Goal: Task Accomplishment & Management: Manage account settings

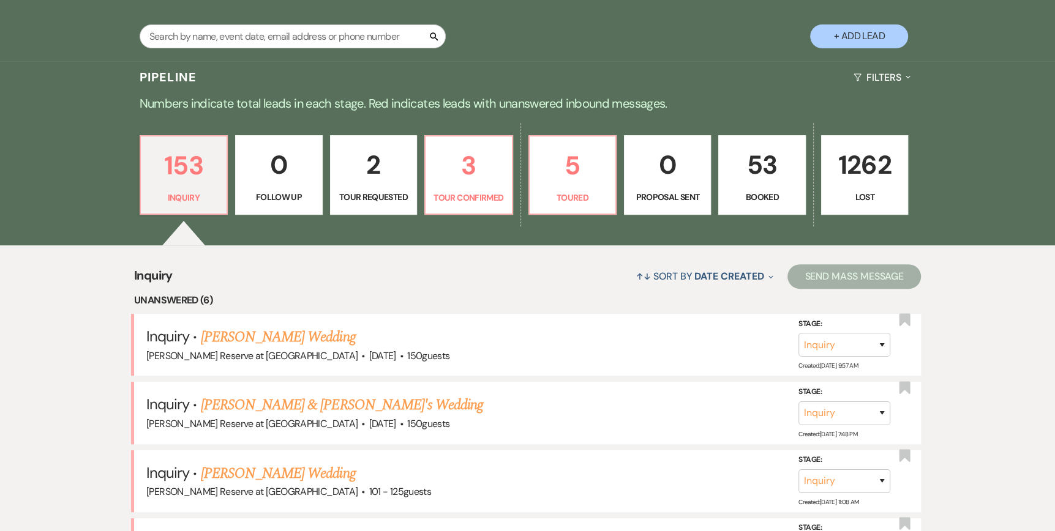
scroll to position [245, 0]
click at [482, 187] on link "3 Tour Confirmed" at bounding box center [468, 175] width 88 height 80
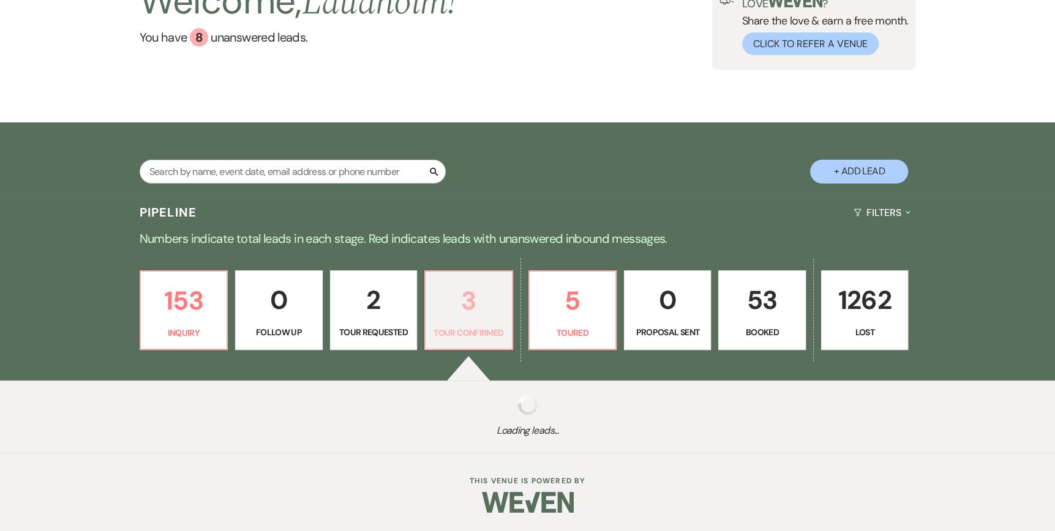
select select "4"
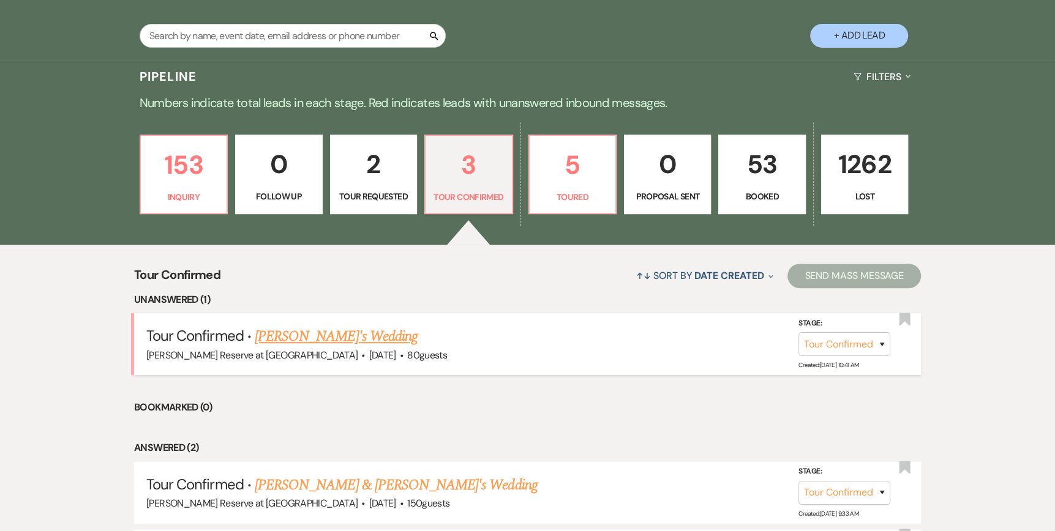
click at [293, 338] on link "[PERSON_NAME]'s Wedding" at bounding box center [336, 337] width 163 height 22
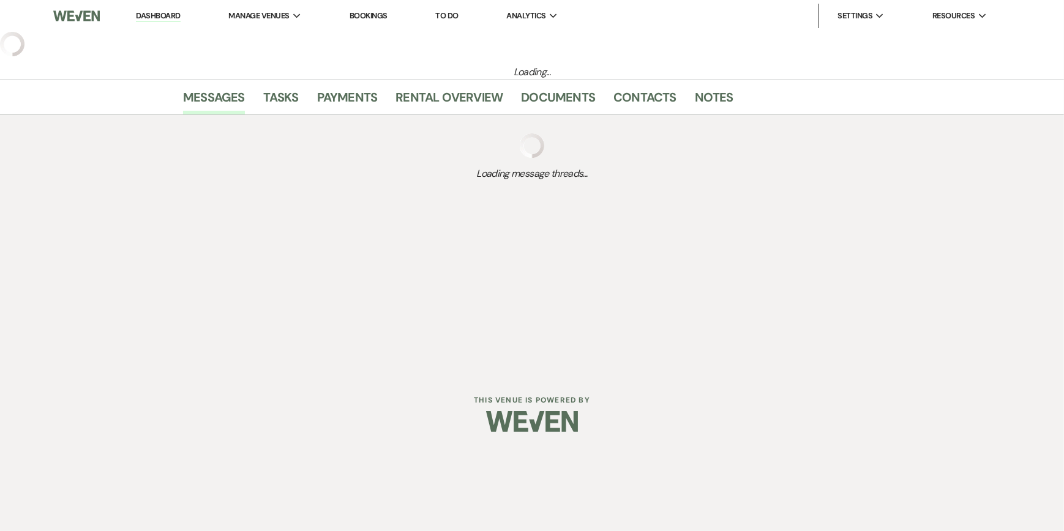
select select "4"
select select "5"
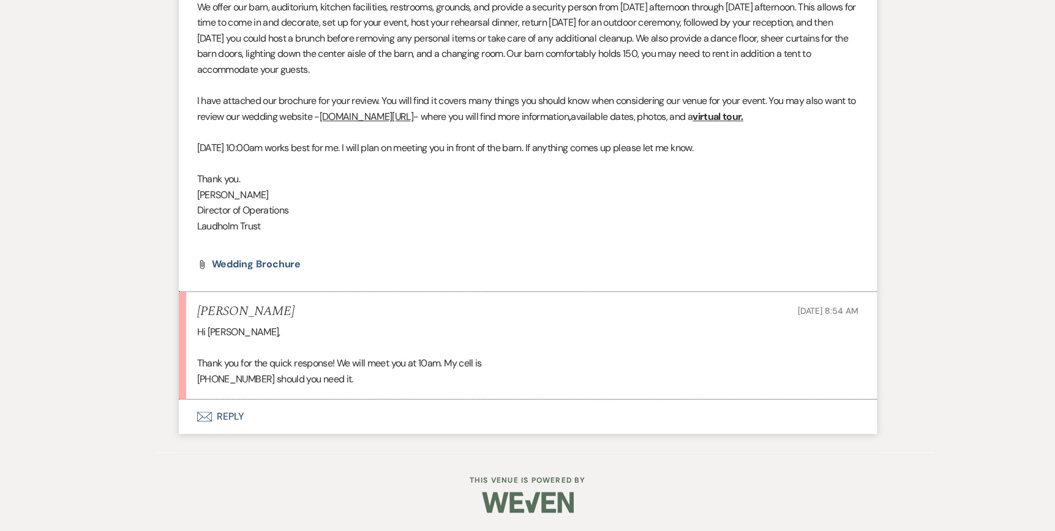
scroll to position [870, 0]
click at [443, 370] on div "Hi [PERSON_NAME], Thank you for the quick response! We will meet you at 10am. M…" at bounding box center [527, 355] width 661 height 62
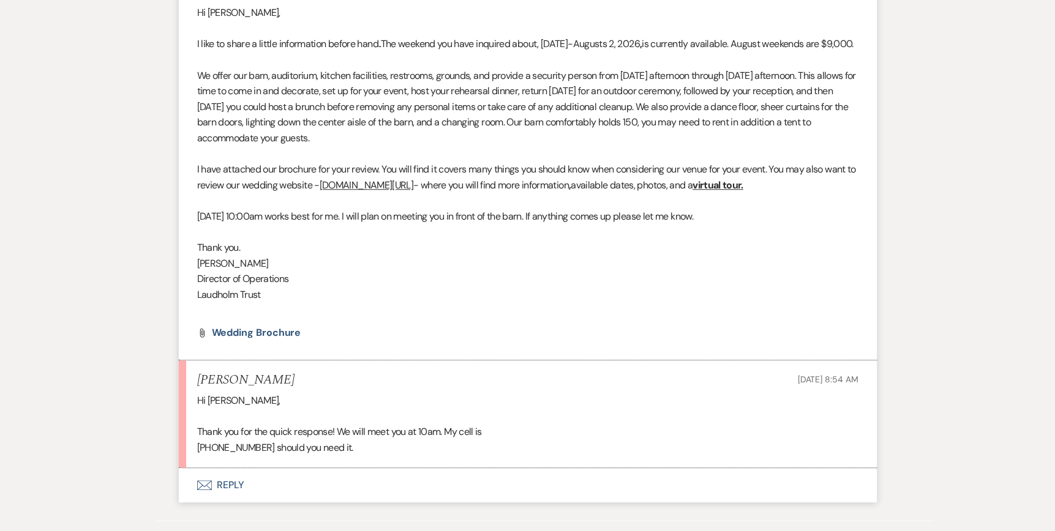
scroll to position [809, 0]
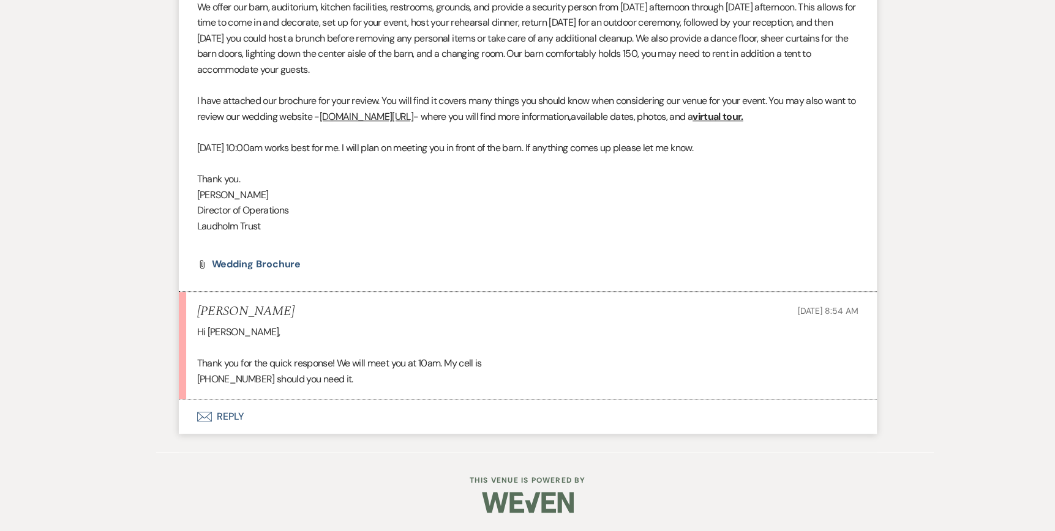
click at [200, 417] on icon "Envelope" at bounding box center [204, 417] width 15 height 10
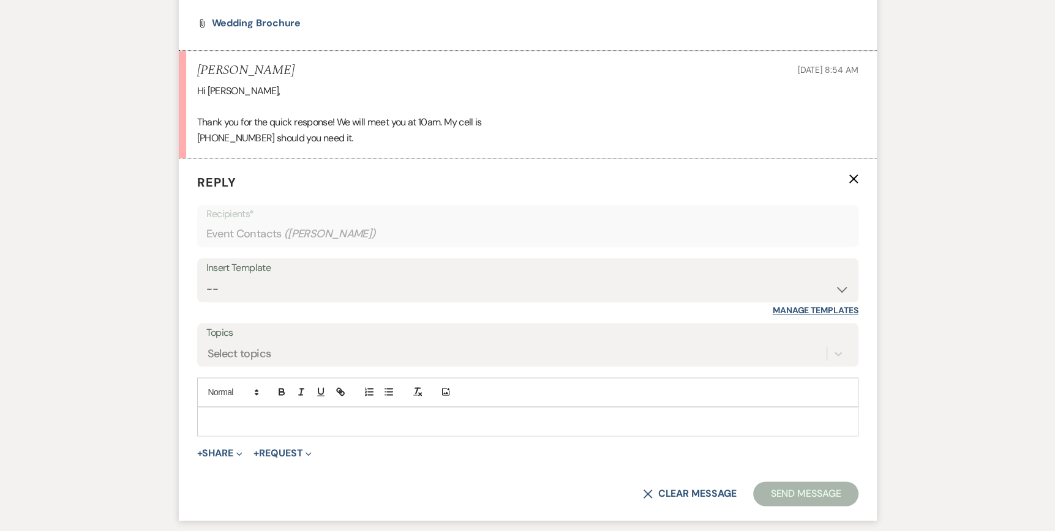
scroll to position [1104, 0]
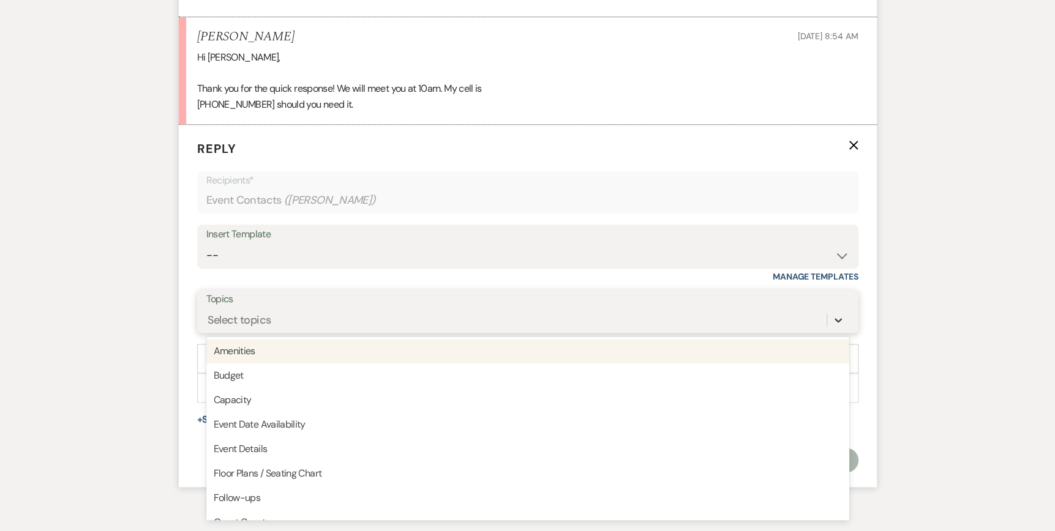
click at [837, 332] on div "option Amenities focused, 1 of 20. 20 results available. Use Up and Down to cho…" at bounding box center [527, 319] width 643 height 23
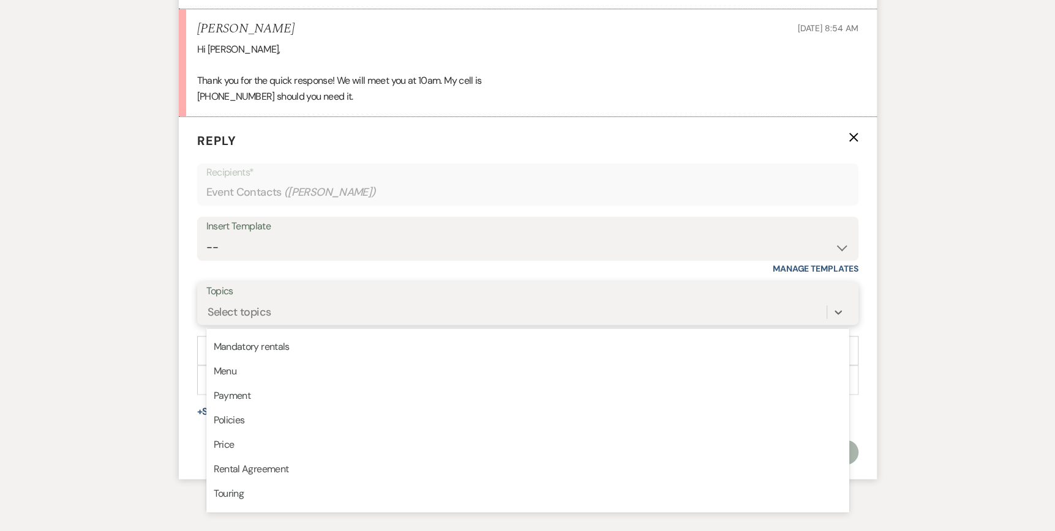
scroll to position [306, 0]
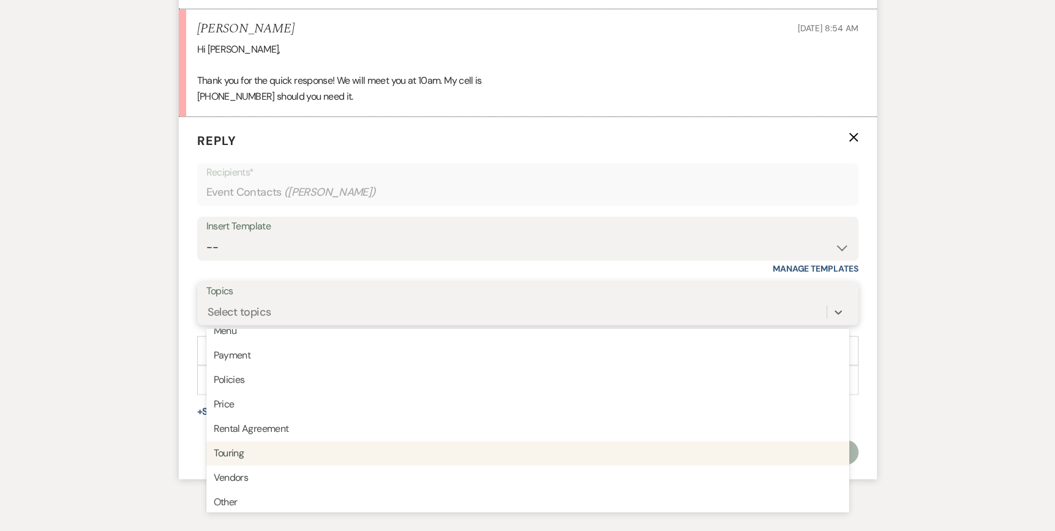
click at [258, 466] on div "Touring" at bounding box center [527, 453] width 643 height 24
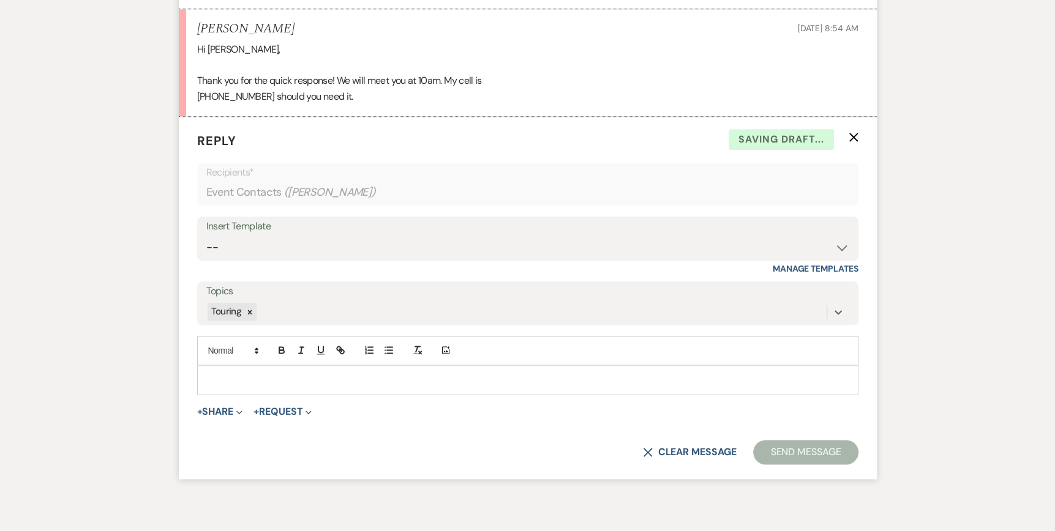
click at [220, 386] on div at bounding box center [528, 380] width 660 height 28
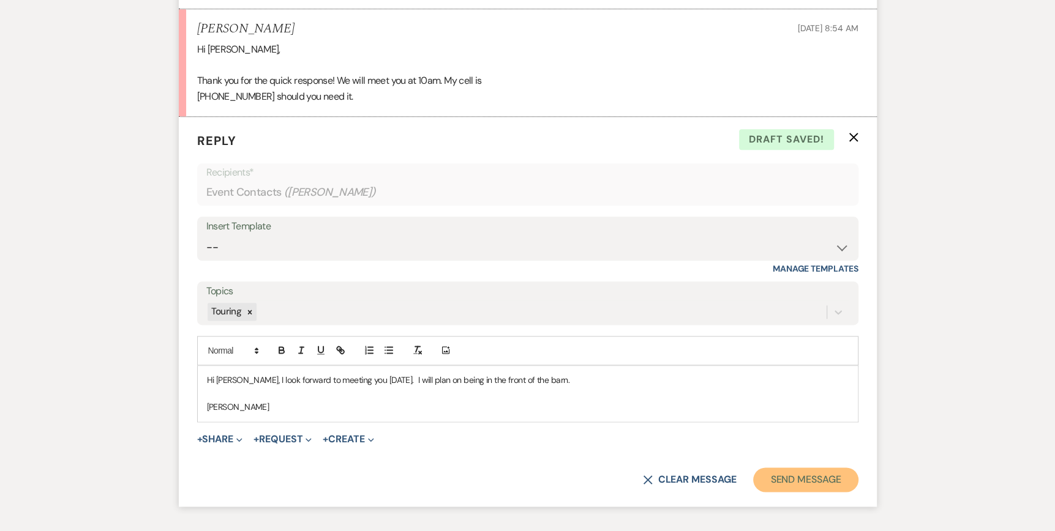
click at [787, 492] on button "Send Message" at bounding box center [805, 480] width 105 height 24
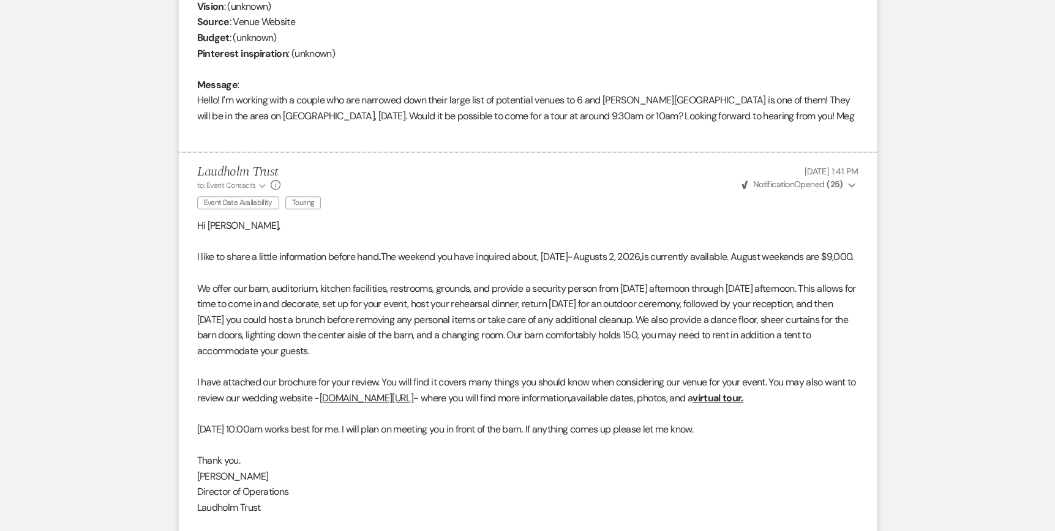
scroll to position [0, 0]
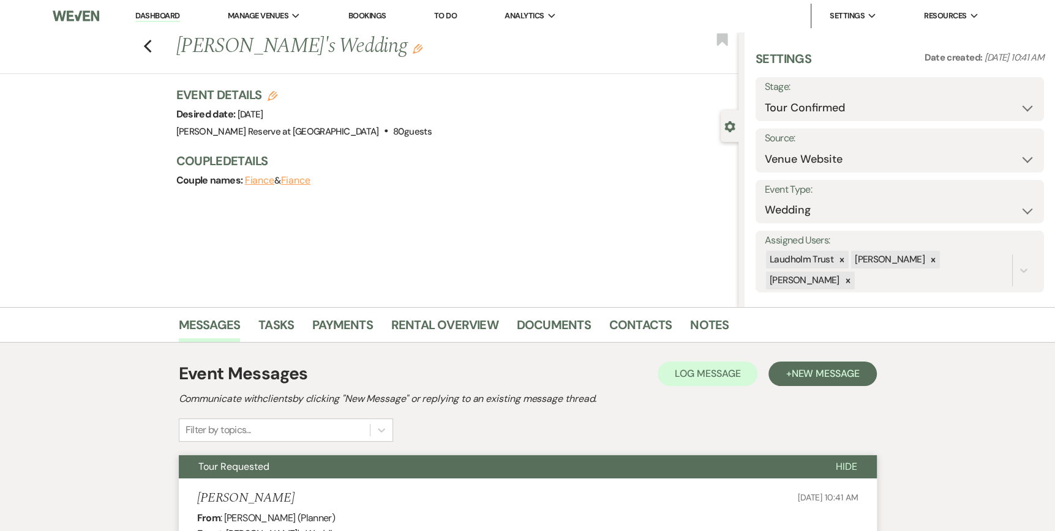
click at [149, 17] on link "Dashboard" at bounding box center [157, 16] width 44 height 12
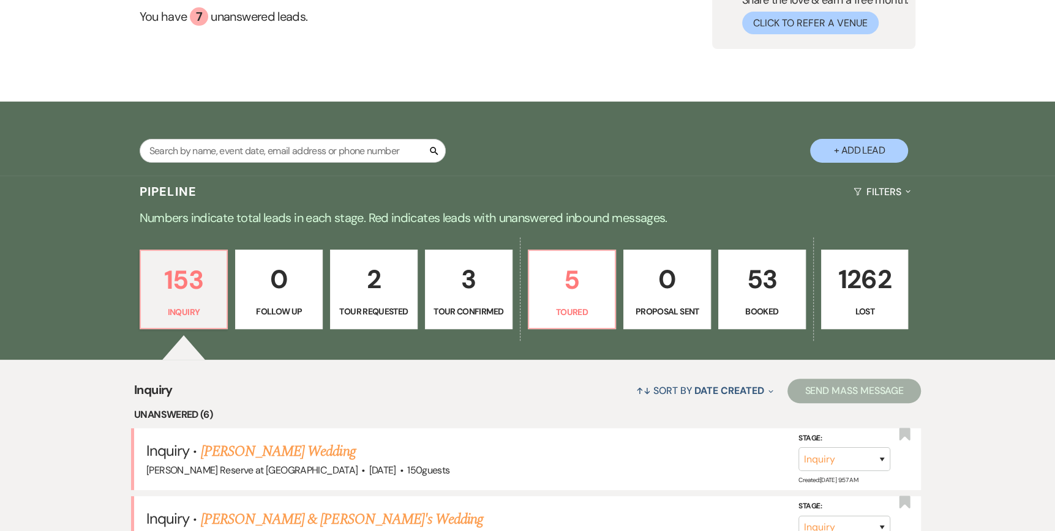
scroll to position [184, 0]
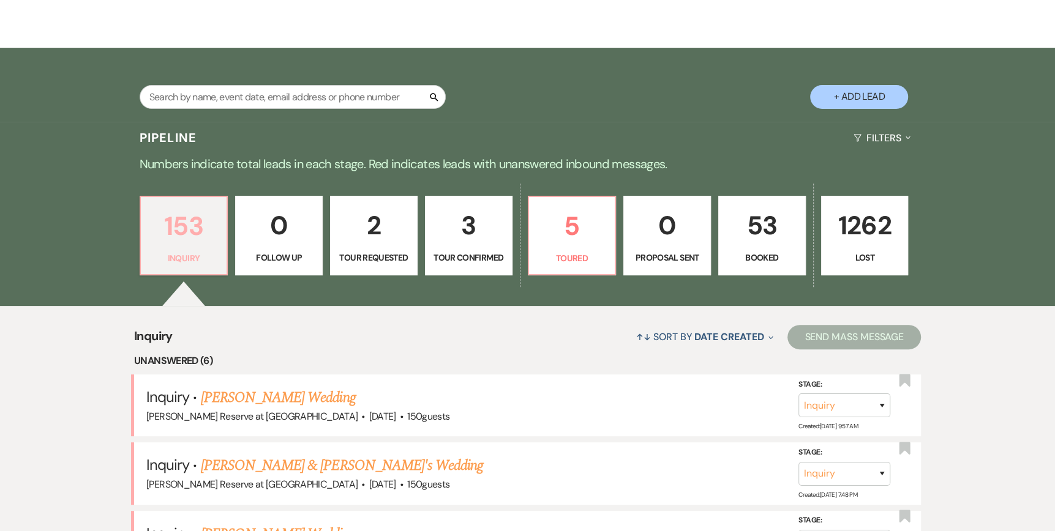
click at [173, 250] on link "153 Inquiry" at bounding box center [184, 236] width 89 height 80
click at [567, 249] on link "5 Toured" at bounding box center [572, 236] width 89 height 80
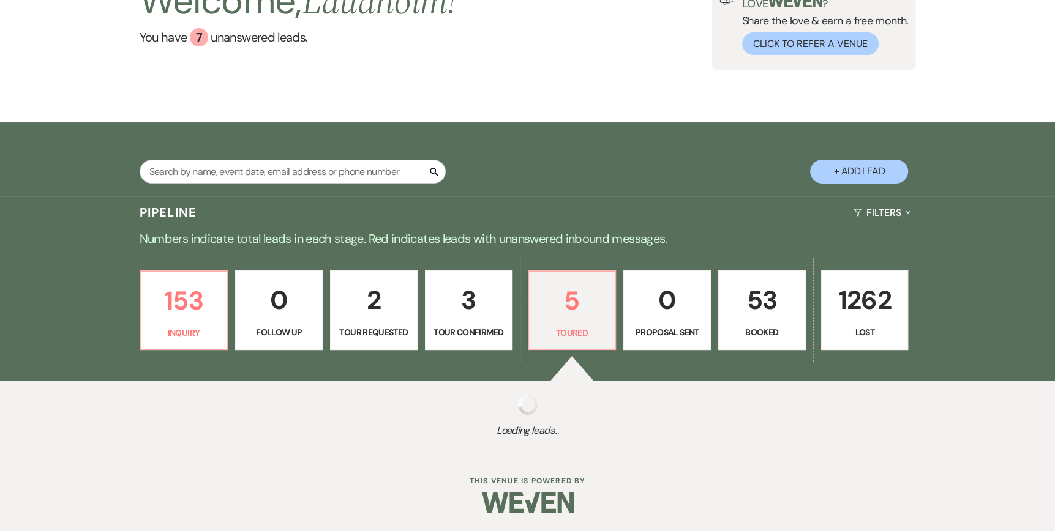
select select "5"
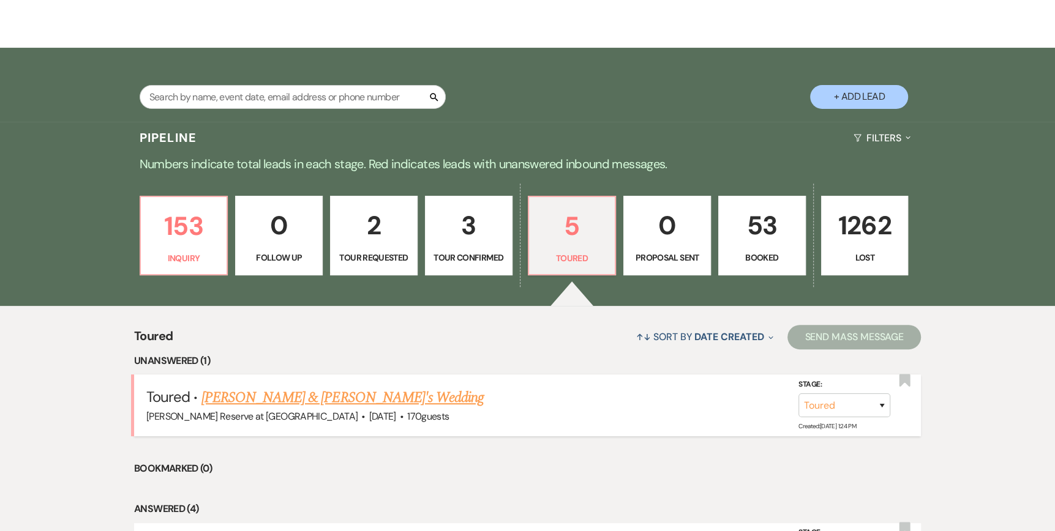
click at [289, 398] on link "[PERSON_NAME] & [PERSON_NAME]'s Wedding" at bounding box center [342, 398] width 283 height 22
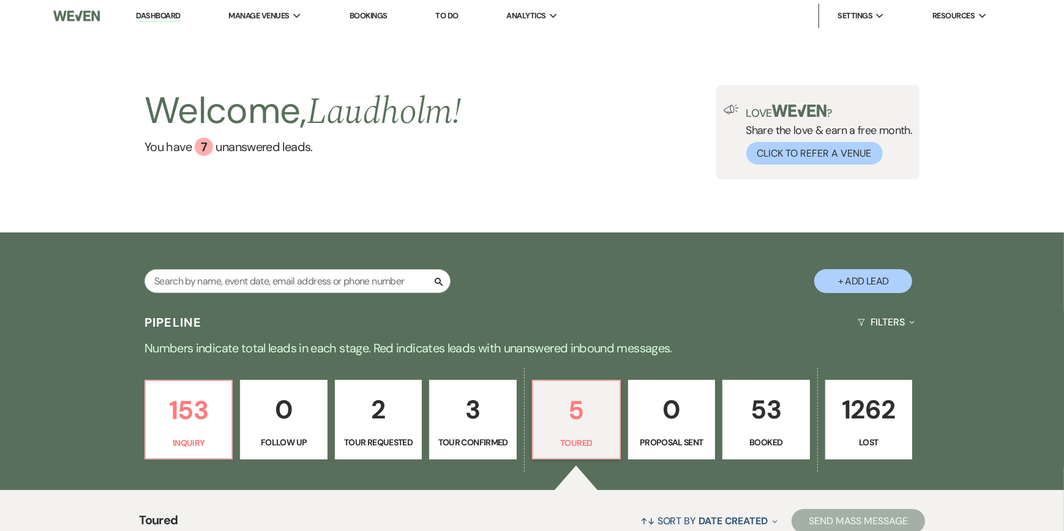
select select "5"
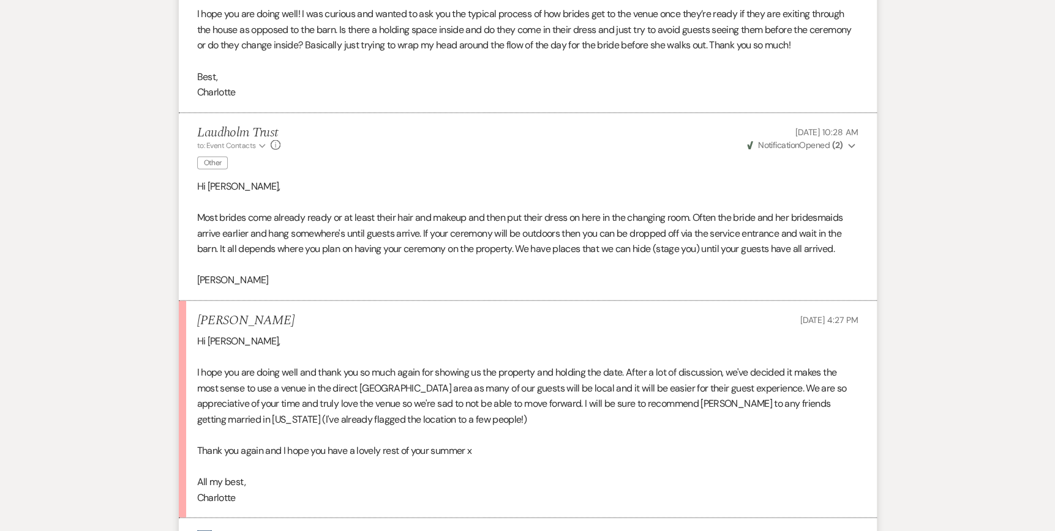
scroll to position [2851, 0]
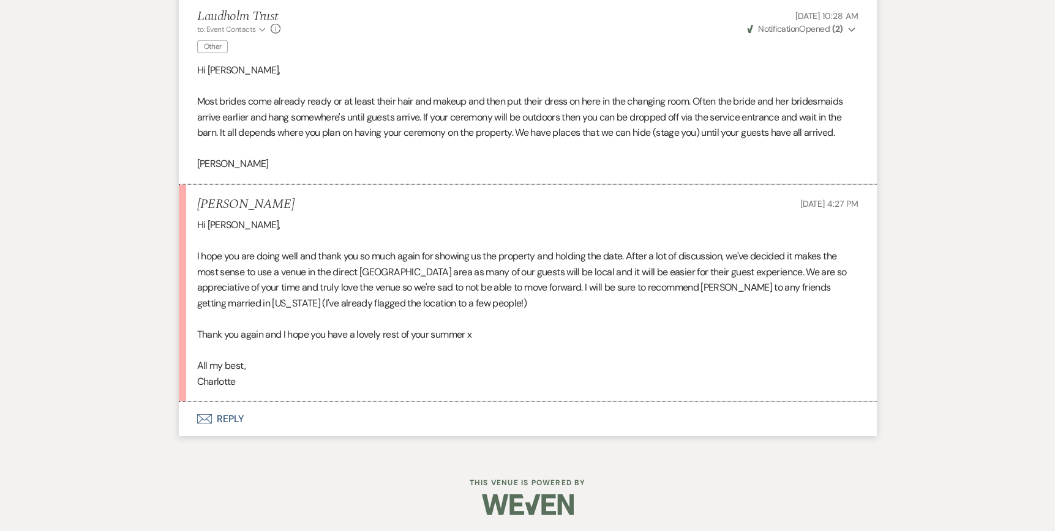
click at [203, 416] on icon "Envelope" at bounding box center [204, 419] width 15 height 10
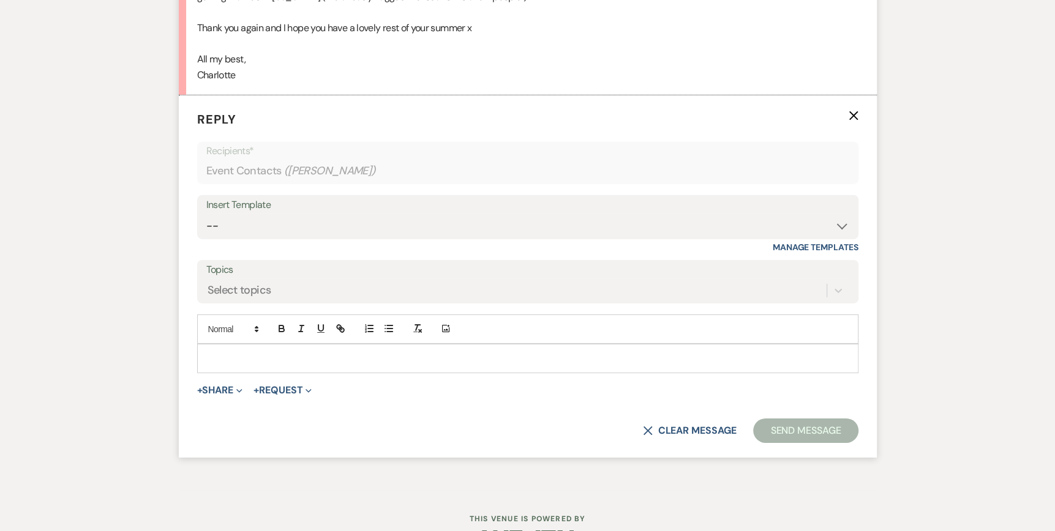
scroll to position [3166, 0]
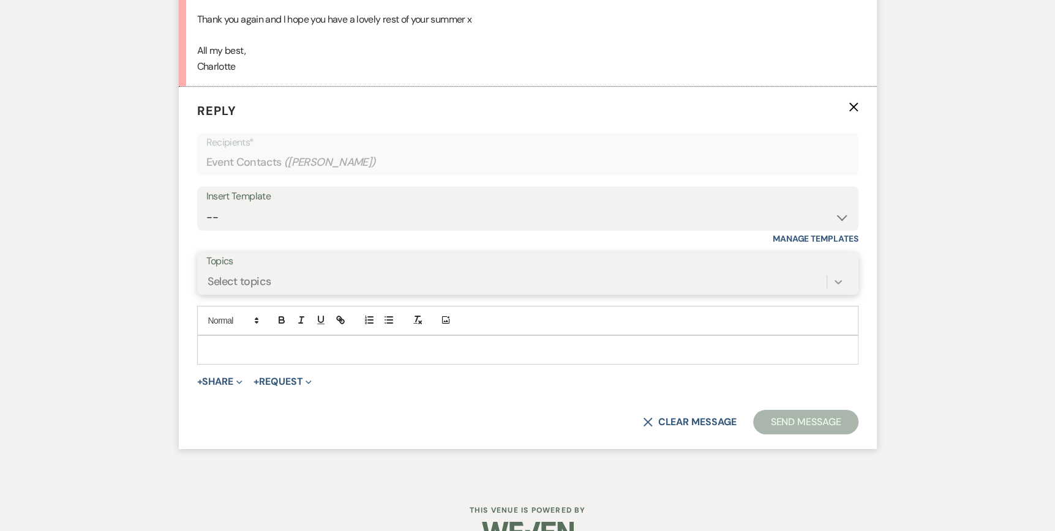
click at [836, 282] on icon at bounding box center [838, 282] width 12 height 12
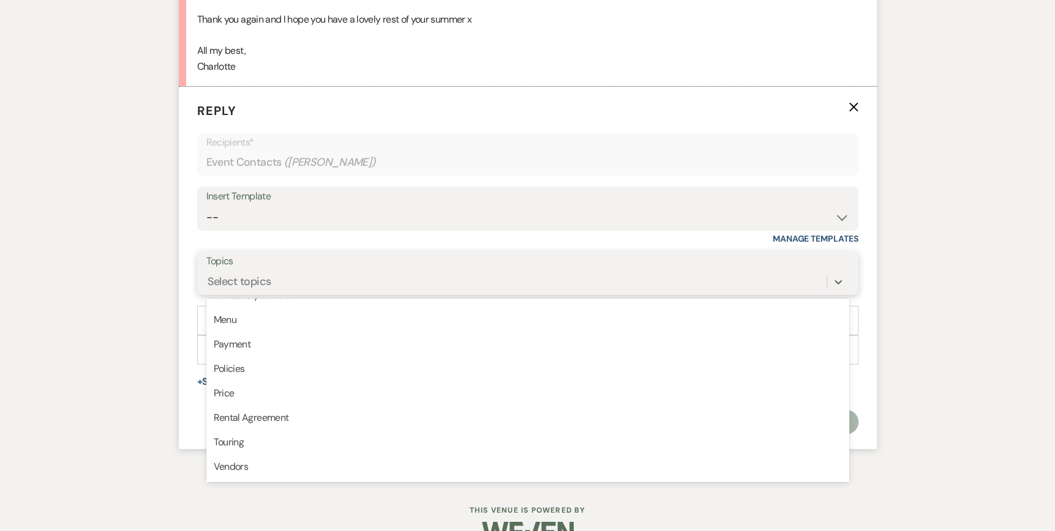
scroll to position [308, 0]
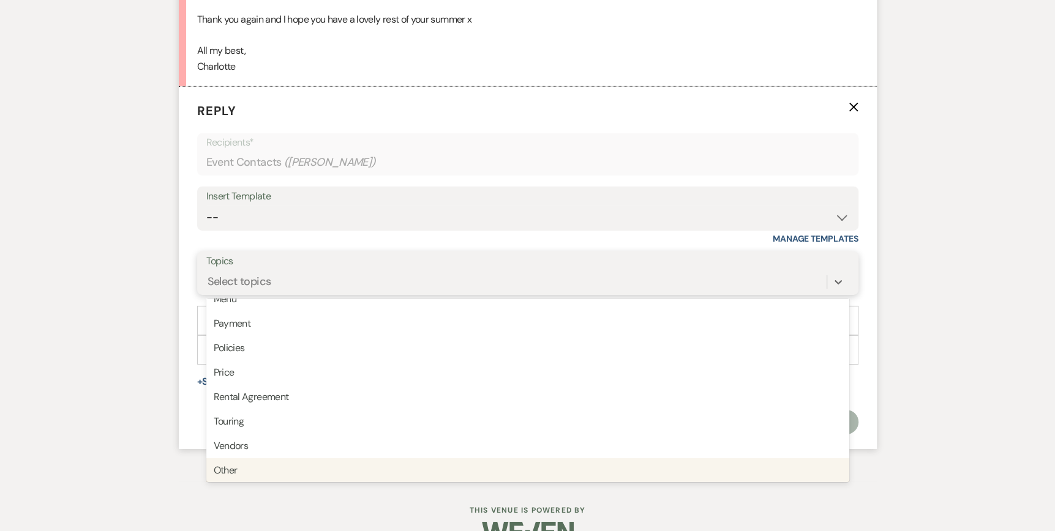
click at [256, 470] on div "Other" at bounding box center [527, 470] width 643 height 24
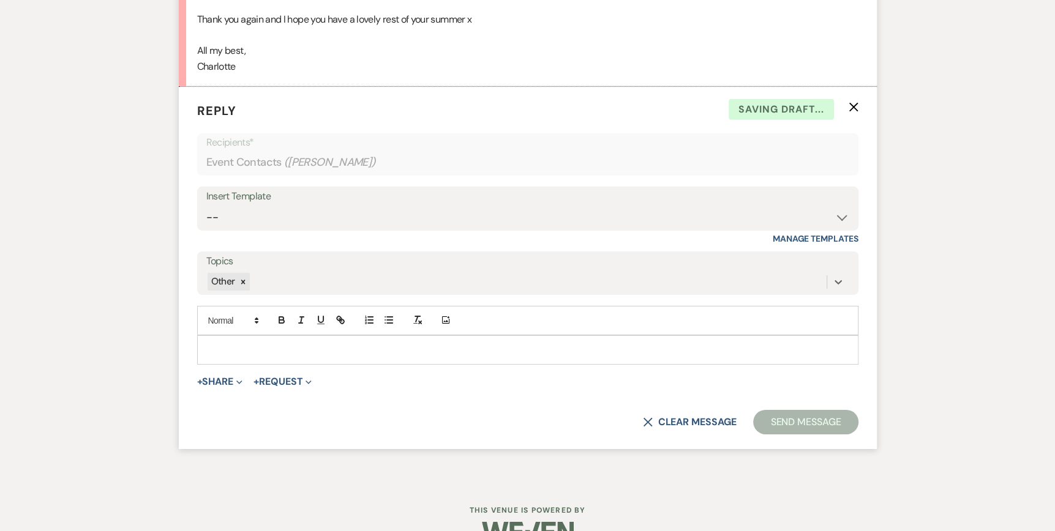
click at [214, 343] on p at bounding box center [527, 349] width 641 height 13
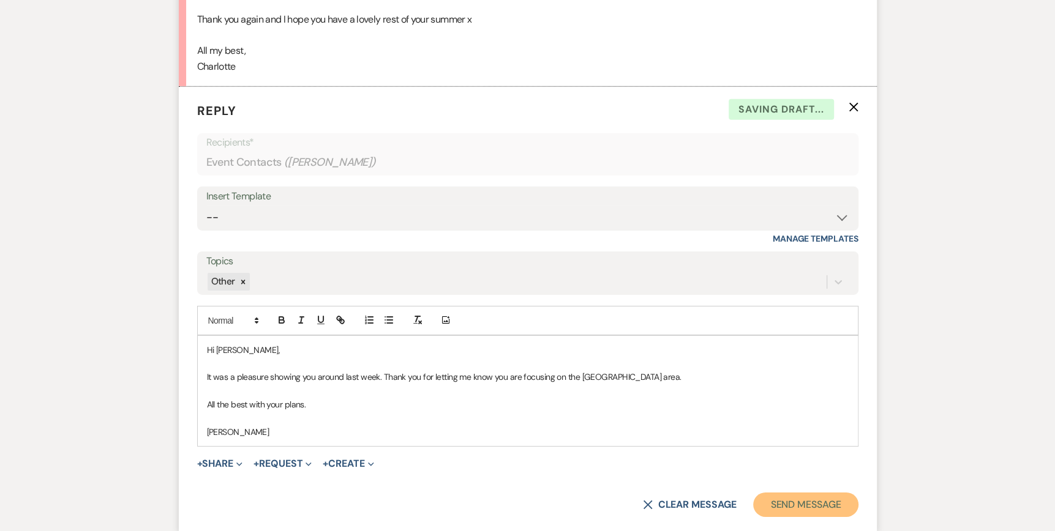
click at [820, 499] on button "Send Message" at bounding box center [805, 505] width 105 height 24
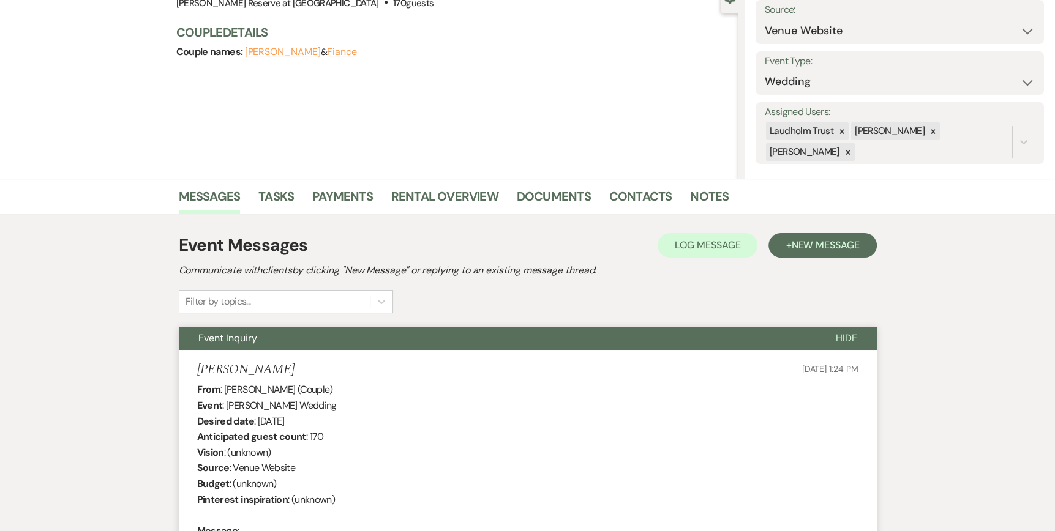
scroll to position [0, 0]
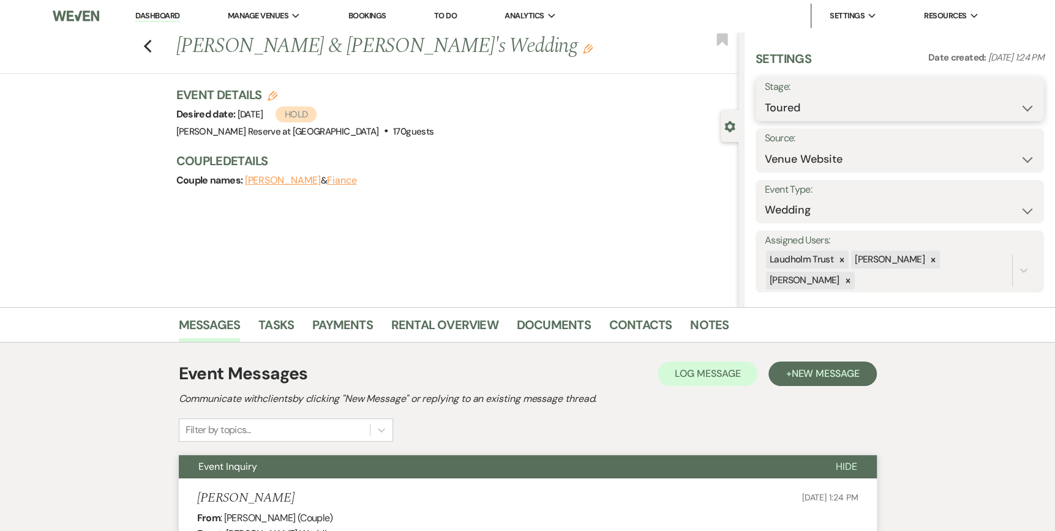
click at [1017, 110] on select "Inquiry Follow Up Tour Requested Tour Confirmed Toured Proposal Sent Booked Lost" at bounding box center [900, 108] width 270 height 24
select select "8"
click at [765, 96] on select "Inquiry Follow Up Tour Requested Tour Confirmed Toured Proposal Sent Booked Lost" at bounding box center [900, 108] width 270 height 24
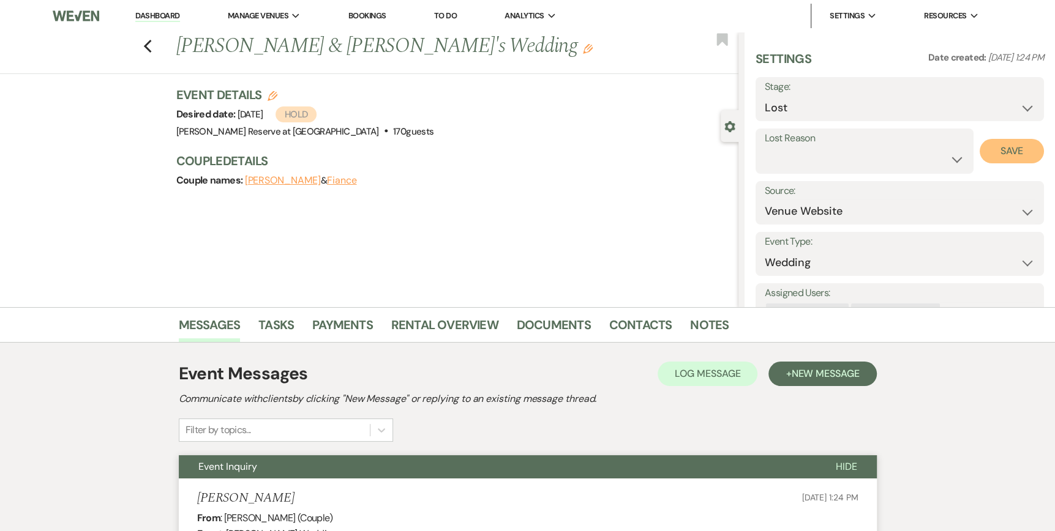
click at [1001, 155] on button "Save" at bounding box center [1011, 151] width 64 height 24
click at [1014, 159] on select "Booked Elsewhere Budget Date Unavailable No Response Not a Good Match Capacity …" at bounding box center [900, 160] width 270 height 24
select select "6"
click at [765, 148] on select "Booked Elsewhere Budget Date Unavailable No Response Not a Good Match Capacity …" at bounding box center [900, 160] width 270 height 24
click at [1009, 154] on button "Save" at bounding box center [1011, 151] width 64 height 24
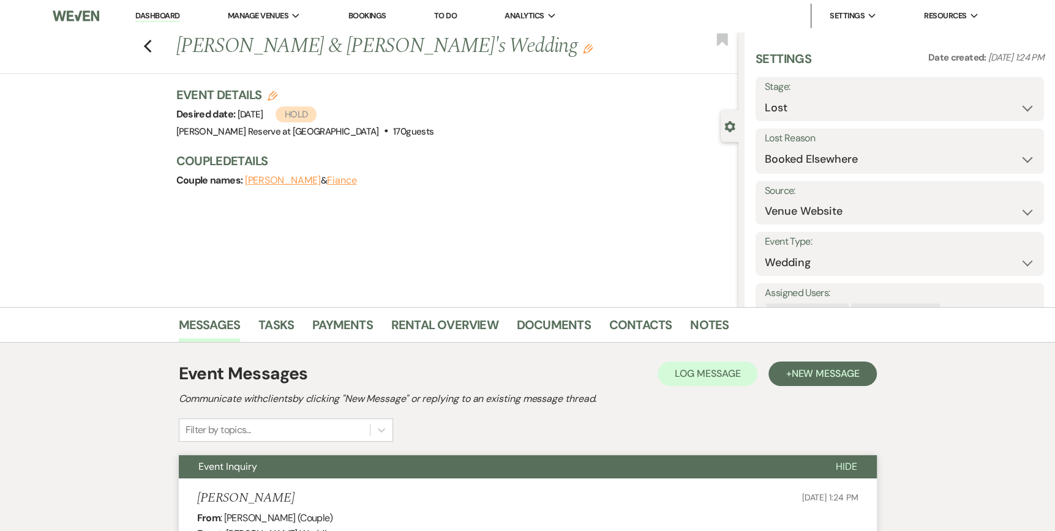
click at [148, 16] on link "Dashboard" at bounding box center [157, 16] width 44 height 12
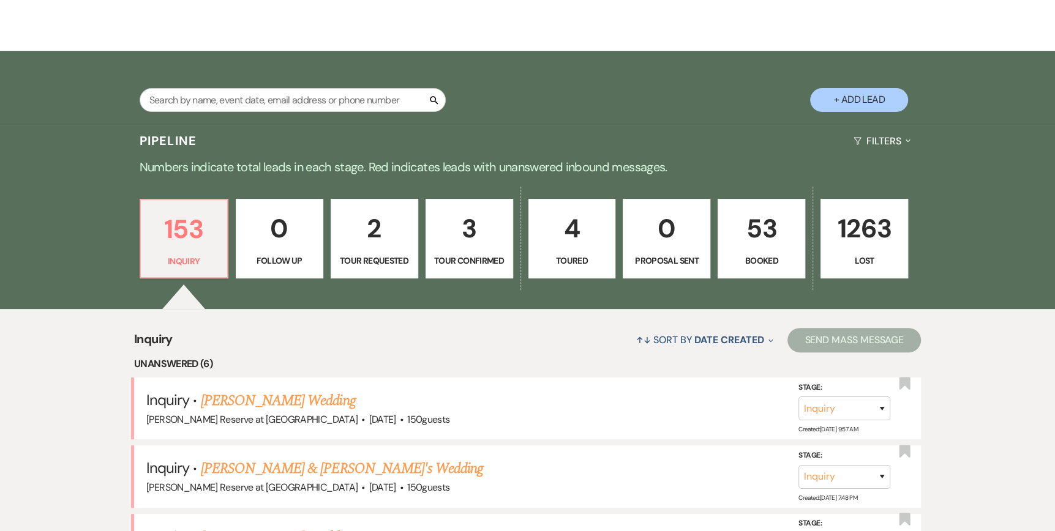
scroll to position [184, 0]
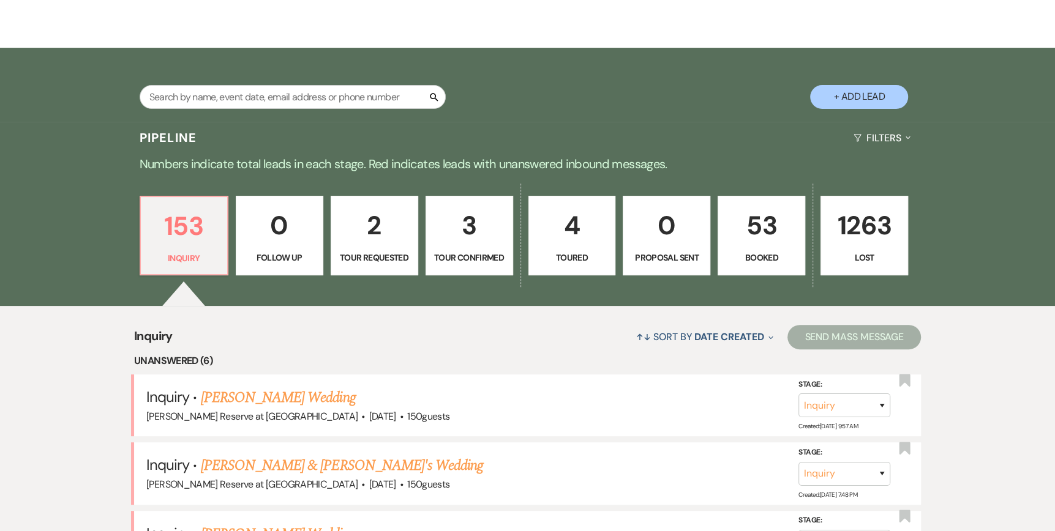
click at [562, 250] on link "4 Toured" at bounding box center [572, 236] width 88 height 80
select select "5"
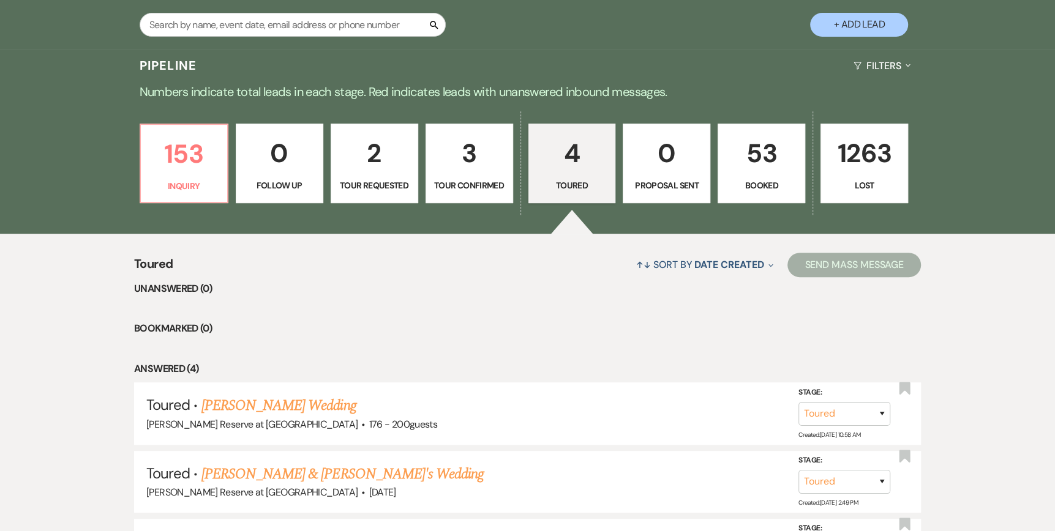
scroll to position [245, 0]
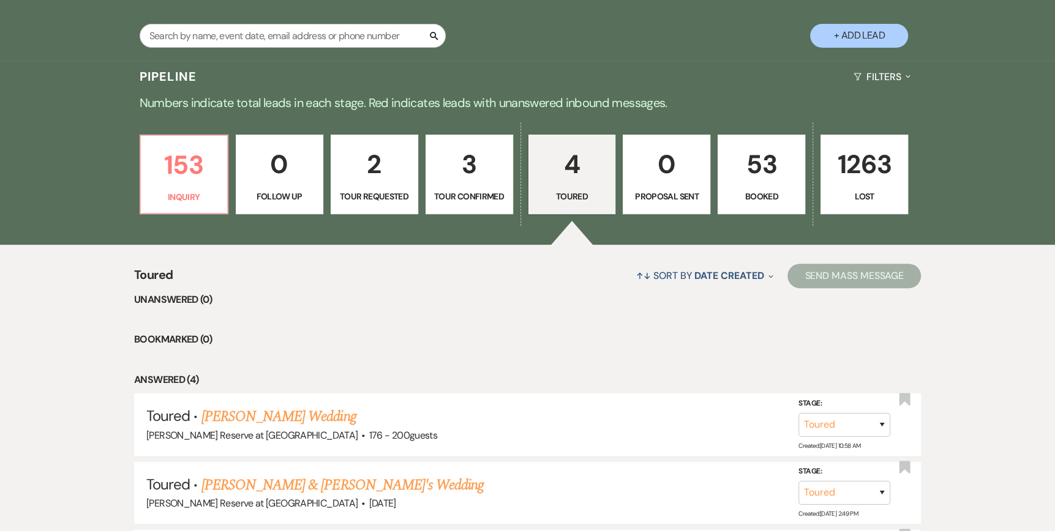
click at [469, 174] on p "3" at bounding box center [469, 164] width 72 height 41
select select "4"
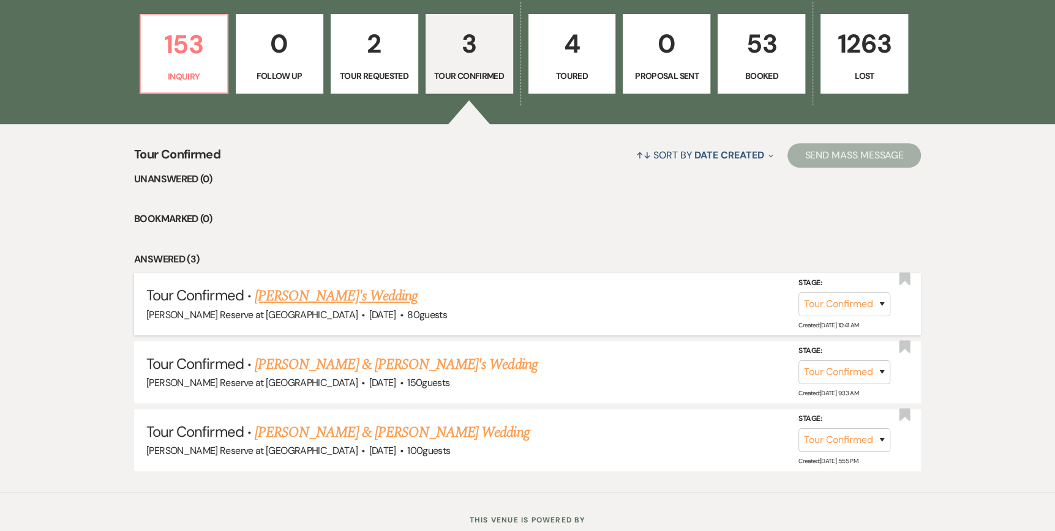
scroll to position [367, 0]
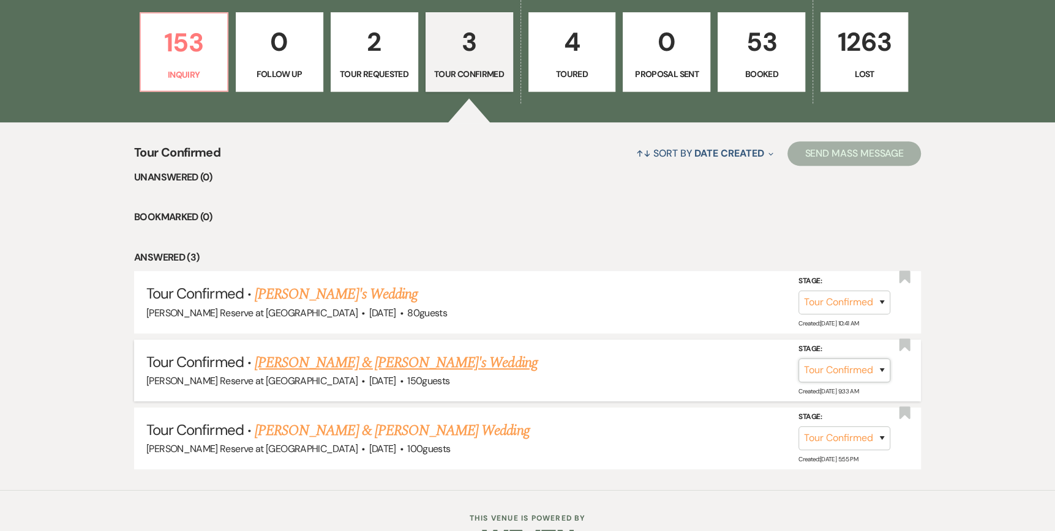
click at [884, 367] on select "Inquiry Follow Up Tour Requested Tour Confirmed Toured Proposal Sent Booked Lost" at bounding box center [844, 371] width 92 height 24
select select "5"
click at [798, 359] on select "Inquiry Follow Up Tour Requested Tour Confirmed Toured Proposal Sent Booked Lost" at bounding box center [844, 371] width 92 height 24
click at [860, 369] on button "Save" at bounding box center [865, 370] width 61 height 24
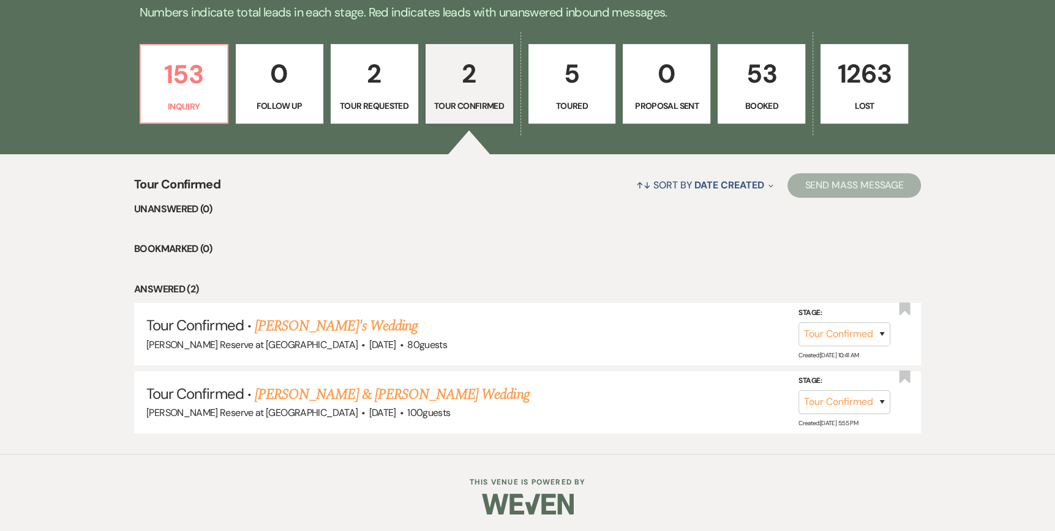
click at [583, 101] on p "Toured" at bounding box center [572, 105] width 72 height 13
select select "5"
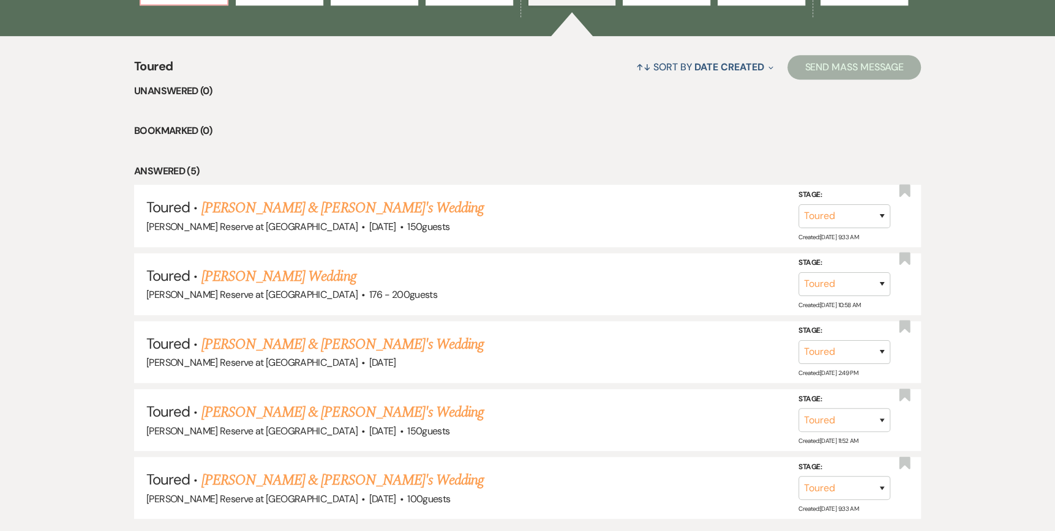
scroll to position [458, 0]
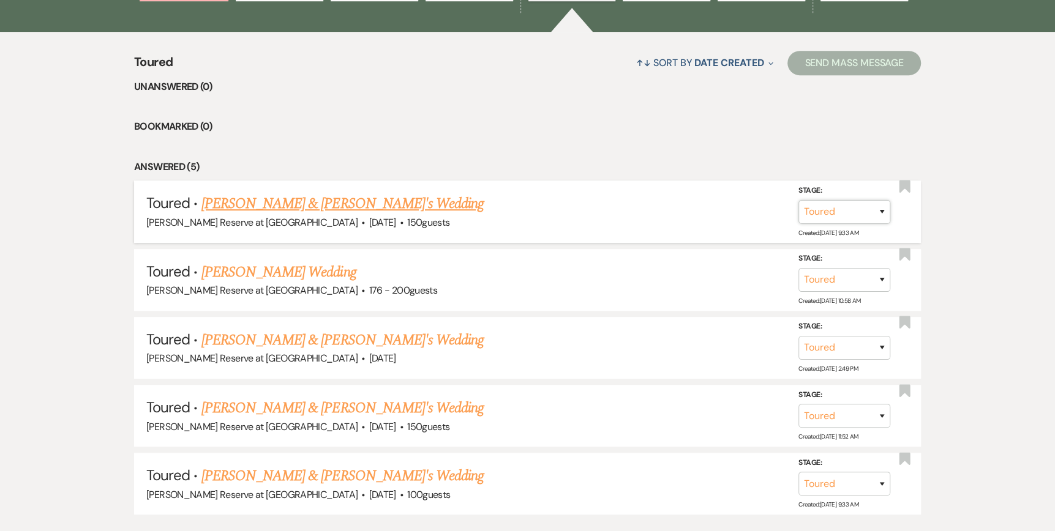
click at [880, 209] on select "Inquiry Follow Up Tour Requested Tour Confirmed Toured Proposal Sent Booked Lost" at bounding box center [844, 212] width 92 height 24
select select "8"
click at [798, 200] on select "Inquiry Follow Up Tour Requested Tour Confirmed Toured Proposal Sent Booked Lost" at bounding box center [844, 212] width 92 height 24
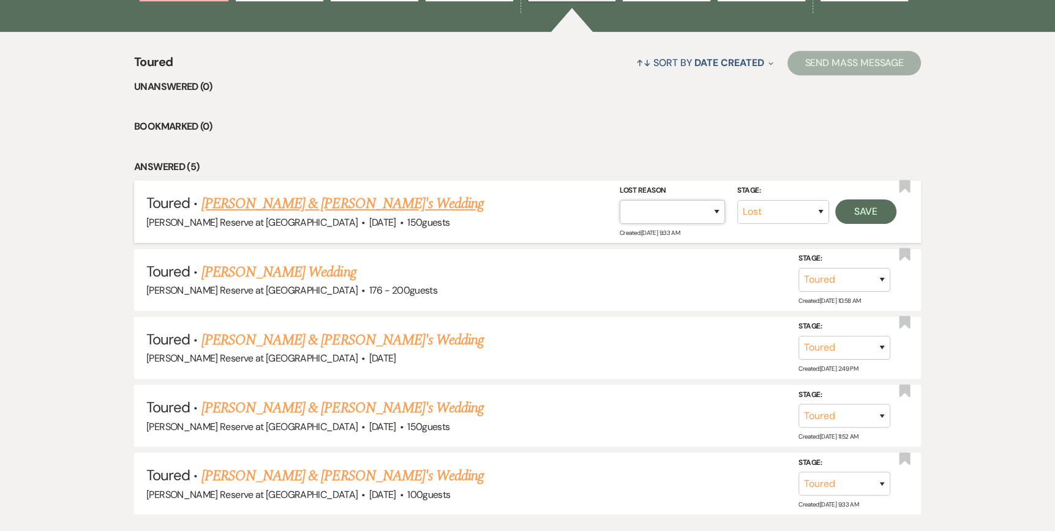
click at [719, 208] on select "Booked Elsewhere Budget Date Unavailable No Response Not a Good Match Capacity …" at bounding box center [671, 212] width 105 height 24
select select "6"
click at [619, 200] on select "Booked Elsewhere Budget Date Unavailable No Response Not a Good Match Capacity …" at bounding box center [671, 212] width 105 height 24
click at [861, 211] on button "Save" at bounding box center [865, 211] width 61 height 24
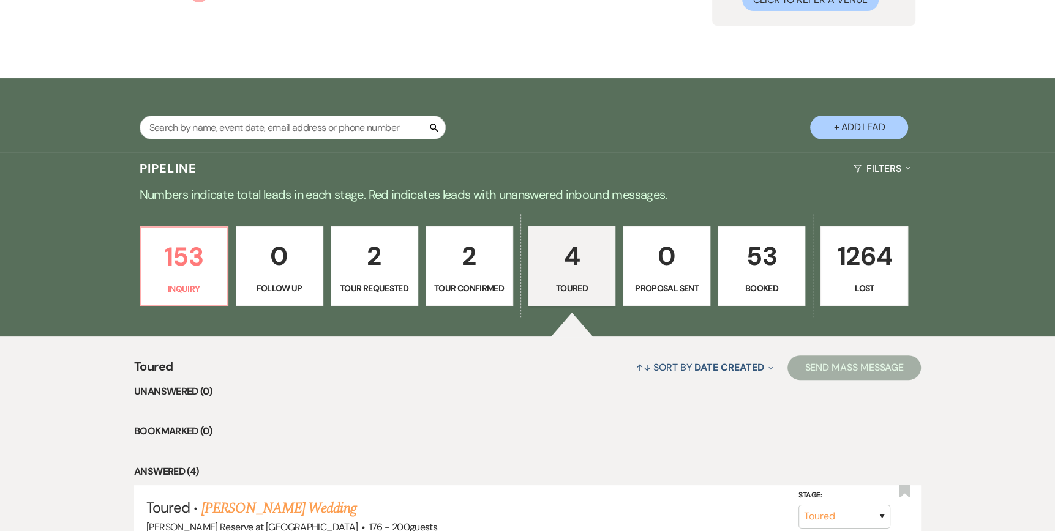
scroll to position [152, 0]
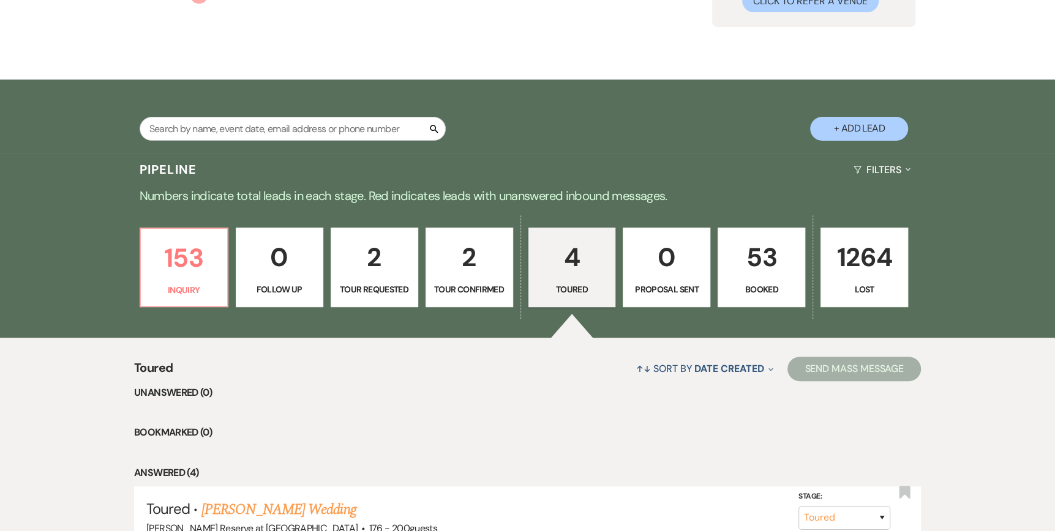
click at [469, 276] on p "2" at bounding box center [469, 257] width 72 height 41
select select "4"
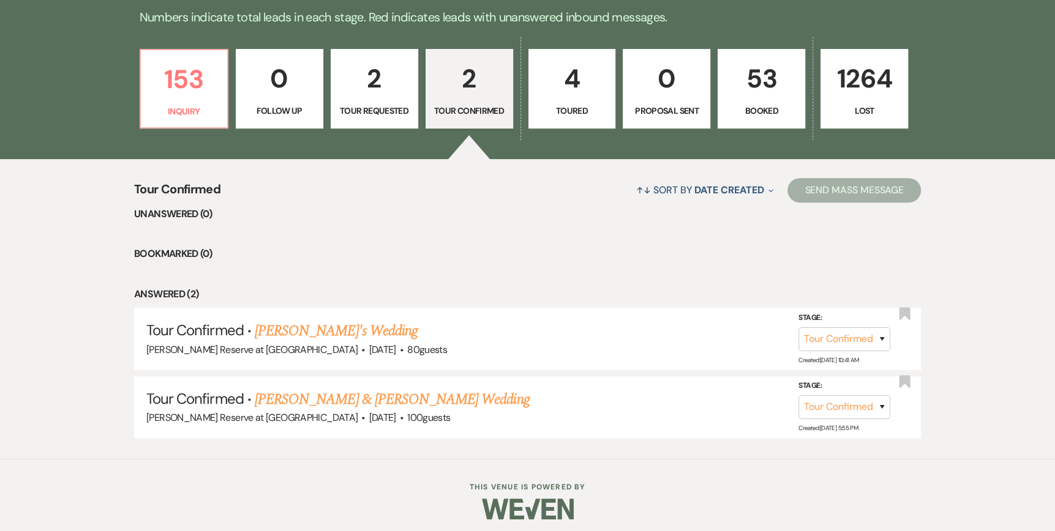
scroll to position [335, 0]
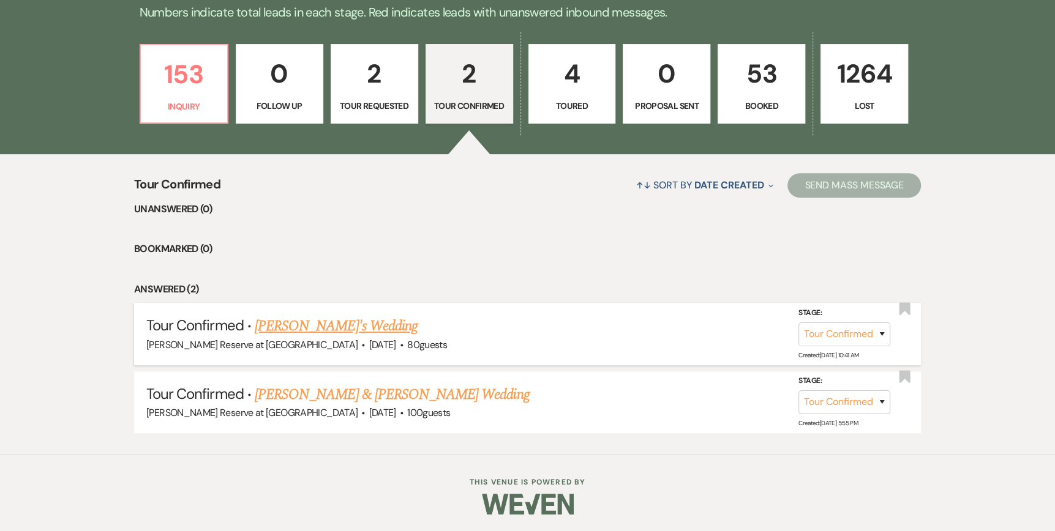
click at [291, 322] on link "[PERSON_NAME]'s Wedding" at bounding box center [336, 326] width 163 height 22
select select "4"
select select "5"
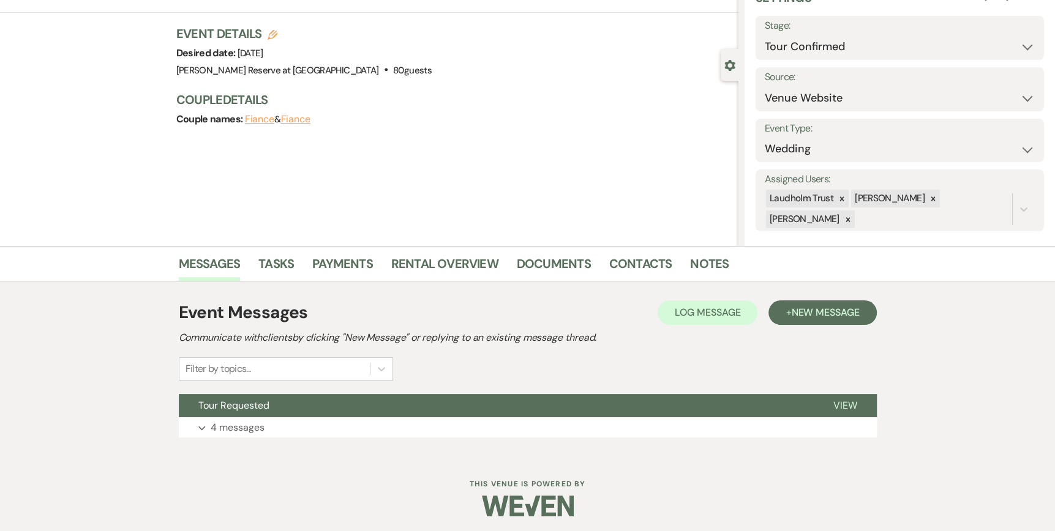
scroll to position [64, 0]
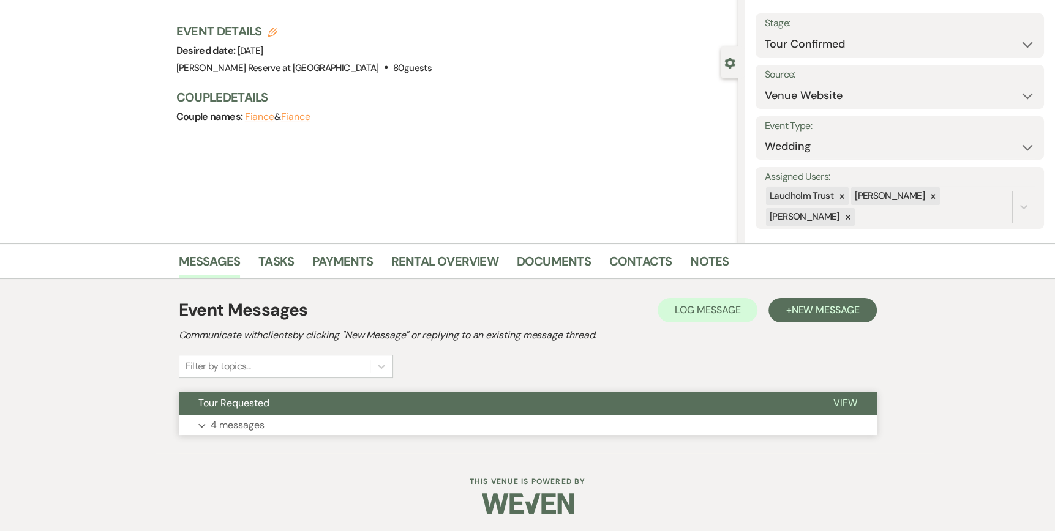
click at [843, 403] on span "View" at bounding box center [845, 403] width 24 height 13
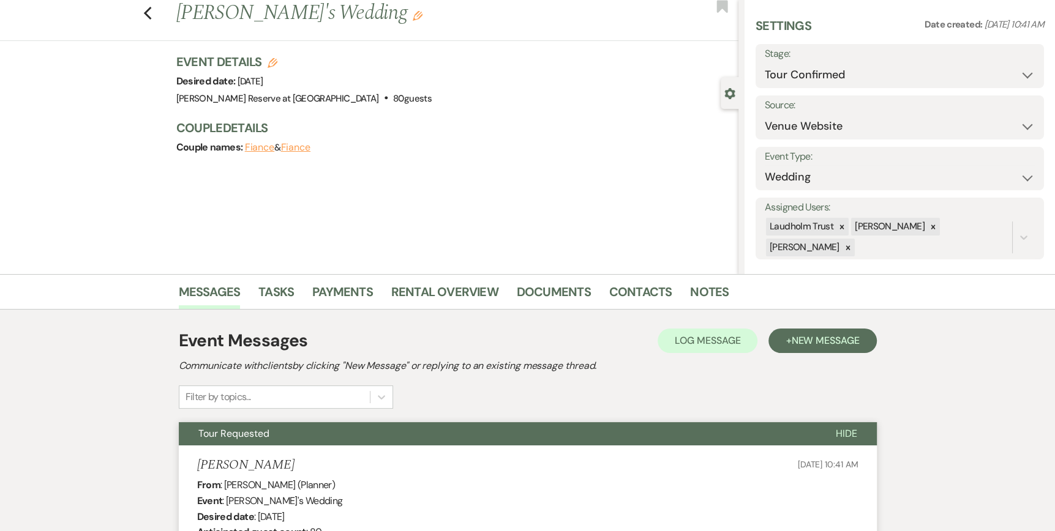
scroll to position [0, 0]
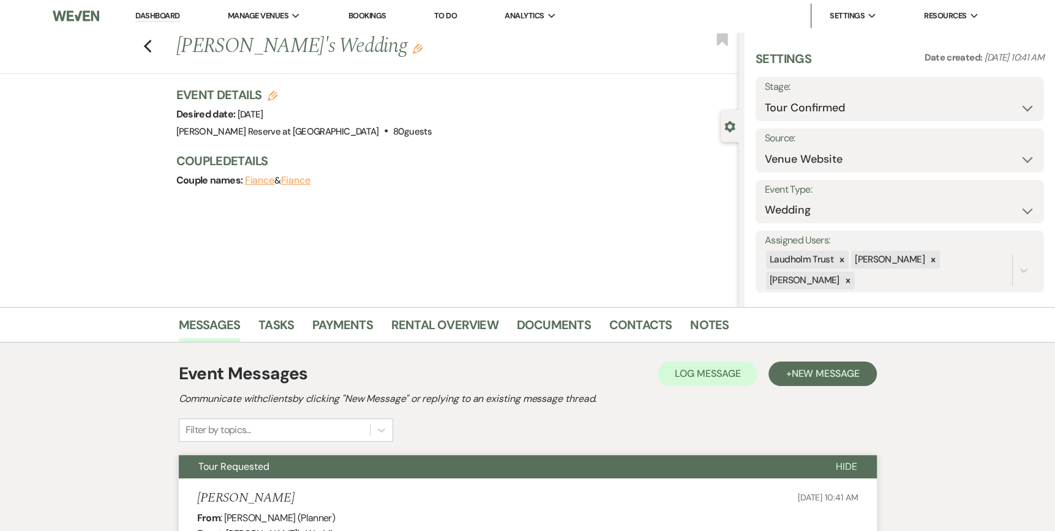
click at [155, 15] on link "Dashboard" at bounding box center [157, 16] width 44 height 12
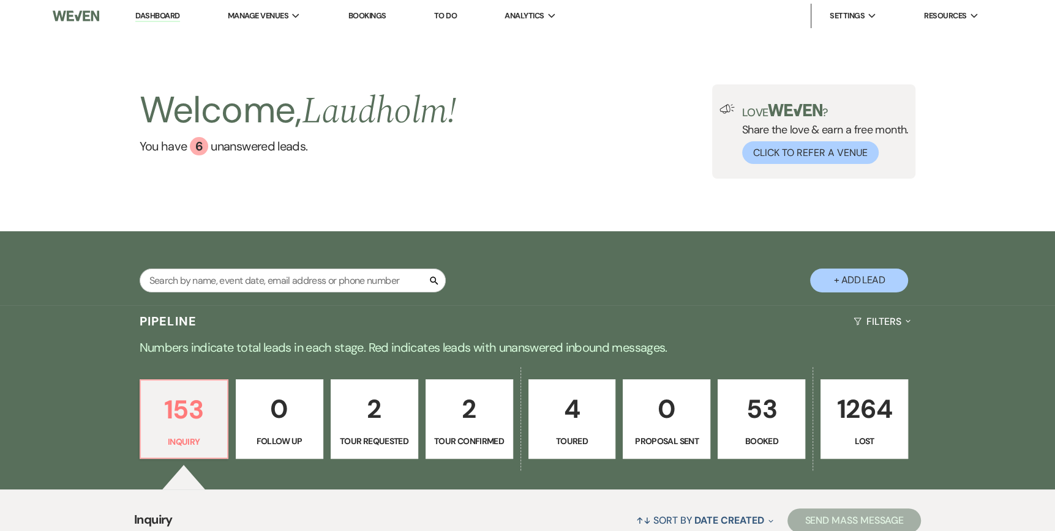
click at [458, 419] on p "2" at bounding box center [469, 409] width 72 height 41
select select "4"
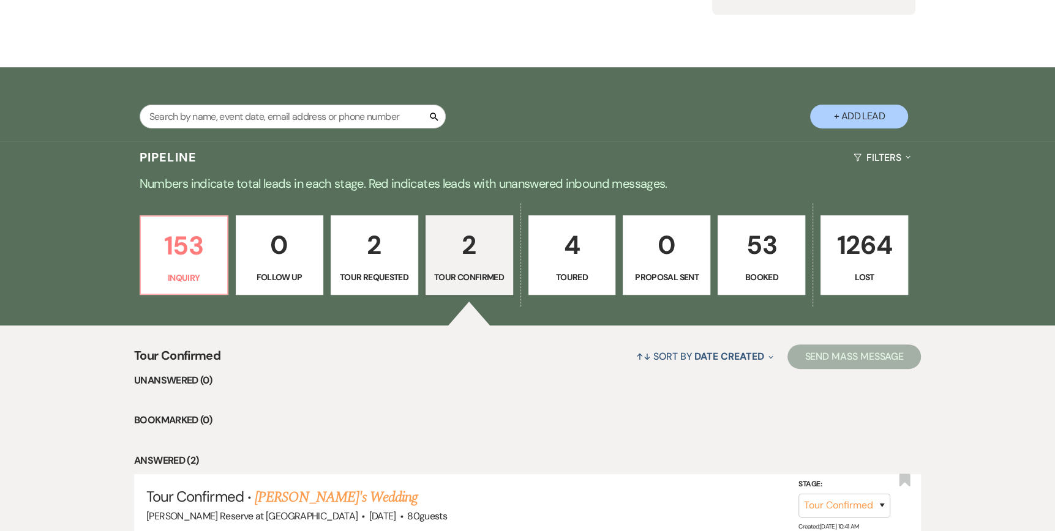
scroll to position [122, 0]
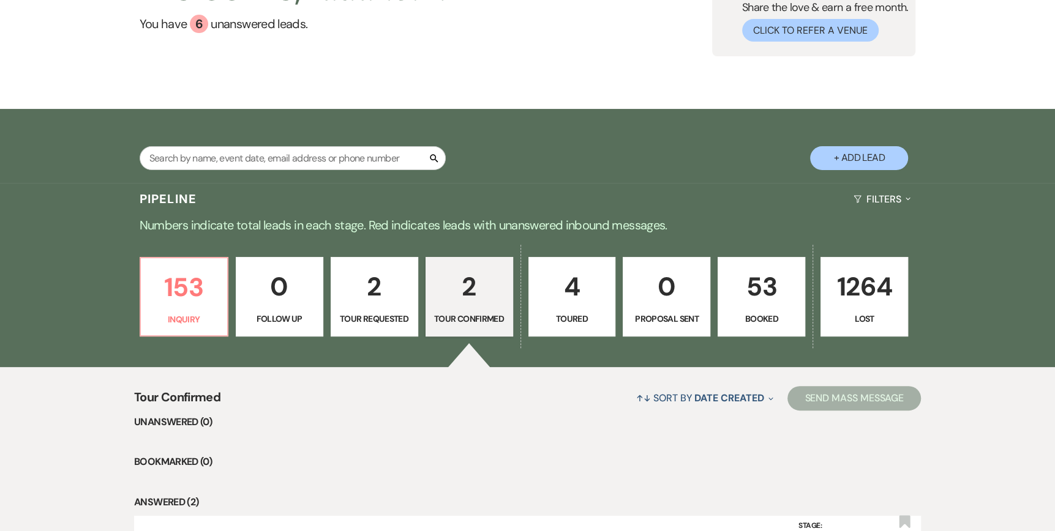
click at [373, 305] on p "2" at bounding box center [374, 286] width 72 height 41
select select "2"
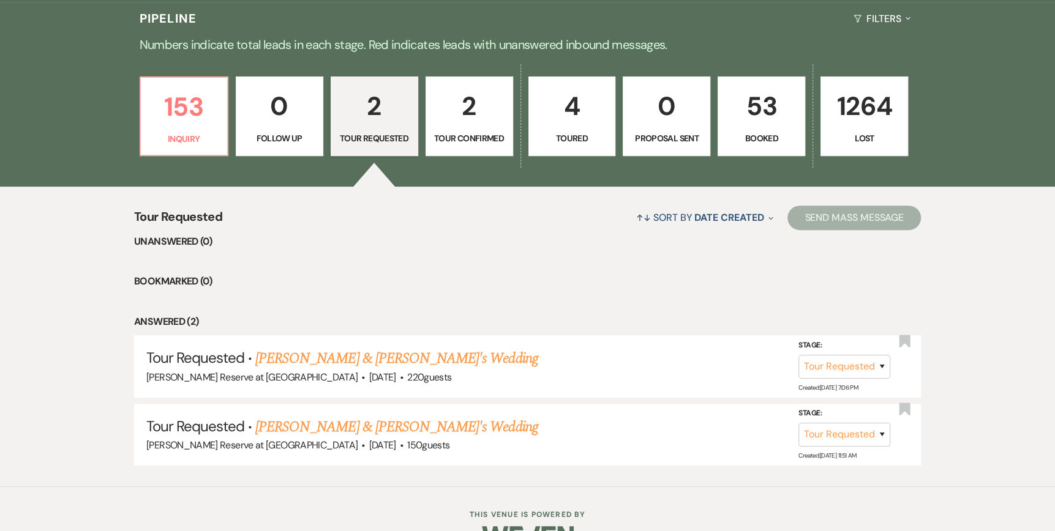
scroll to position [306, 0]
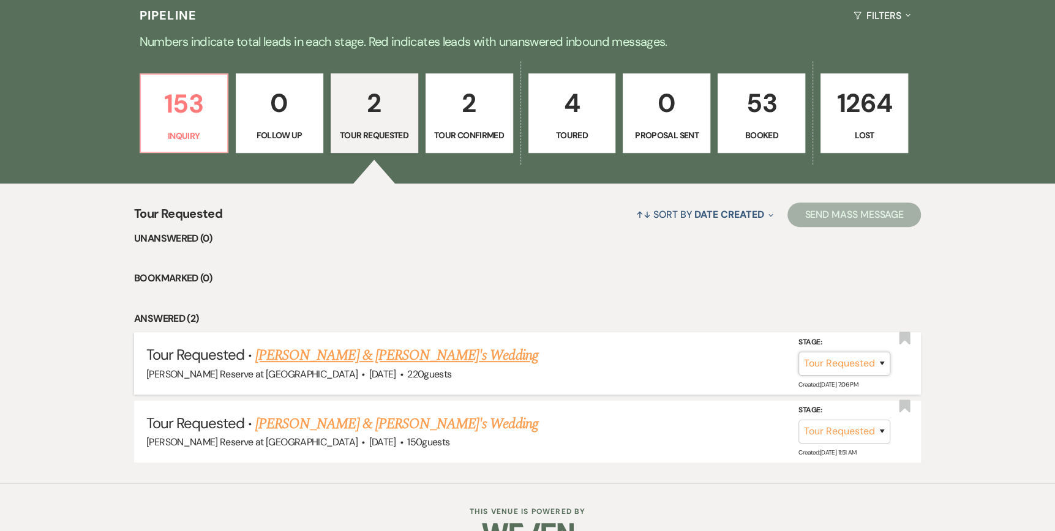
click at [881, 359] on select "Inquiry Follow Up Tour Requested Tour Confirmed Toured Proposal Sent Booked Lost" at bounding box center [844, 363] width 92 height 24
click at [335, 357] on link "[PERSON_NAME] & [PERSON_NAME]'s Wedding" at bounding box center [396, 356] width 283 height 22
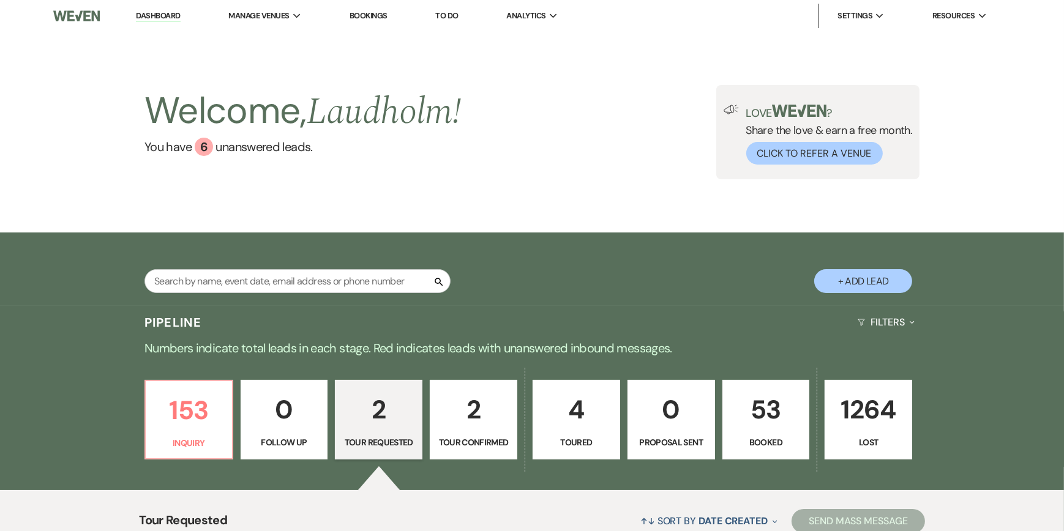
select select "2"
select select "5"
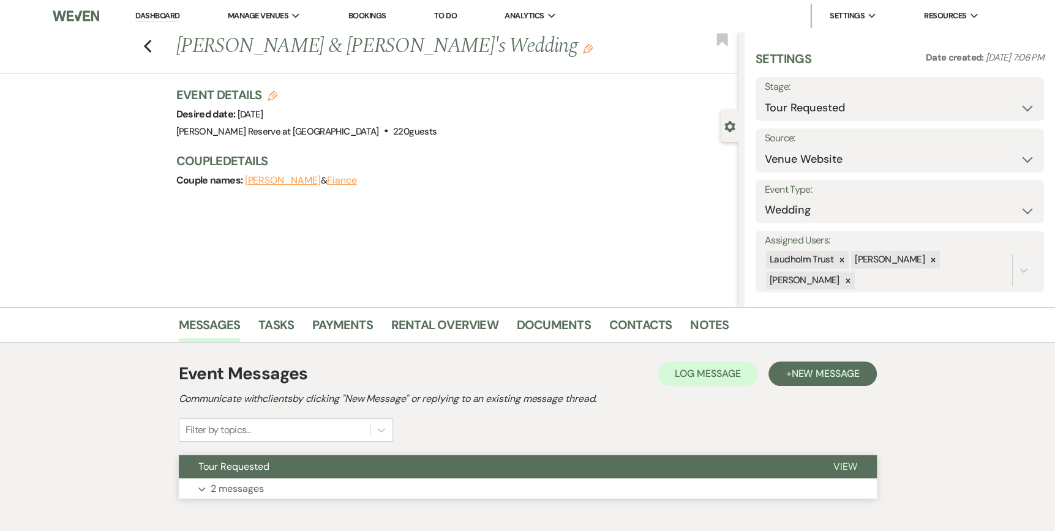
click at [848, 466] on span "View" at bounding box center [845, 466] width 24 height 13
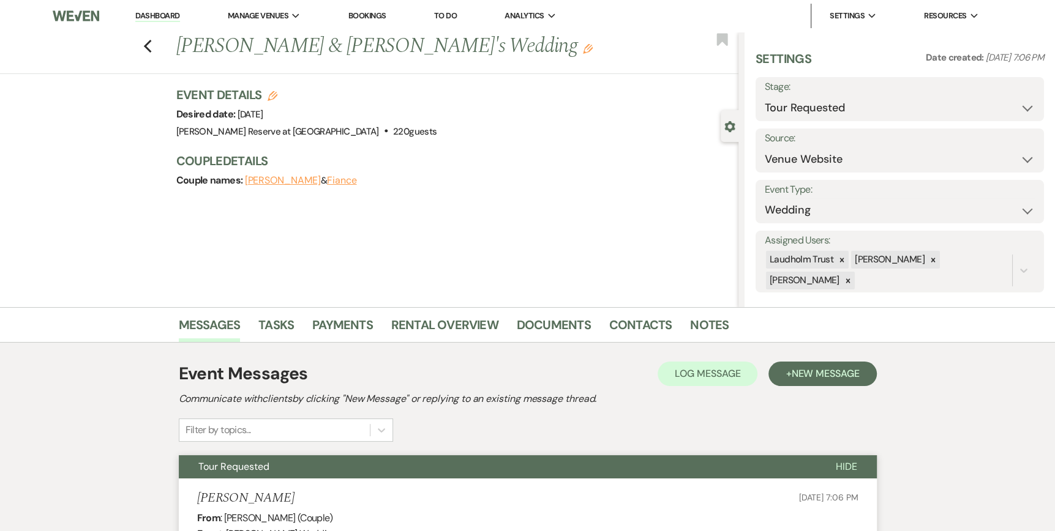
click at [151, 14] on link "Dashboard" at bounding box center [157, 16] width 44 height 12
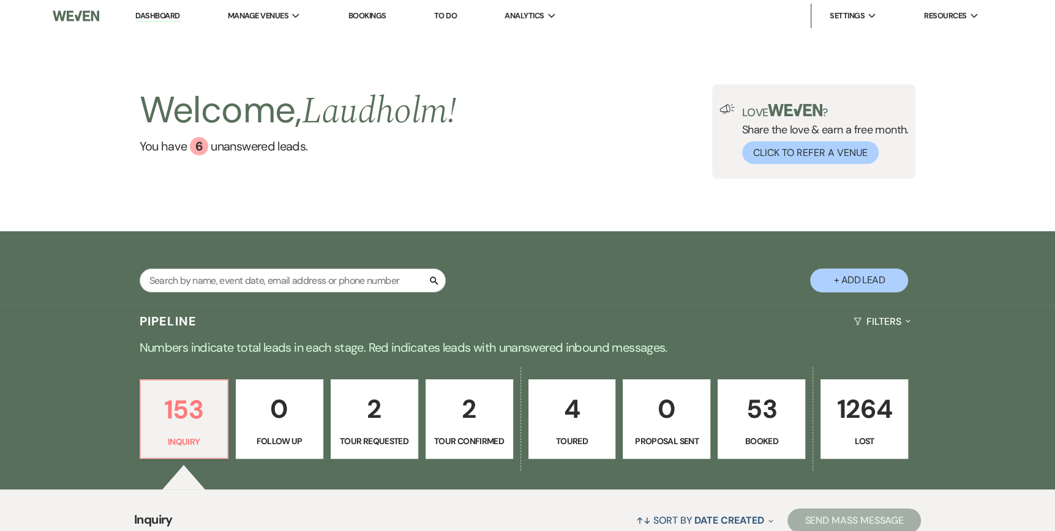
click at [360, 445] on p "Tour Requested" at bounding box center [374, 441] width 72 height 13
select select "2"
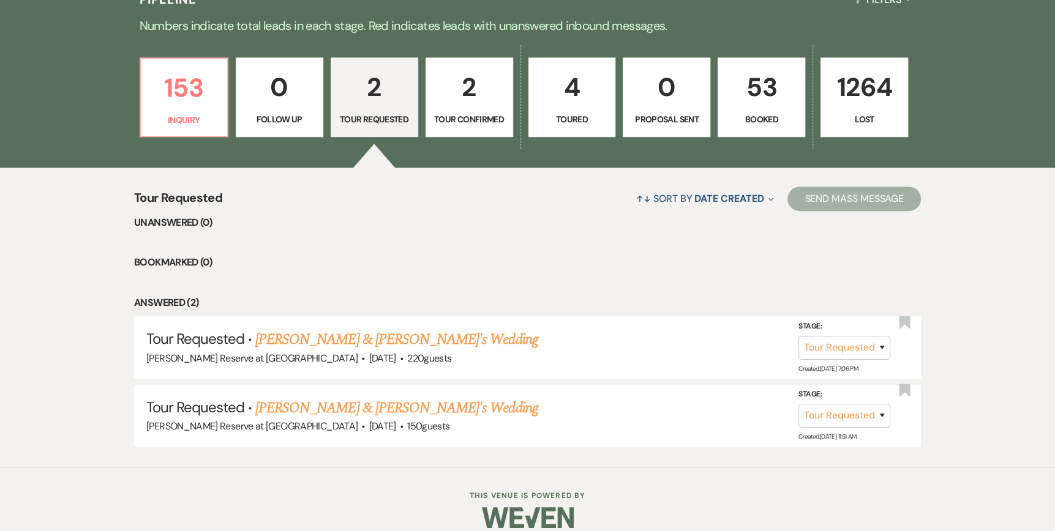
scroll to position [335, 0]
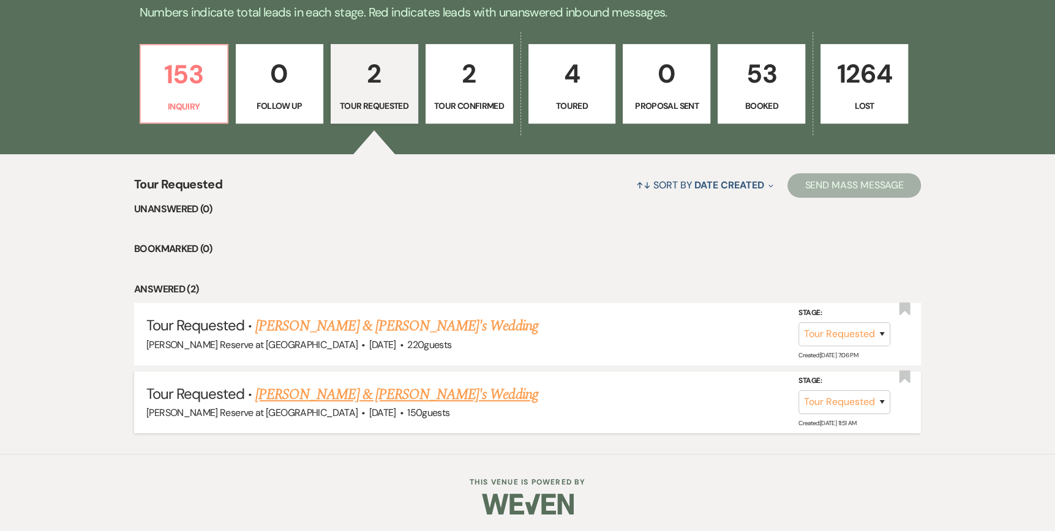
click at [301, 397] on link "[PERSON_NAME] & [PERSON_NAME]'s Wedding" at bounding box center [396, 395] width 283 height 22
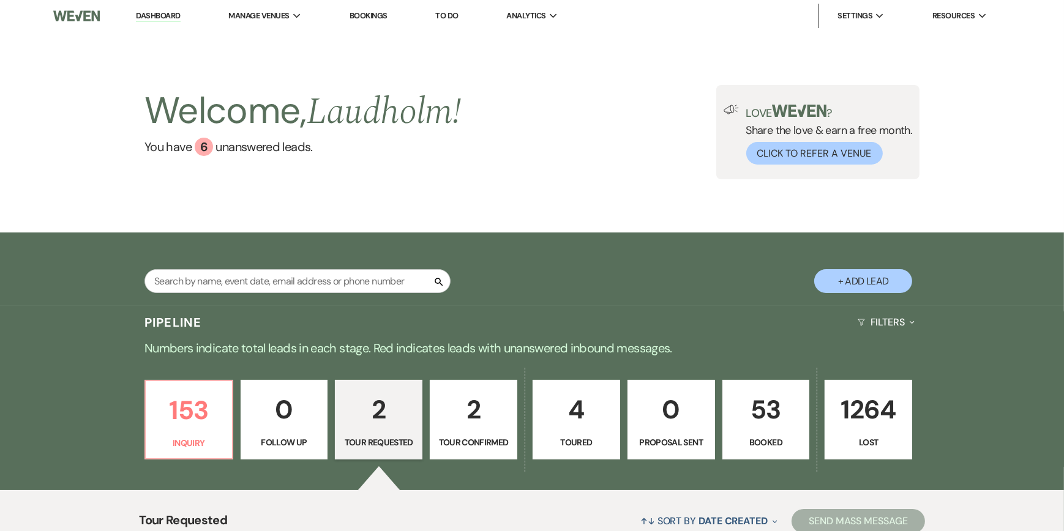
select select "2"
select select "5"
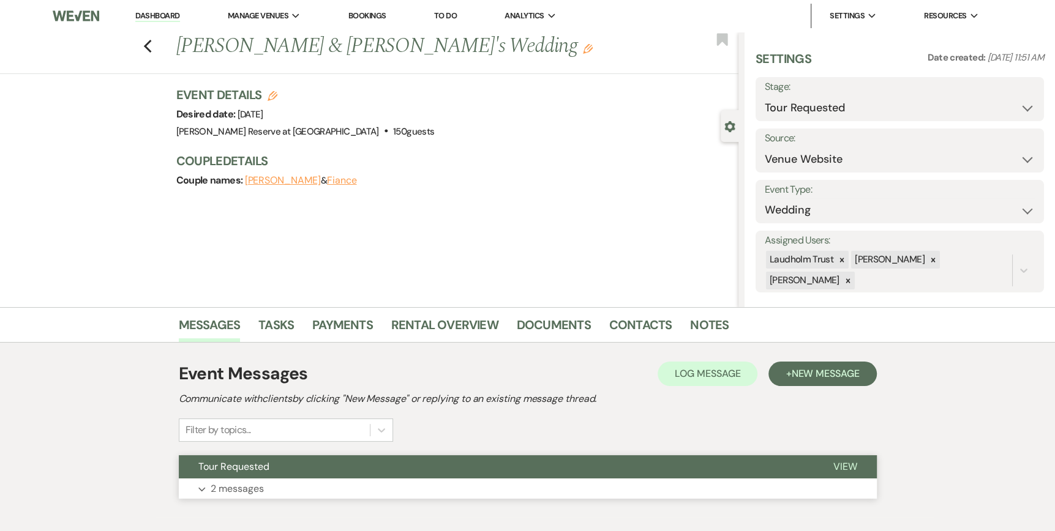
click at [841, 465] on span "View" at bounding box center [845, 466] width 24 height 13
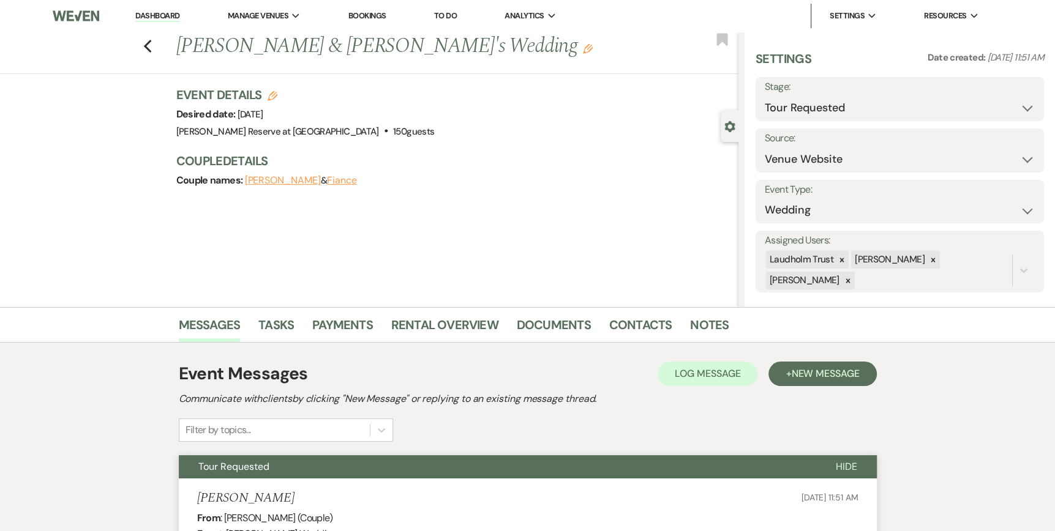
click at [159, 15] on link "Dashboard" at bounding box center [157, 16] width 44 height 12
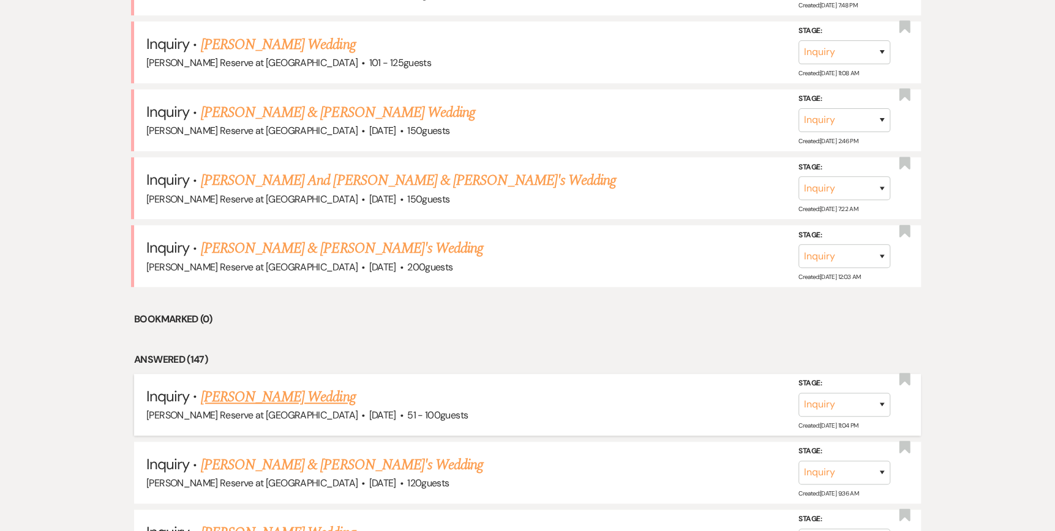
scroll to position [735, 0]
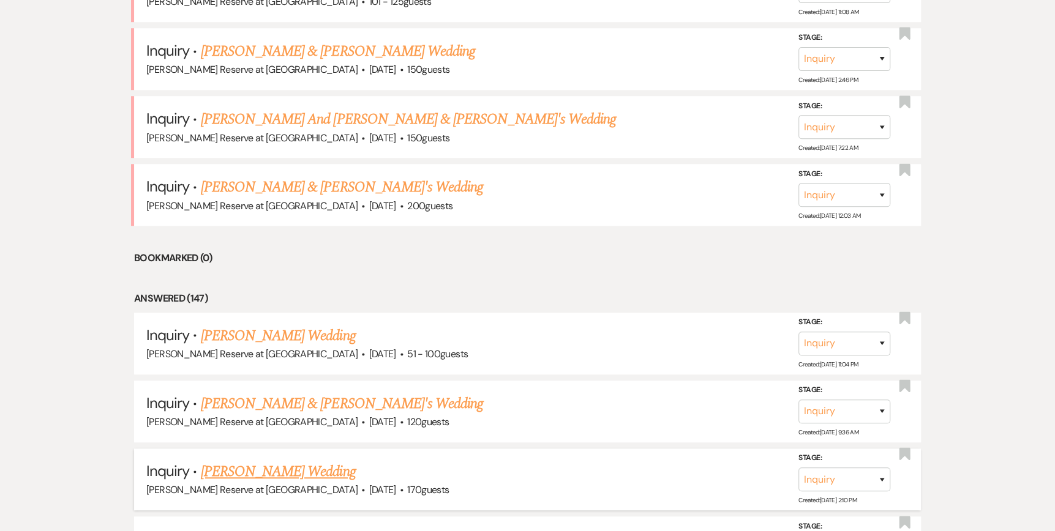
click at [279, 472] on link "[PERSON_NAME] Wedding" at bounding box center [278, 472] width 155 height 22
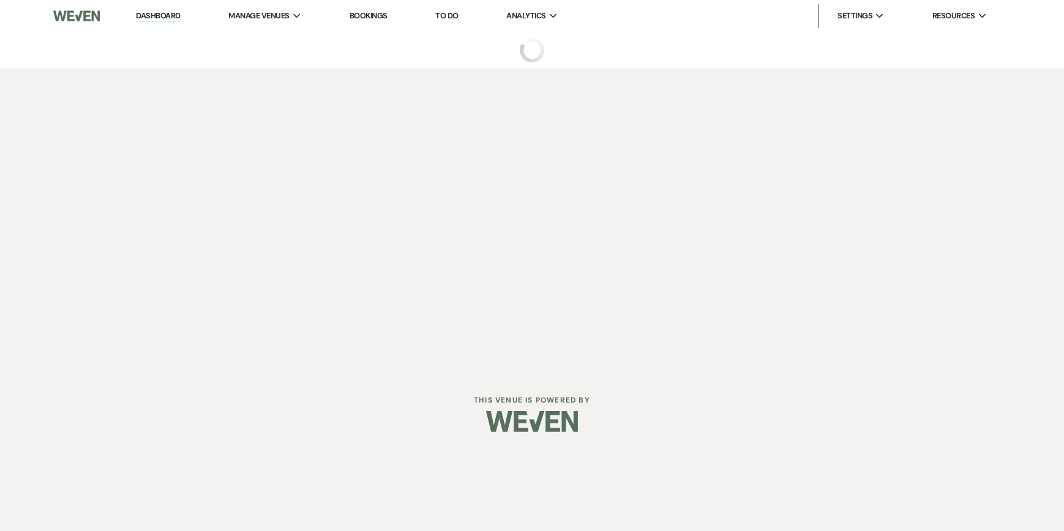
select select "5"
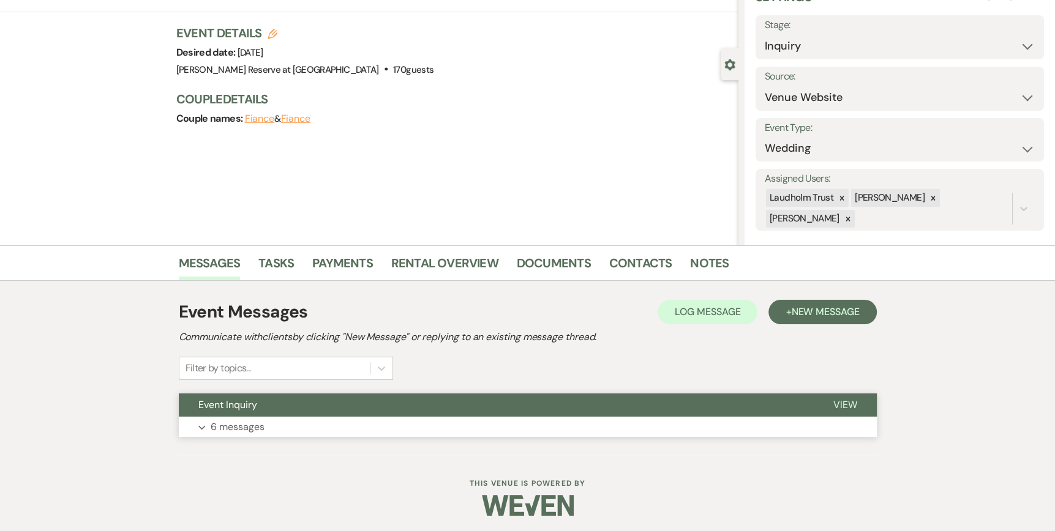
scroll to position [64, 0]
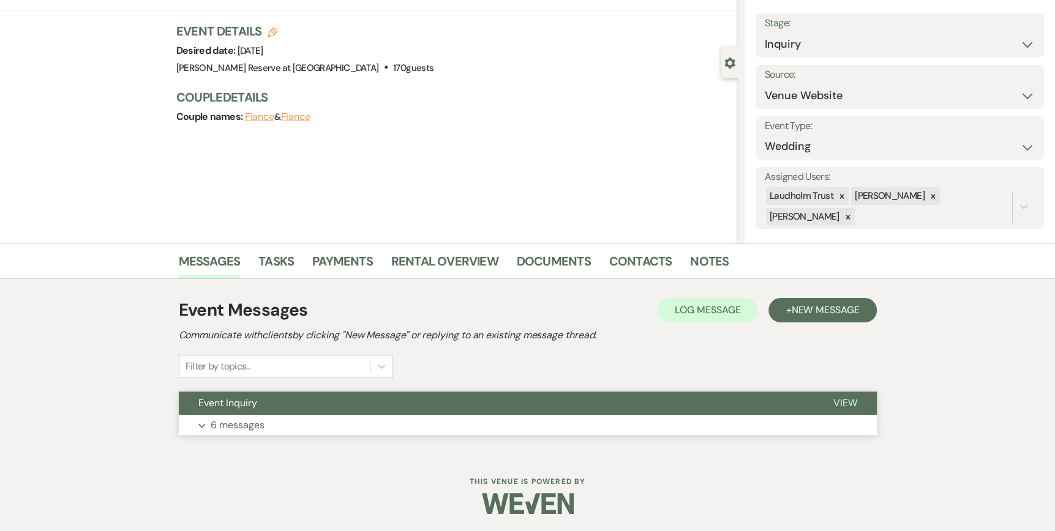
click at [848, 403] on span "View" at bounding box center [845, 403] width 24 height 13
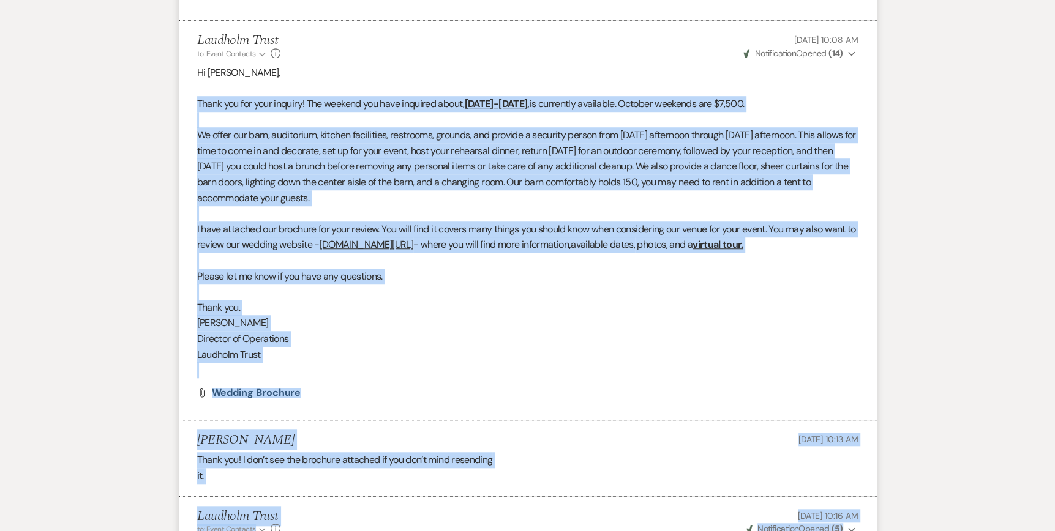
scroll to position [943, 0]
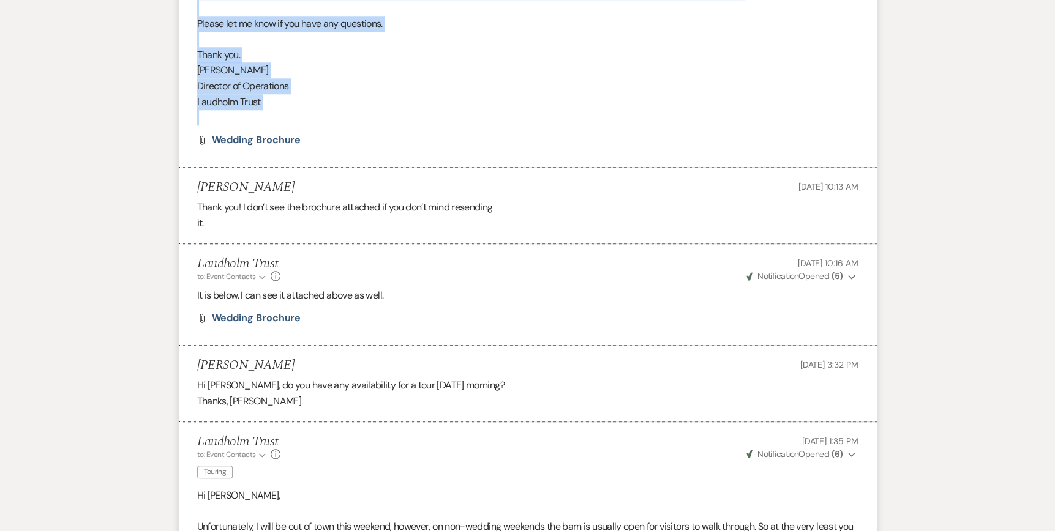
drag, startPoint x: 193, startPoint y: 299, endPoint x: 723, endPoint y: 121, distance: 558.4
copy div "Lorem ips dol sita consect! Adi elitsed doe temp incididu utlab, Etdolor 6-2, 3…"
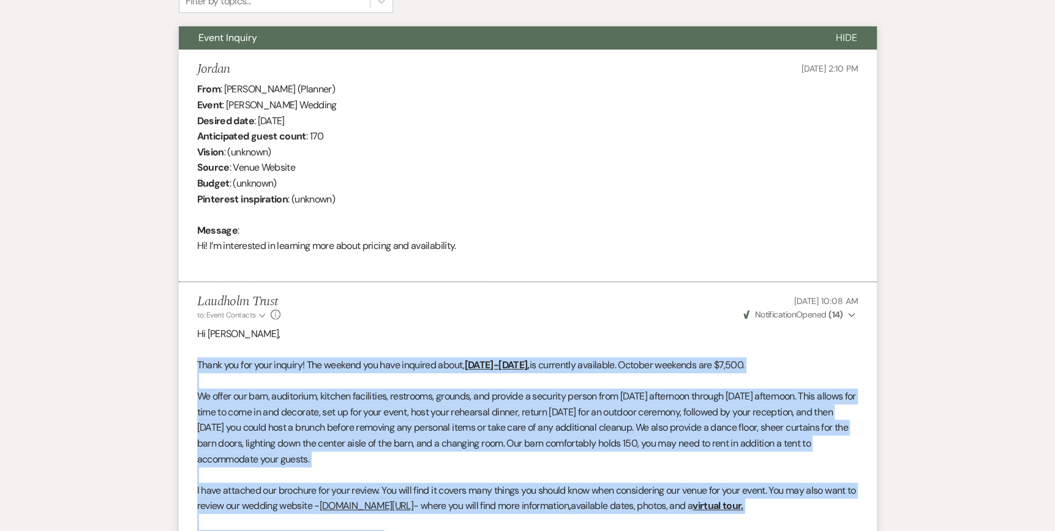
scroll to position [0, 0]
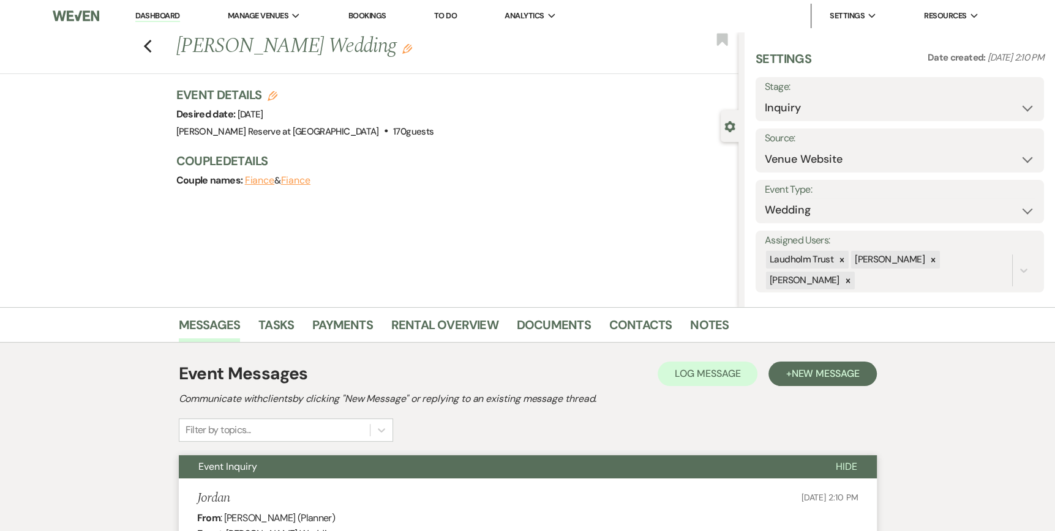
click at [146, 15] on link "Dashboard" at bounding box center [157, 16] width 44 height 12
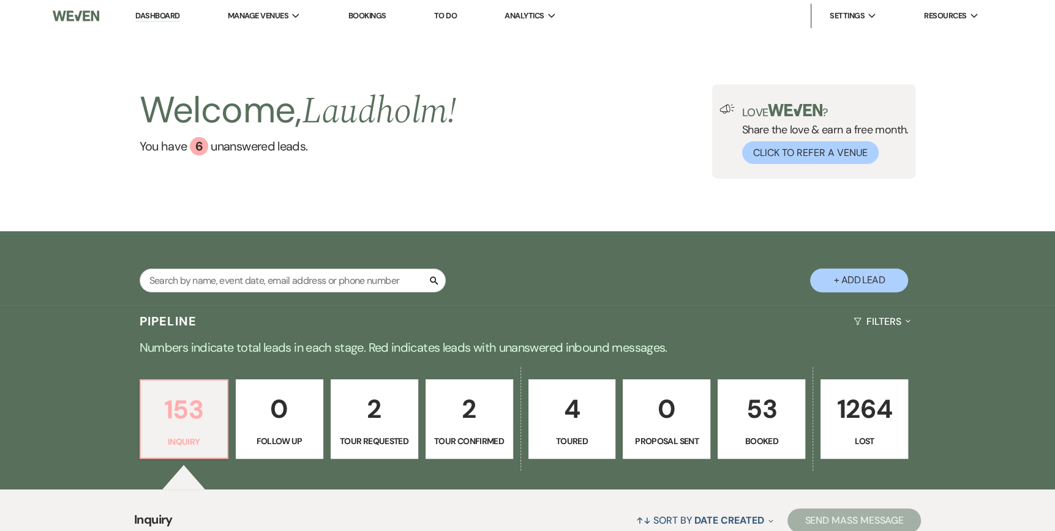
click at [195, 411] on p "153" at bounding box center [184, 409] width 72 height 41
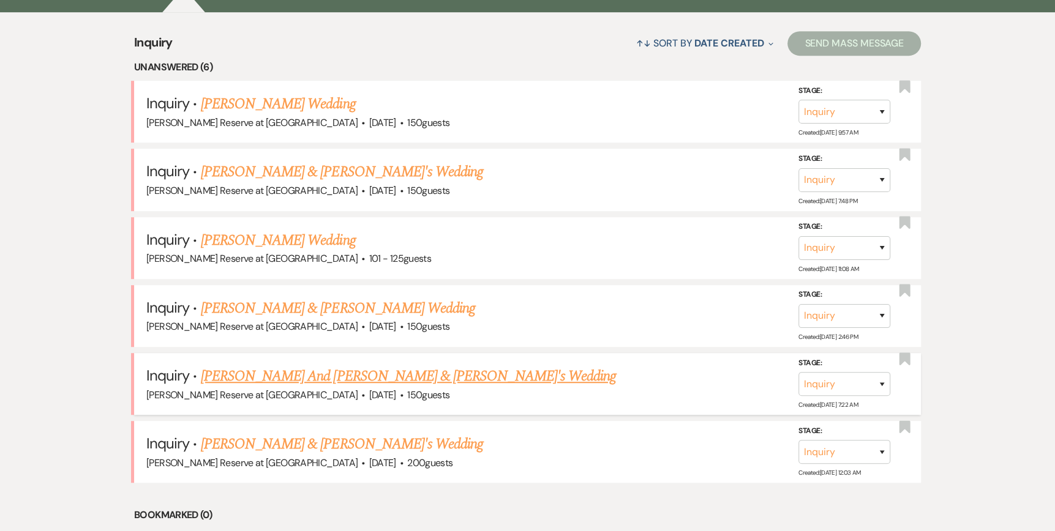
scroll to position [490, 0]
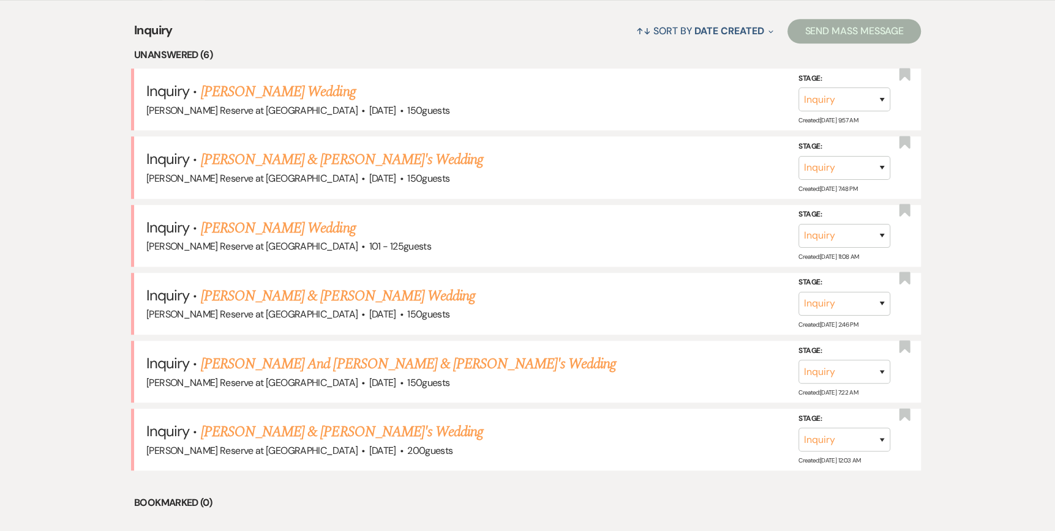
drag, startPoint x: 301, startPoint y: 428, endPoint x: 295, endPoint y: 432, distance: 6.3
click at [301, 428] on link "[PERSON_NAME] & [PERSON_NAME]'s Wedding" at bounding box center [342, 432] width 283 height 22
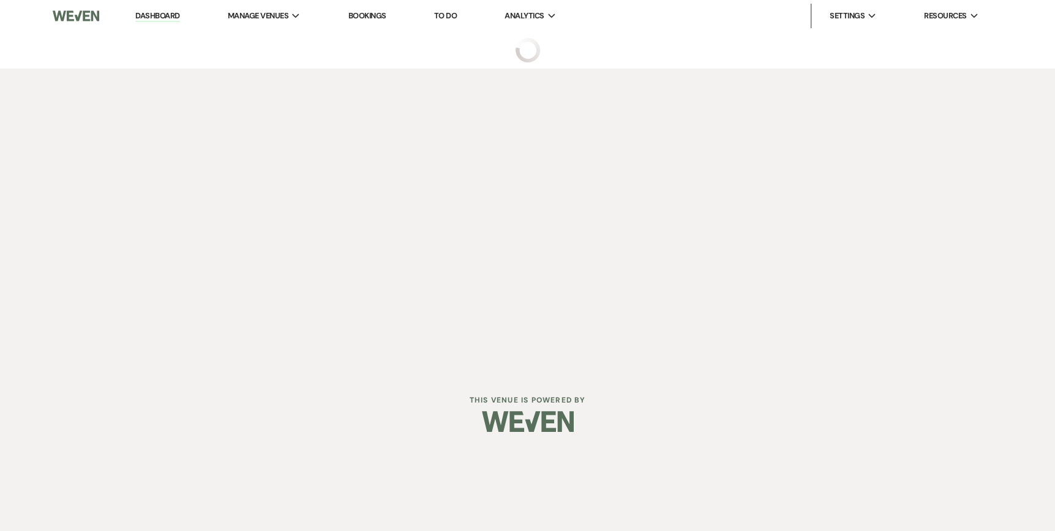
select select "5"
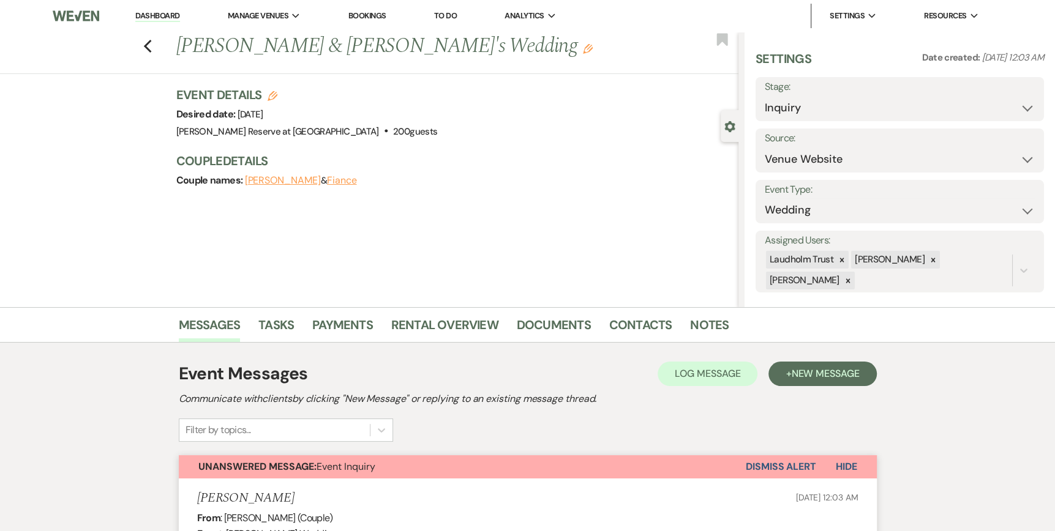
click at [779, 465] on button "Dismiss Alert" at bounding box center [781, 466] width 70 height 23
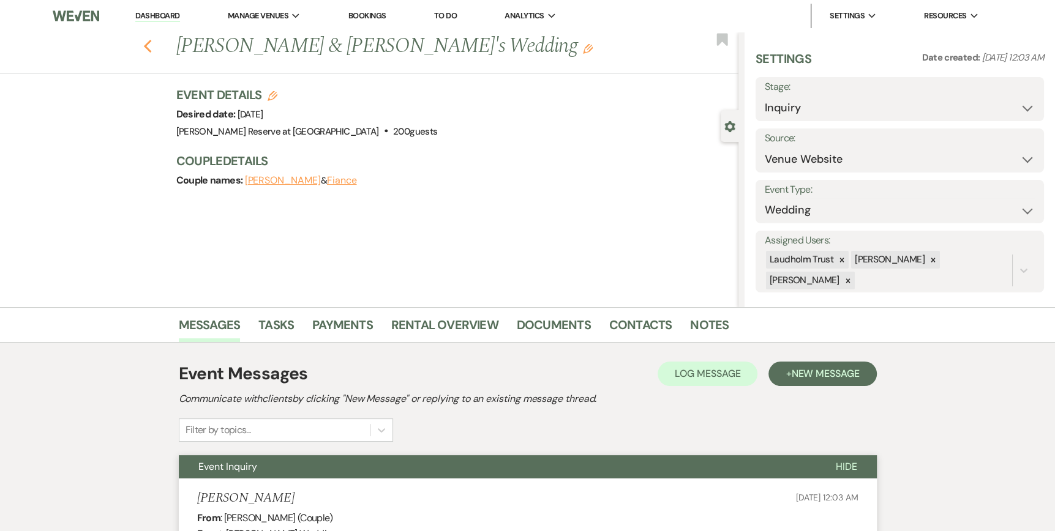
click at [150, 46] on use "button" at bounding box center [147, 46] width 8 height 13
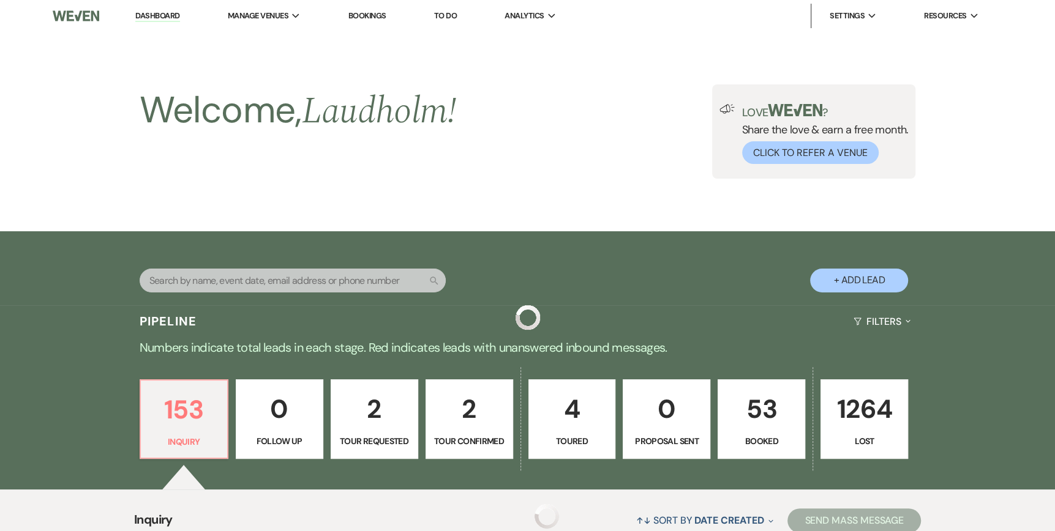
scroll to position [490, 0]
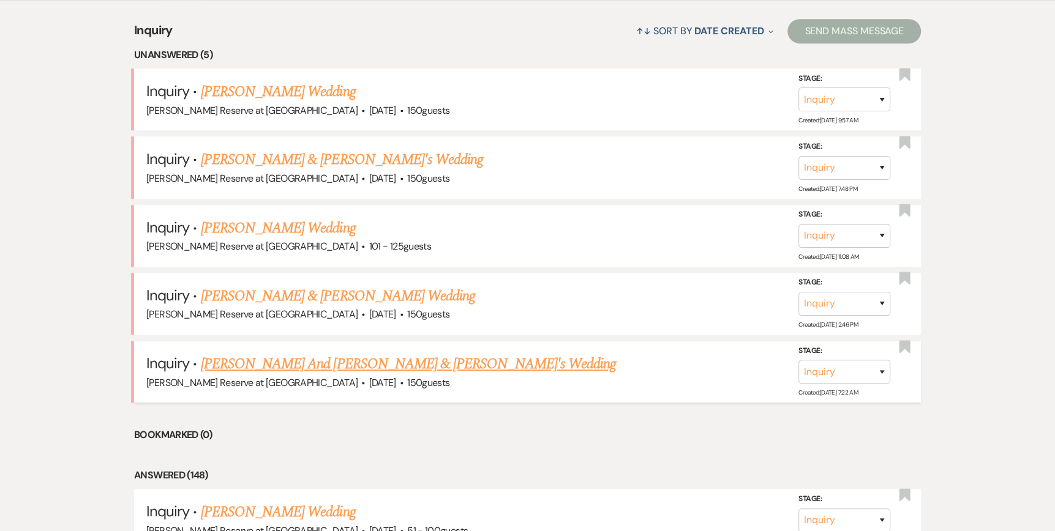
click at [304, 361] on link "[PERSON_NAME] And [PERSON_NAME] & [PERSON_NAME]'s Wedding" at bounding box center [408, 364] width 415 height 22
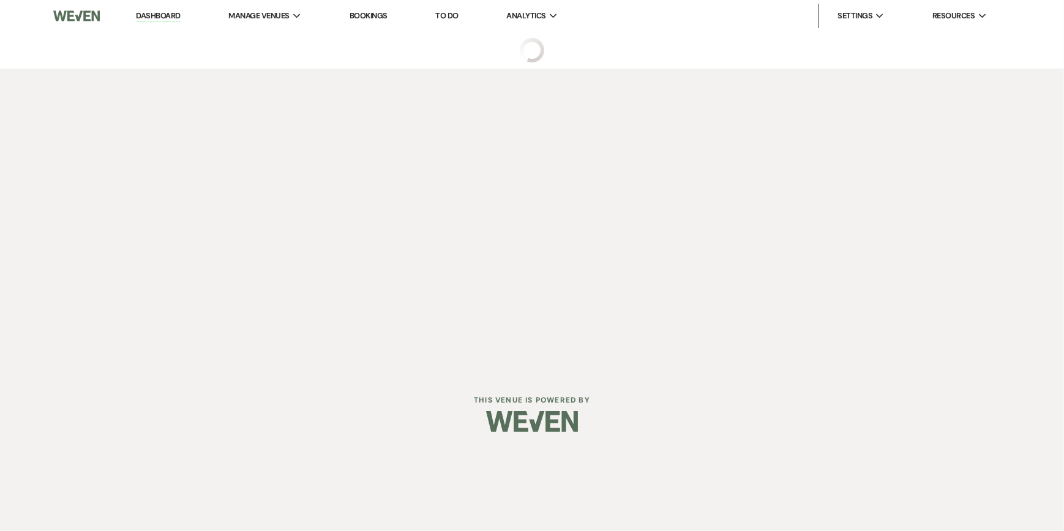
select select "5"
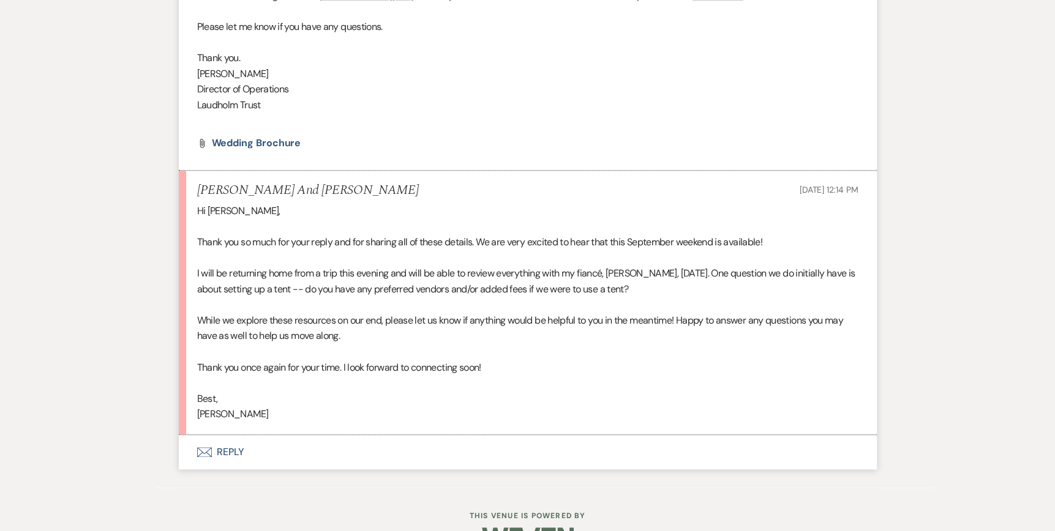
scroll to position [979, 0]
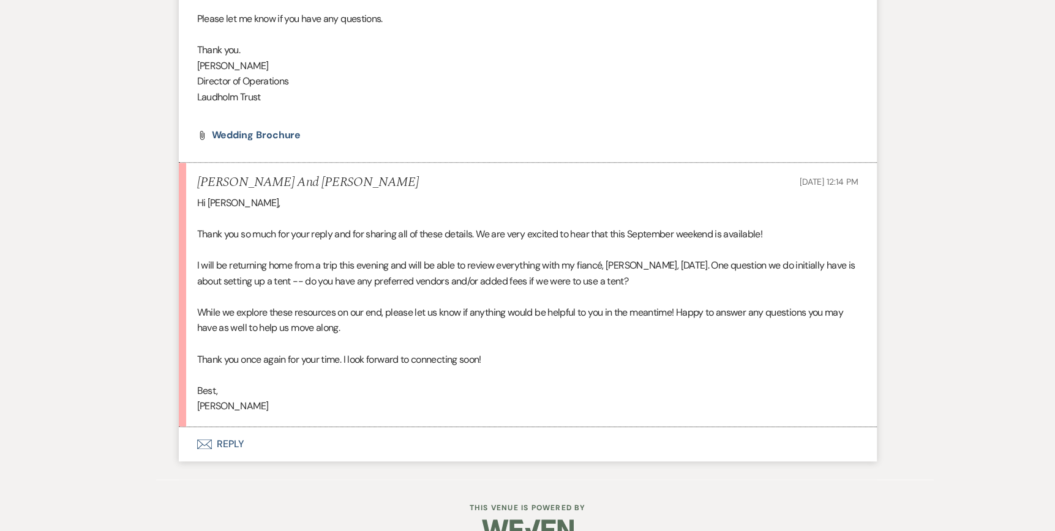
click at [206, 439] on icon "Envelope" at bounding box center [204, 444] width 15 height 10
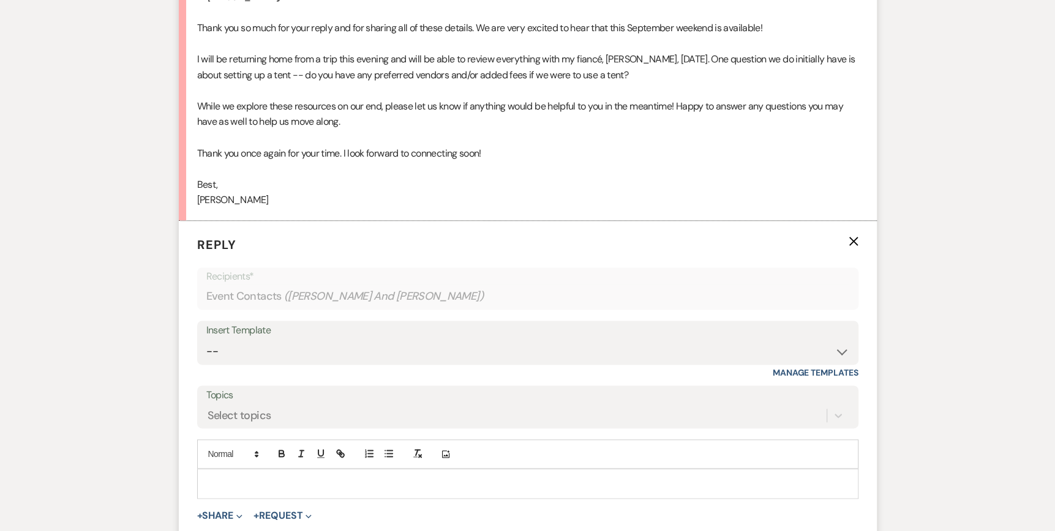
scroll to position [1305, 0]
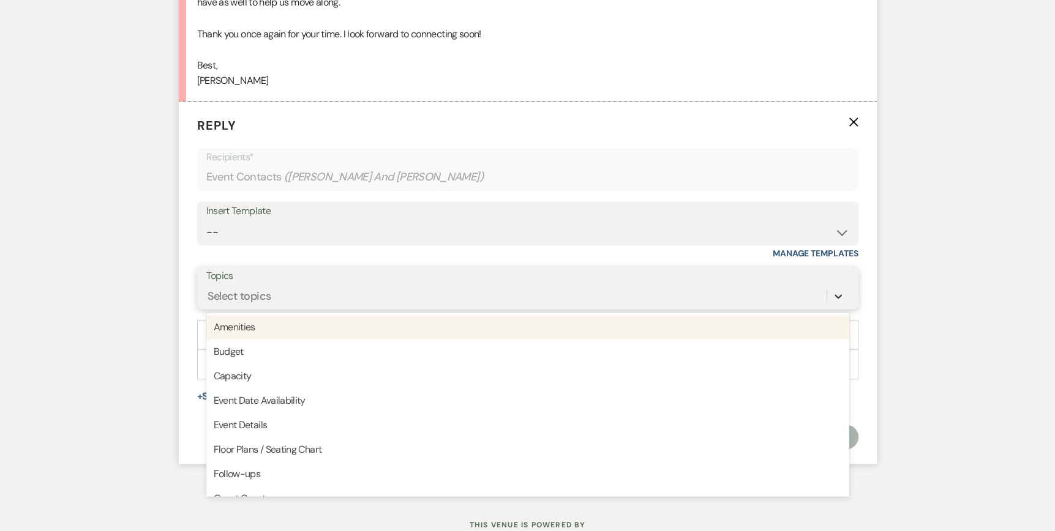
click at [835, 290] on icon at bounding box center [838, 296] width 12 height 12
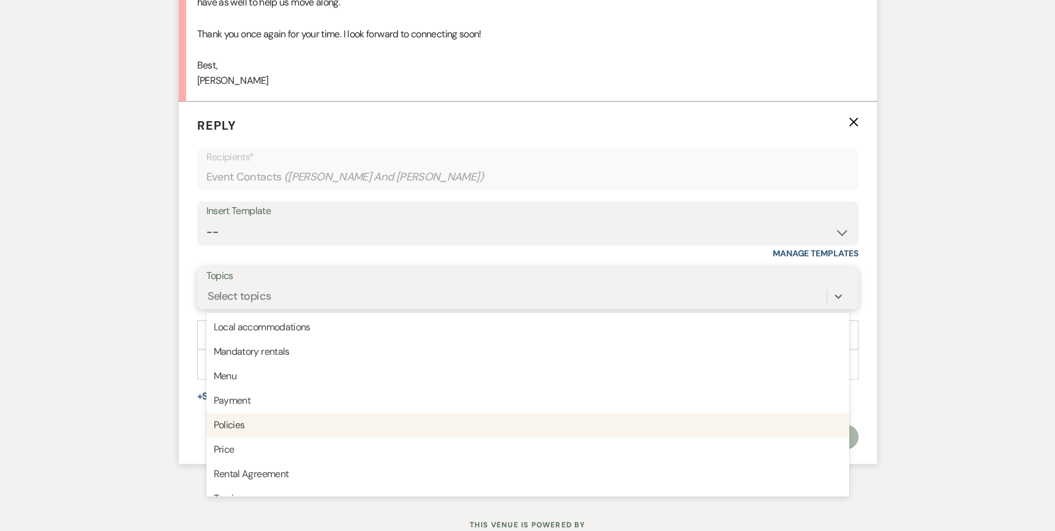
scroll to position [306, 0]
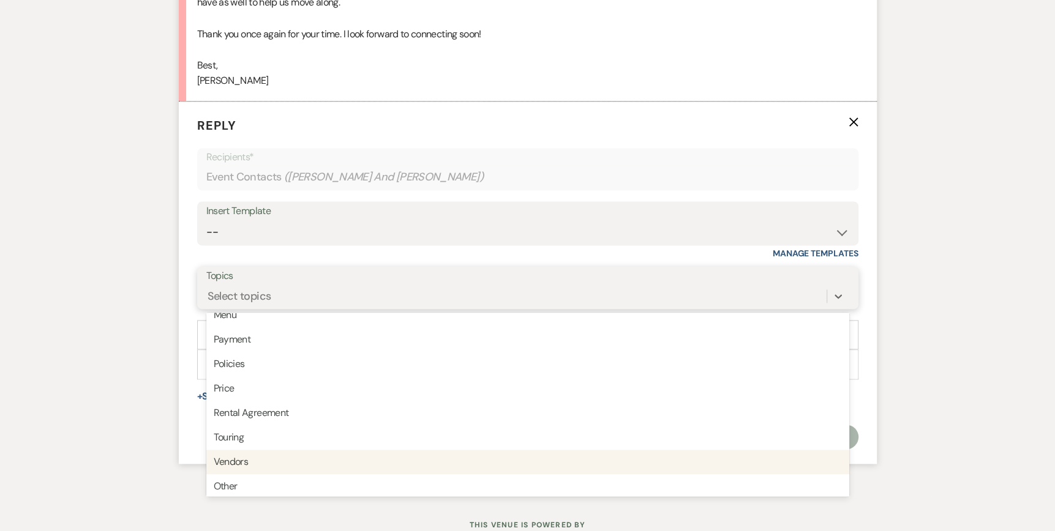
click at [231, 450] on div "Vendors" at bounding box center [527, 462] width 643 height 24
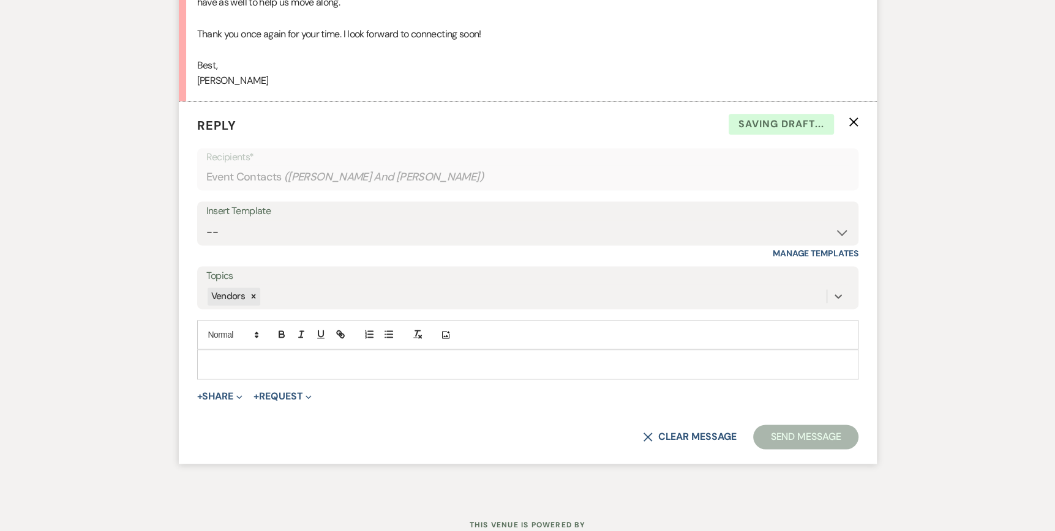
click at [222, 357] on p at bounding box center [527, 363] width 641 height 13
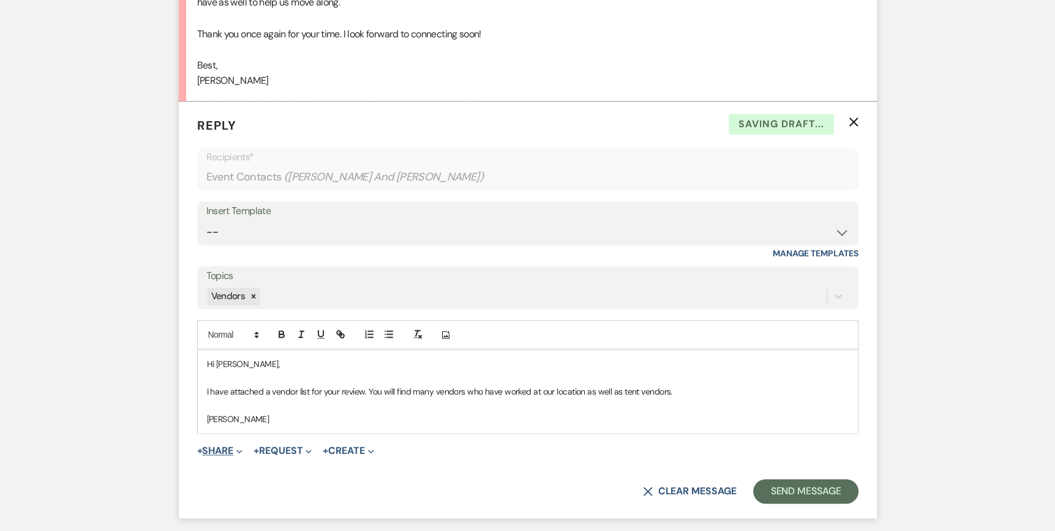
click at [237, 444] on span "Expand" at bounding box center [237, 450] width 9 height 13
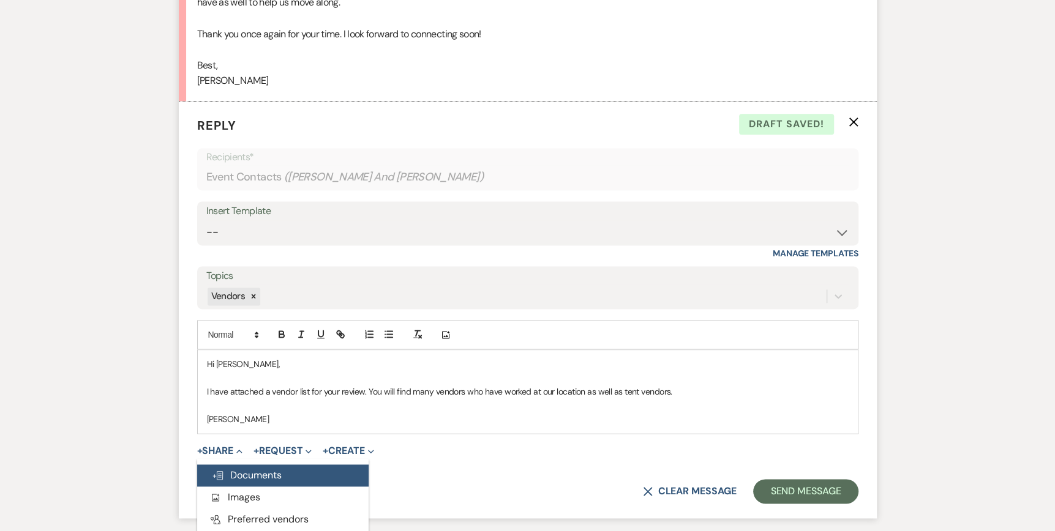
click at [242, 469] on span "Doc Upload Documents" at bounding box center [247, 475] width 70 height 13
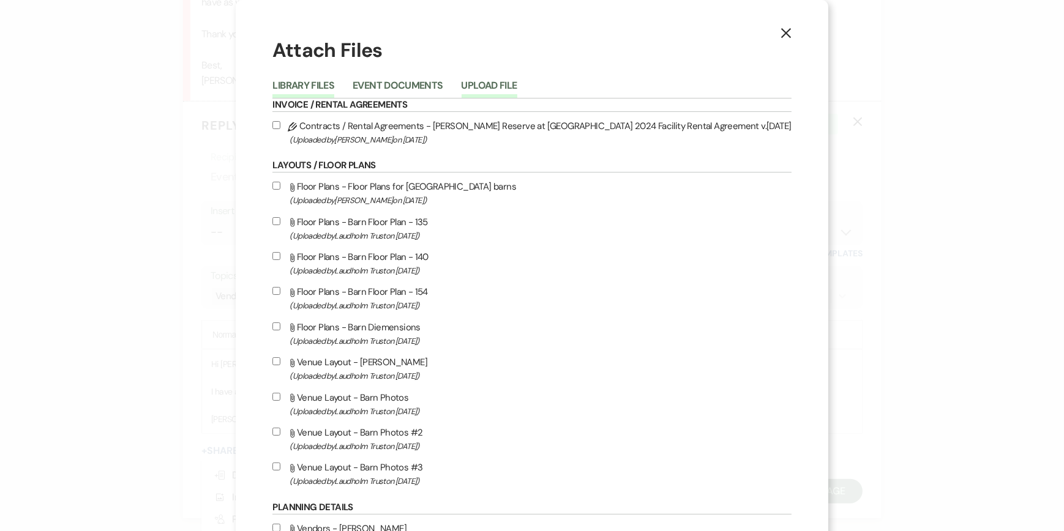
click at [517, 85] on button "Upload File" at bounding box center [490, 89] width 56 height 17
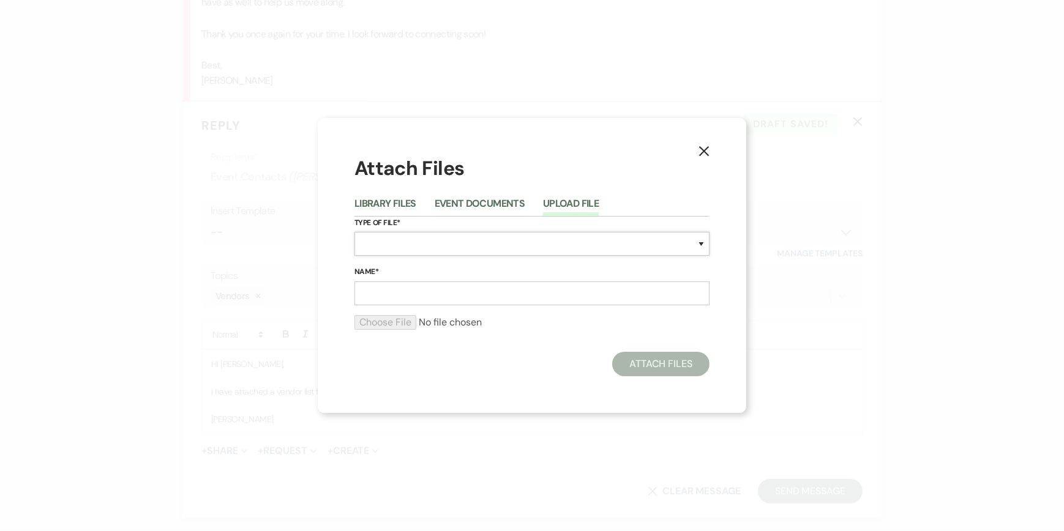
click at [373, 237] on select "Special Event Insurance Vendor Certificate of Insurance Contracts / Rental Agre…" at bounding box center [531, 244] width 355 height 24
select select "18"
click at [354, 232] on select "Special Event Insurance Vendor Certificate of Insurance Contracts / Rental Agre…" at bounding box center [531, 244] width 355 height 24
drag, startPoint x: 589, startPoint y: 237, endPoint x: 402, endPoint y: 256, distance: 188.9
click at [337, 246] on div "X Attach Files Library Files Event Documents Upload File Type of File* Special …" at bounding box center [532, 265] width 428 height 295
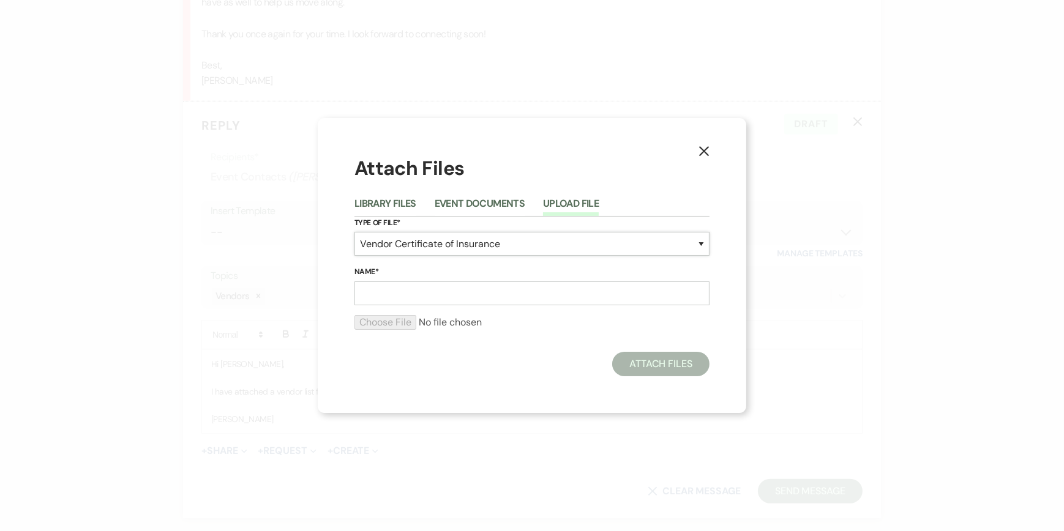
click at [463, 240] on select "Special Event Insurance Vendor Certificate of Insurance Contracts / Rental Agre…" at bounding box center [531, 244] width 355 height 24
drag, startPoint x: 464, startPoint y: 238, endPoint x: 517, endPoint y: 249, distance: 54.4
click at [502, 250] on select "Special Event Insurance Vendor Certificate of Insurance Contracts / Rental Agre…" at bounding box center [531, 244] width 355 height 24
drag, startPoint x: 520, startPoint y: 241, endPoint x: 402, endPoint y: 236, distance: 117.7
click at [397, 242] on select "Special Event Insurance Vendor Certificate of Insurance Contracts / Rental Agre…" at bounding box center [531, 244] width 355 height 24
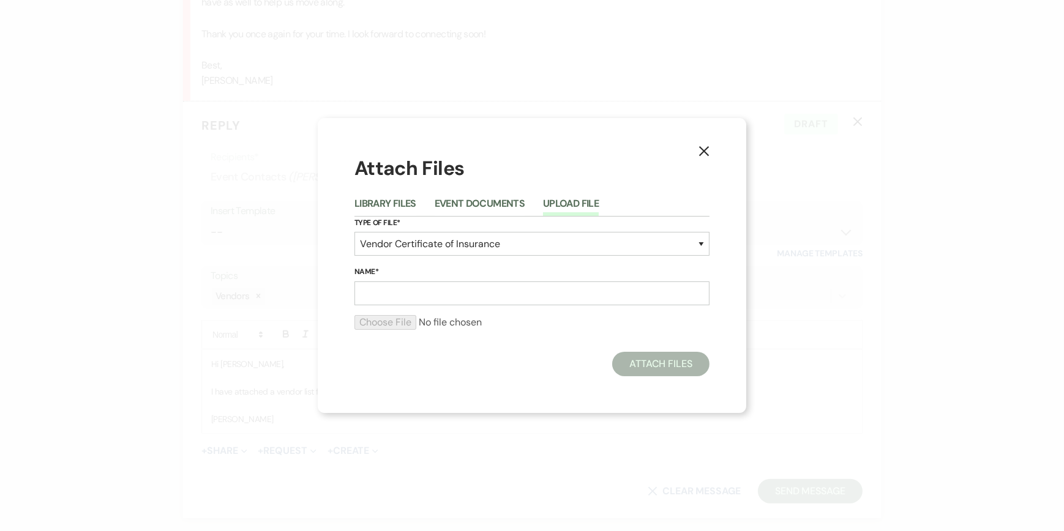
click at [700, 151] on icon "X" at bounding box center [703, 151] width 11 height 11
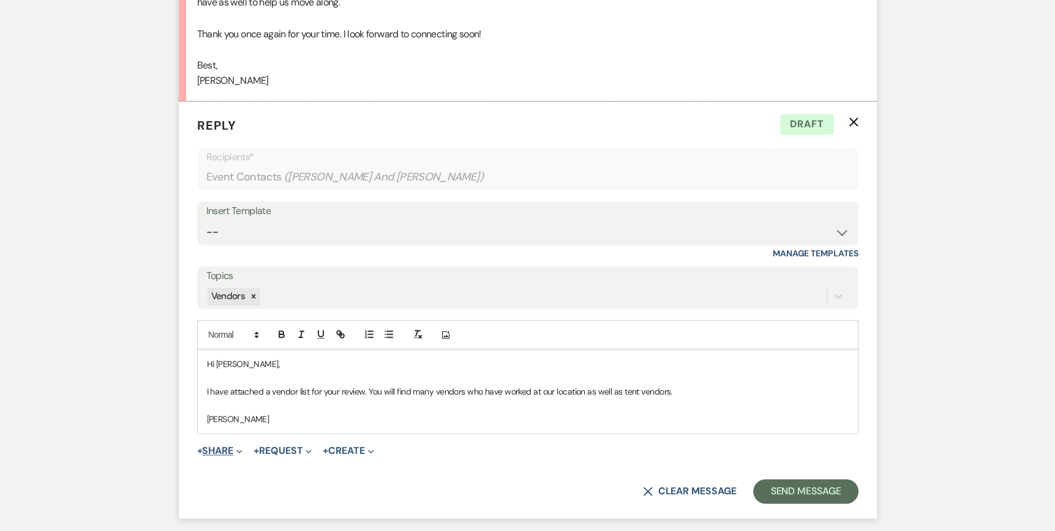
click at [225, 446] on button "+ Share Expand" at bounding box center [220, 451] width 46 height 10
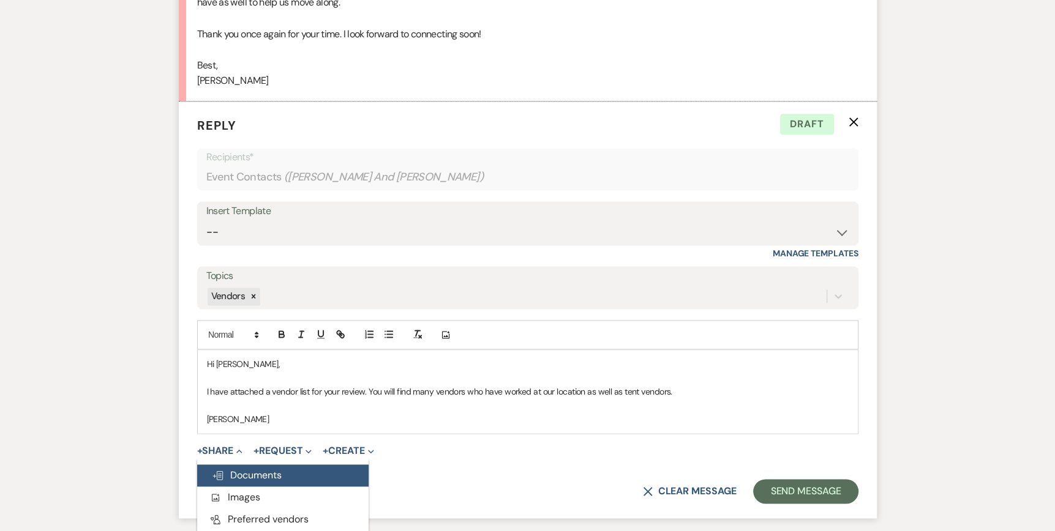
click at [244, 465] on button "Doc Upload Documents" at bounding box center [282, 476] width 171 height 22
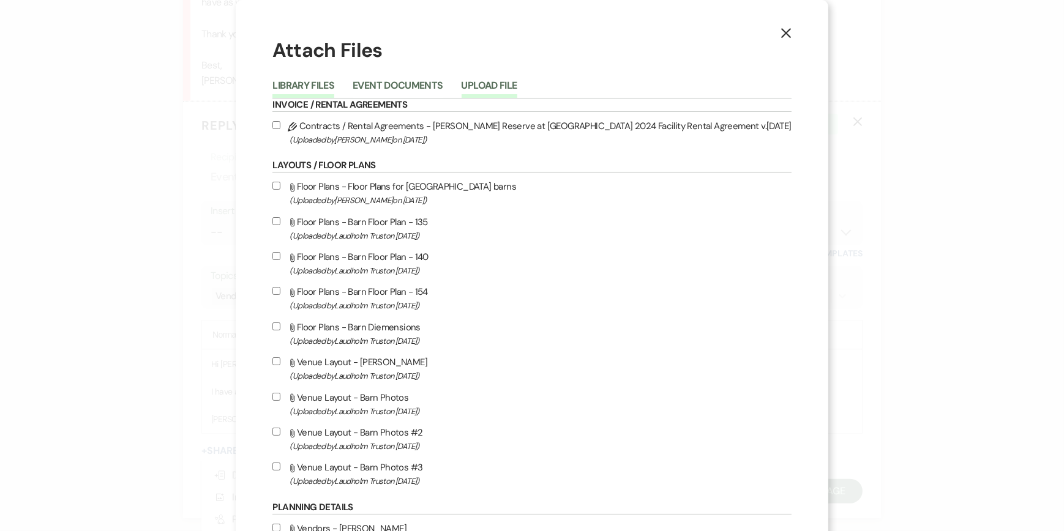
click at [515, 84] on button "Upload File" at bounding box center [490, 89] width 56 height 17
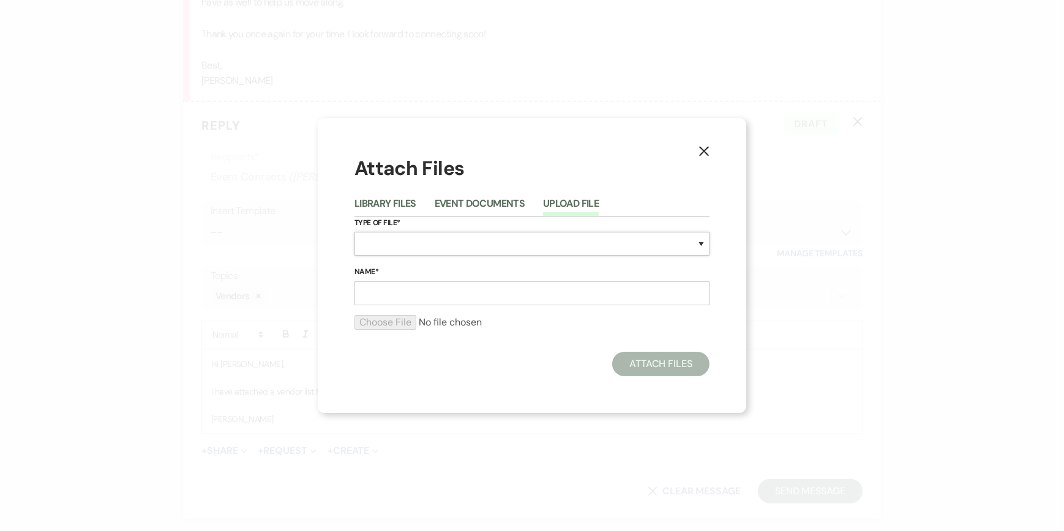
click at [375, 247] on select "Special Event Insurance Vendor Certificate of Insurance Contracts / Rental Agre…" at bounding box center [531, 244] width 355 height 24
select select "61"
click at [354, 232] on select "Special Event Insurance Vendor Certificate of Insurance Contracts / Rental Agre…" at bounding box center [531, 244] width 355 height 24
click at [363, 285] on input "Name*" at bounding box center [531, 294] width 355 height 24
type input "Recommended Vendors"
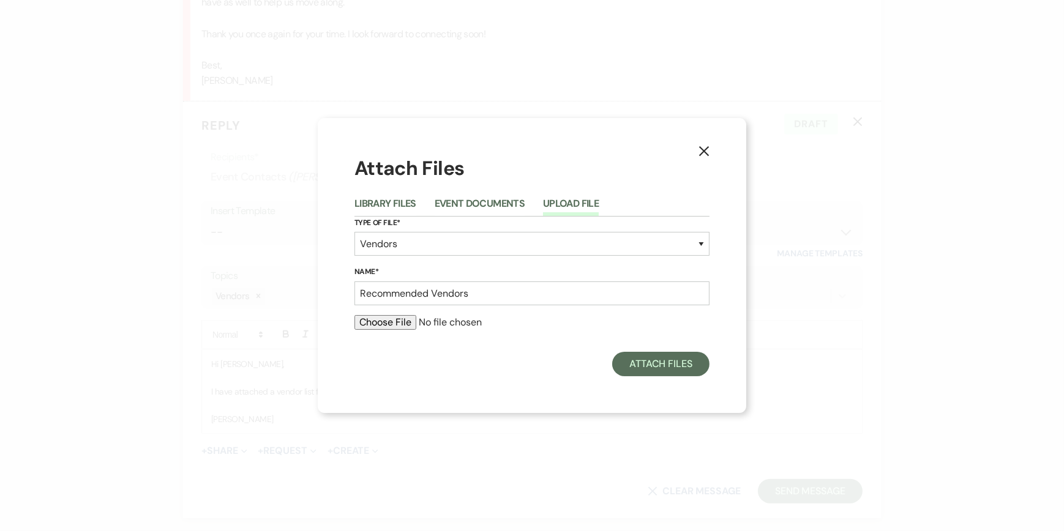
click at [373, 320] on input "file" at bounding box center [531, 322] width 355 height 15
type input "C:\fakepath\[PERSON_NAME] Reserve Recommended Vendor List 2025.pdf"
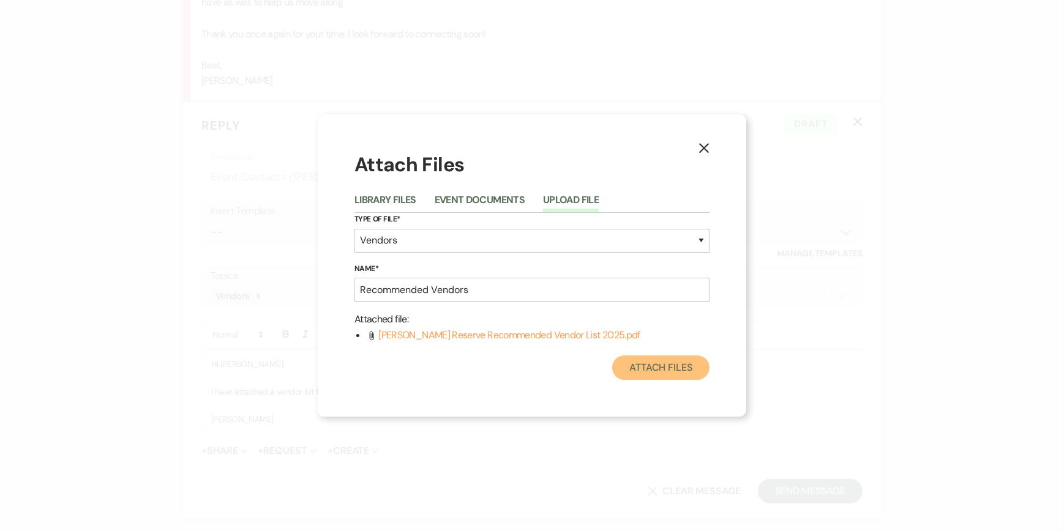
click at [670, 369] on button "Attach Files" at bounding box center [660, 368] width 97 height 24
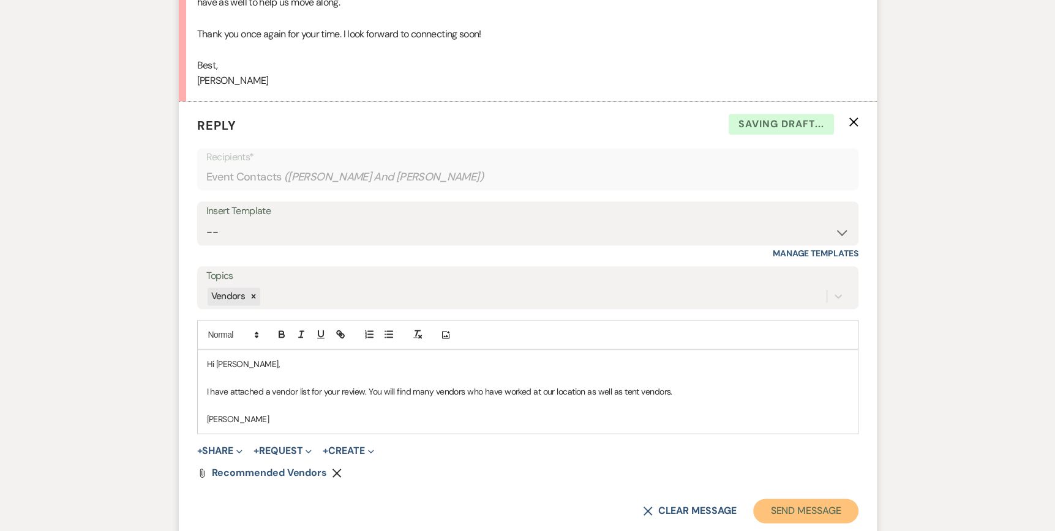
click at [802, 499] on button "Send Message" at bounding box center [805, 511] width 105 height 24
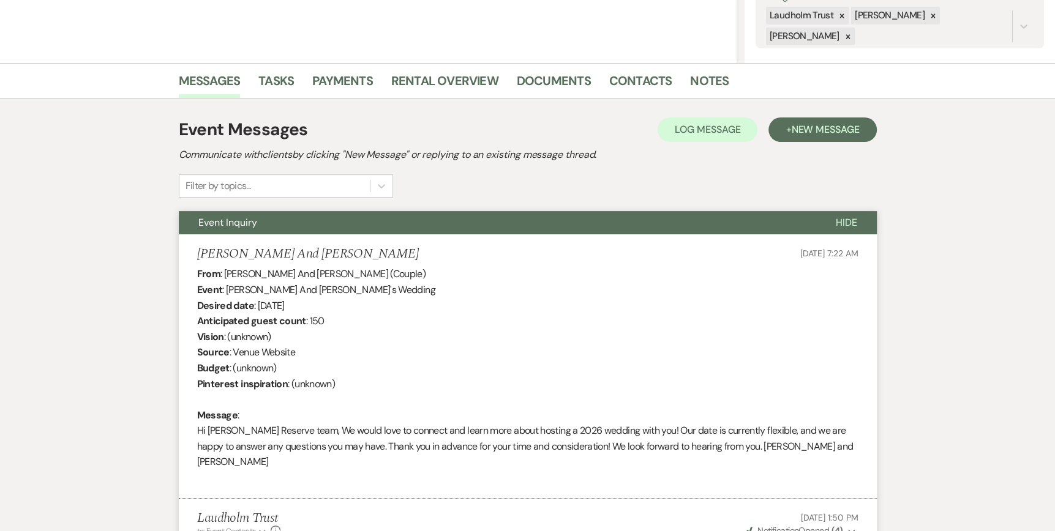
scroll to position [0, 0]
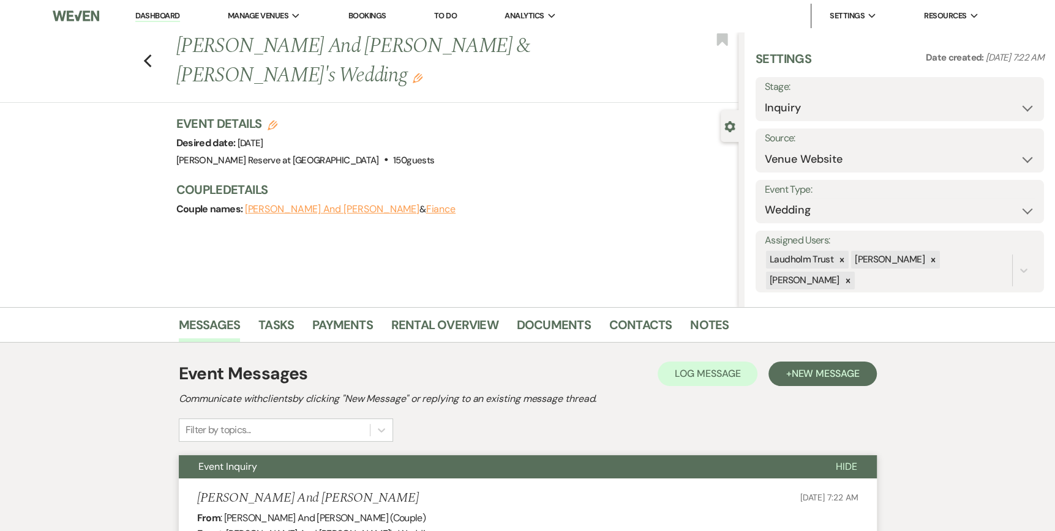
click at [155, 16] on link "Dashboard" at bounding box center [157, 16] width 44 height 12
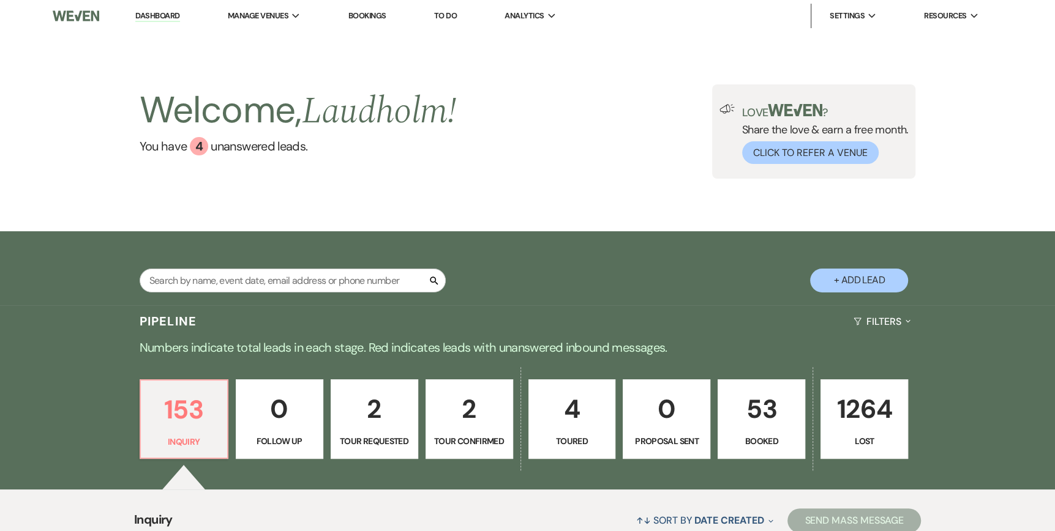
click at [556, 442] on p "Toured" at bounding box center [572, 441] width 72 height 13
select select "5"
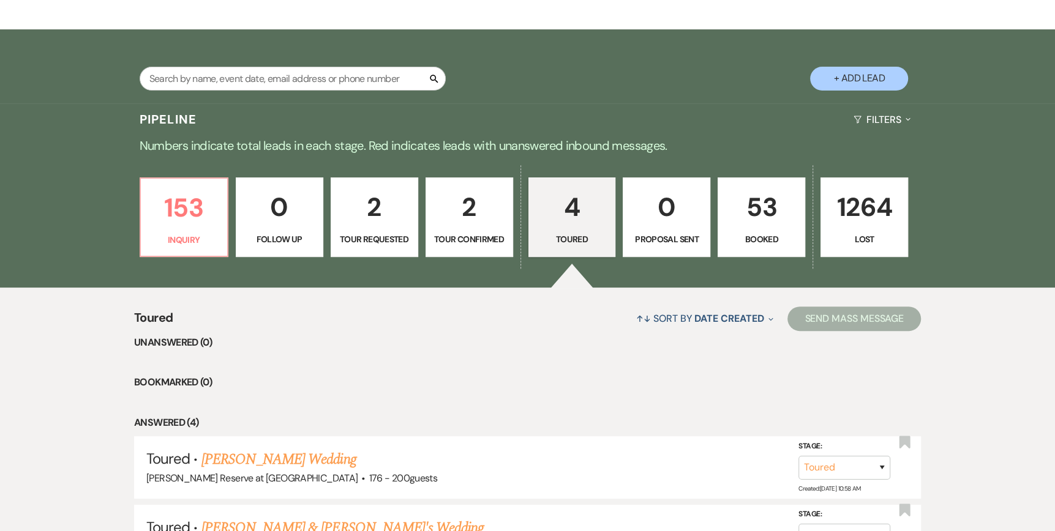
scroll to position [306, 0]
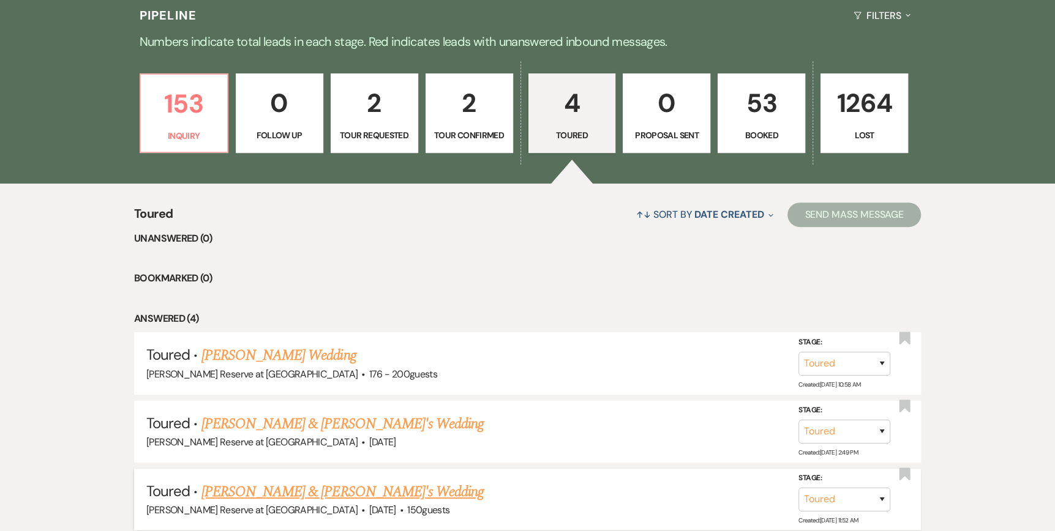
click at [324, 493] on link "[PERSON_NAME] & [PERSON_NAME]'s Wedding" at bounding box center [342, 492] width 283 height 22
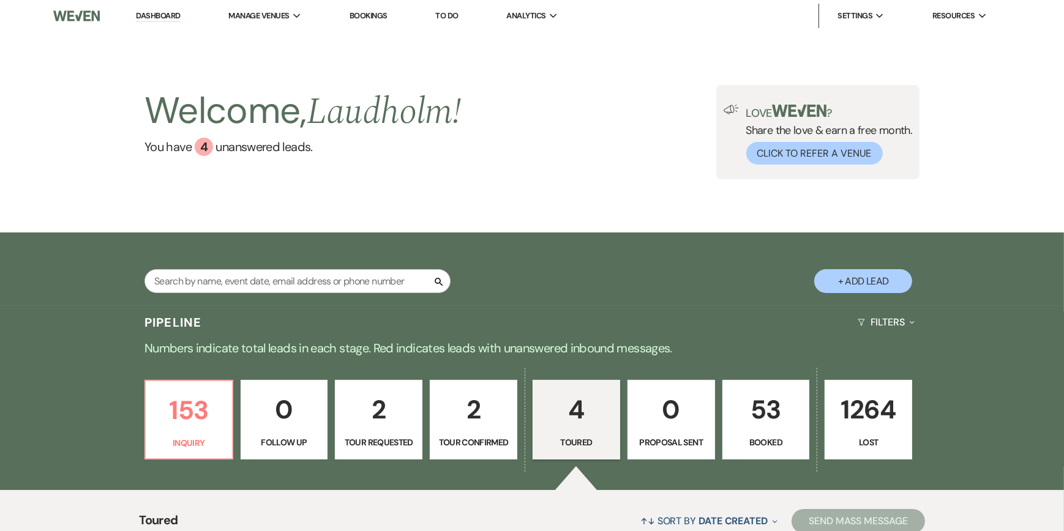
select select "5"
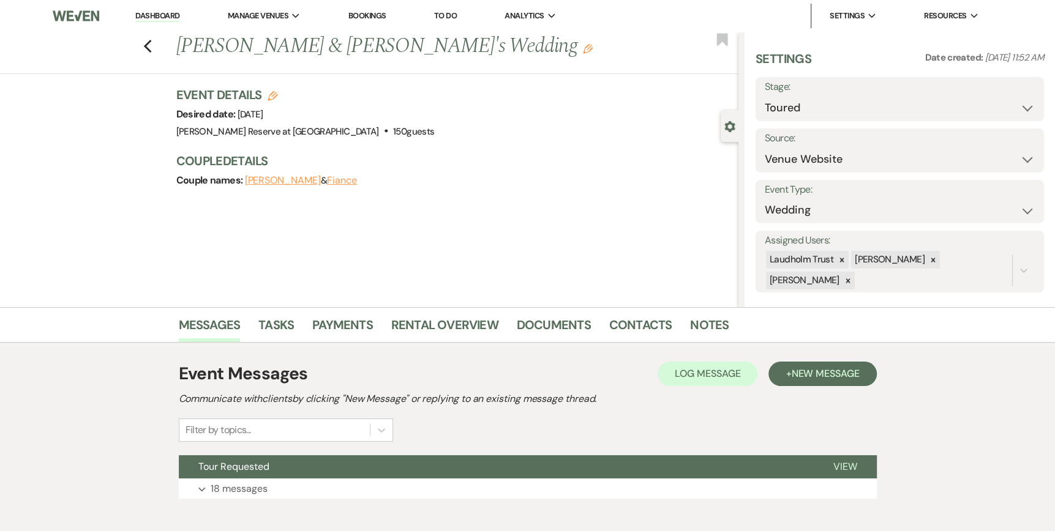
scroll to position [64, 0]
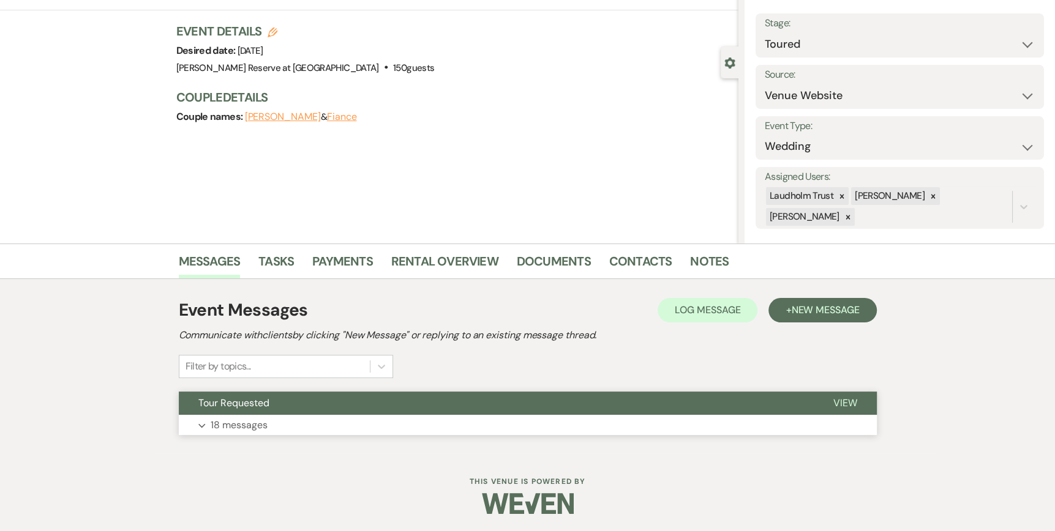
click at [839, 402] on span "View" at bounding box center [845, 403] width 24 height 13
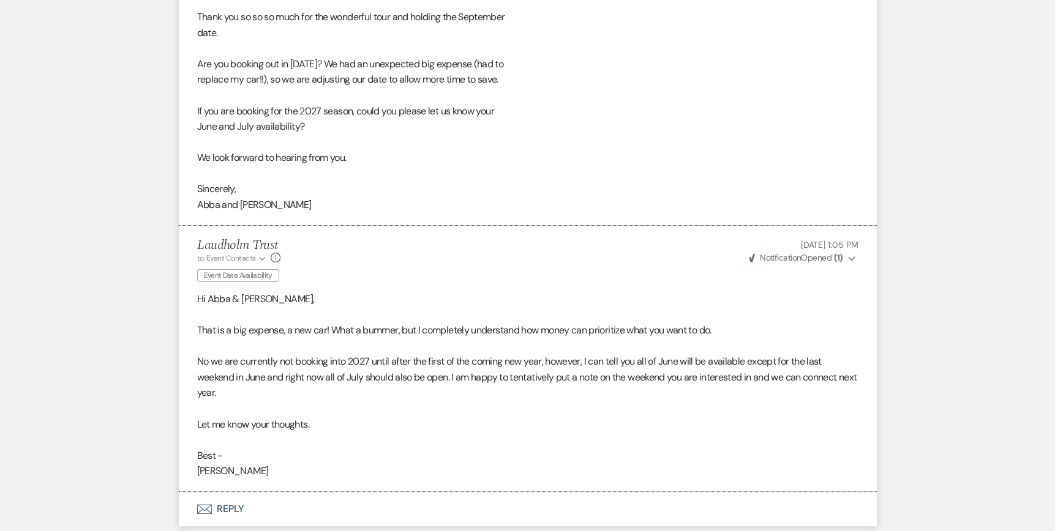
scroll to position [4042, 0]
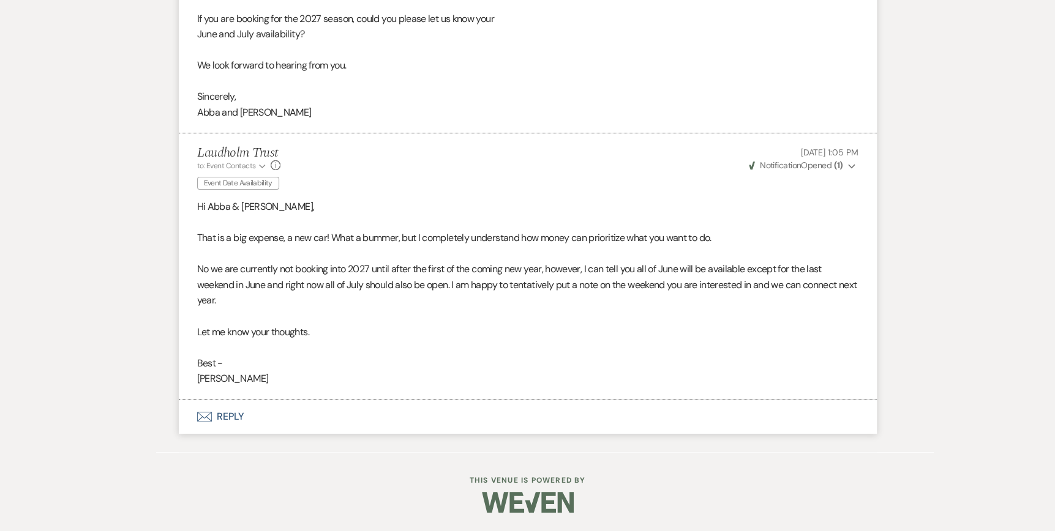
click at [202, 414] on icon "Envelope" at bounding box center [204, 417] width 15 height 10
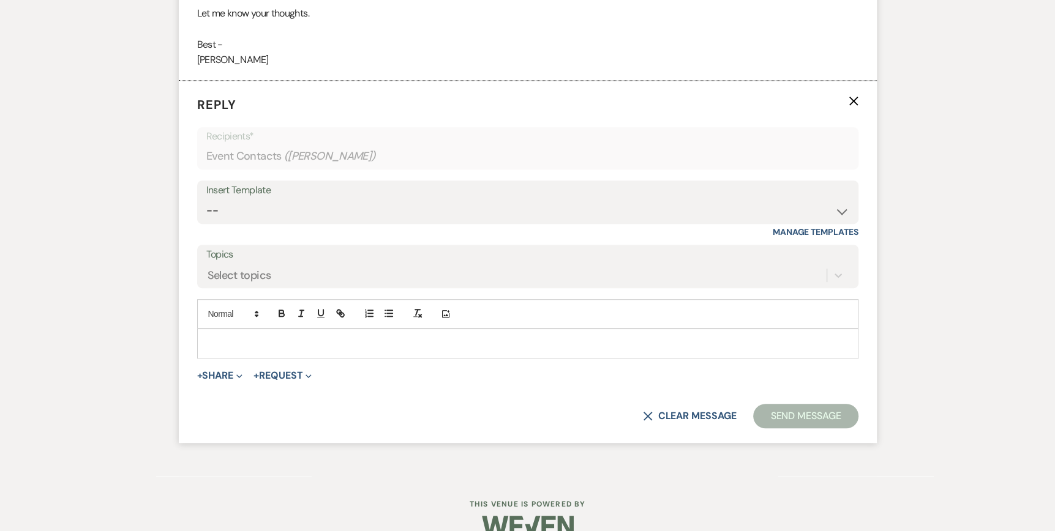
scroll to position [4358, 0]
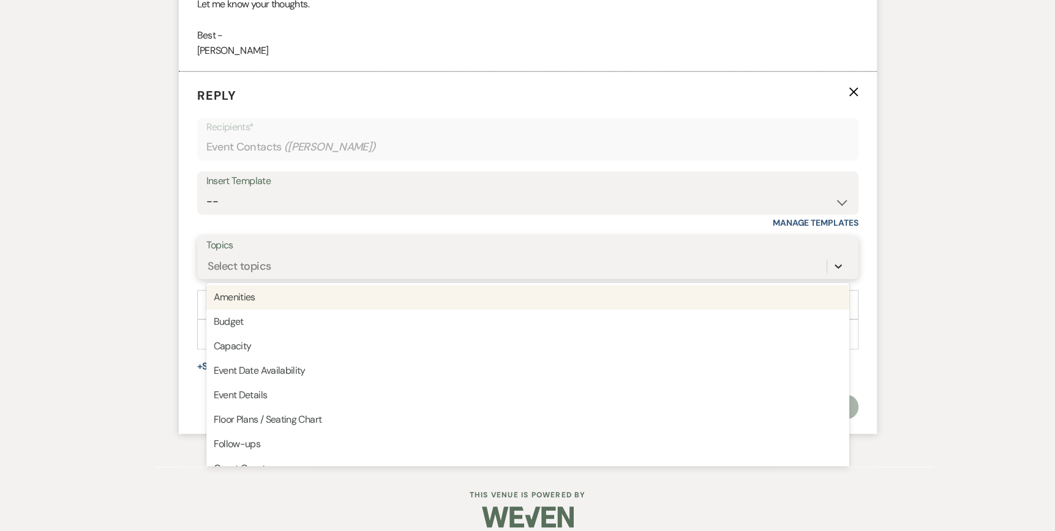
click at [836, 269] on icon at bounding box center [837, 266] width 7 height 4
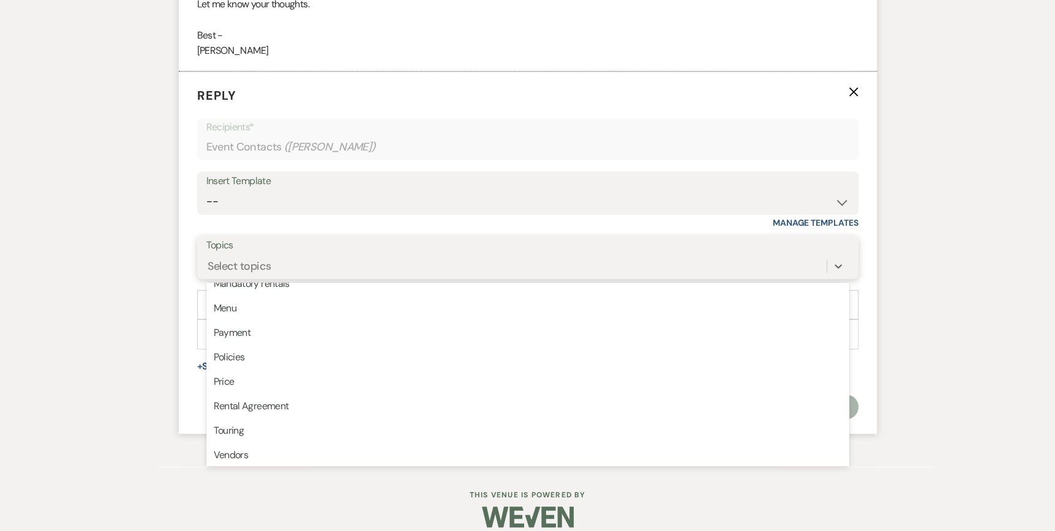
scroll to position [285, 0]
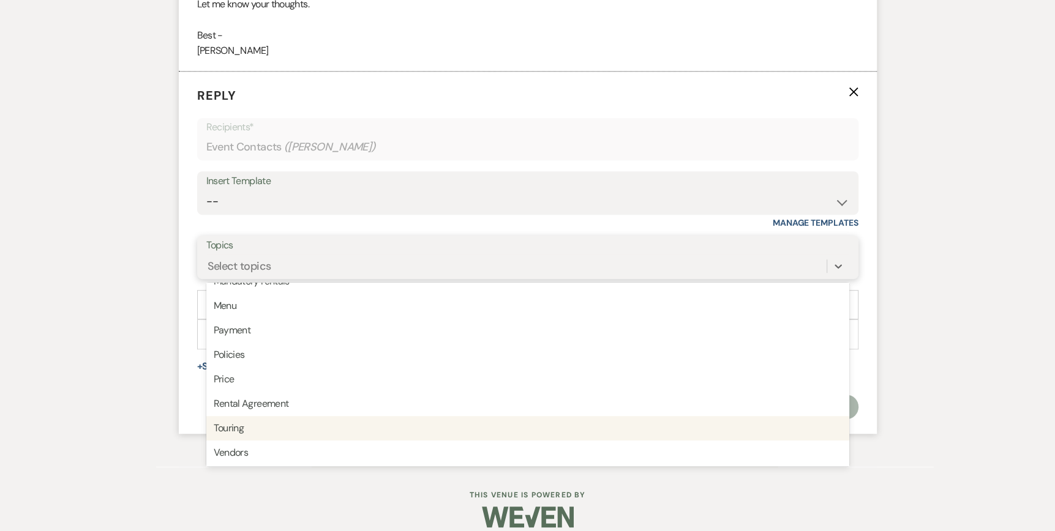
click at [237, 438] on div "Touring" at bounding box center [527, 428] width 643 height 24
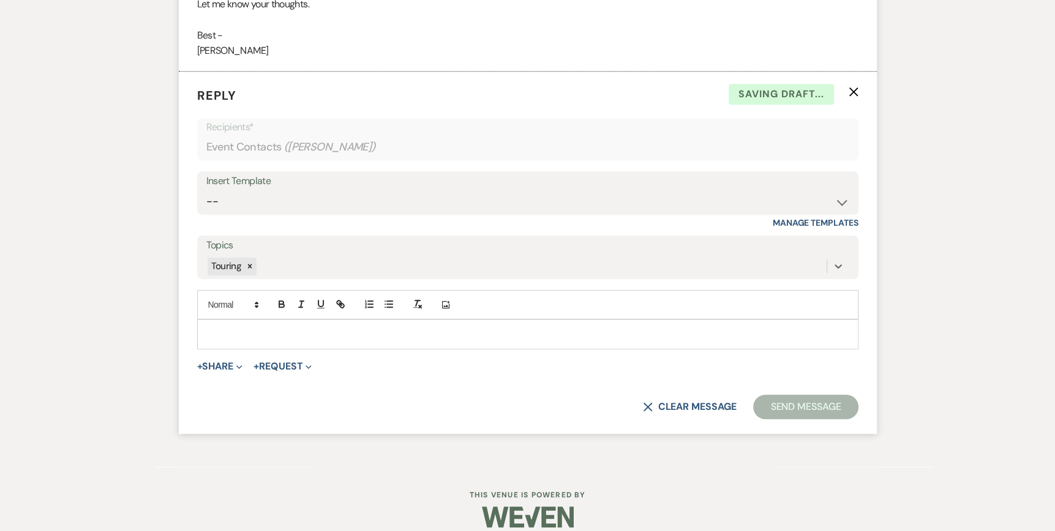
click at [219, 338] on div at bounding box center [528, 334] width 660 height 28
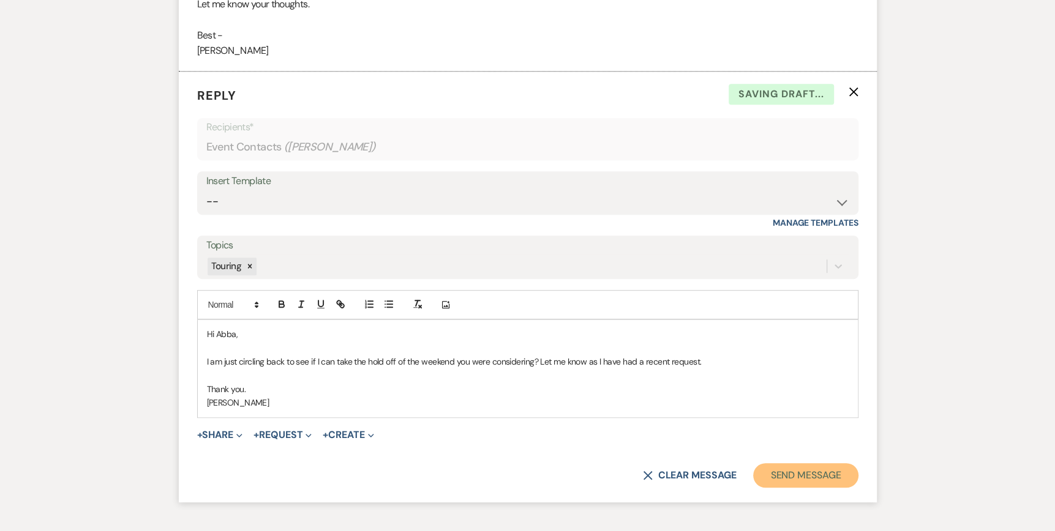
click at [779, 488] on button "Send Message" at bounding box center [805, 475] width 105 height 24
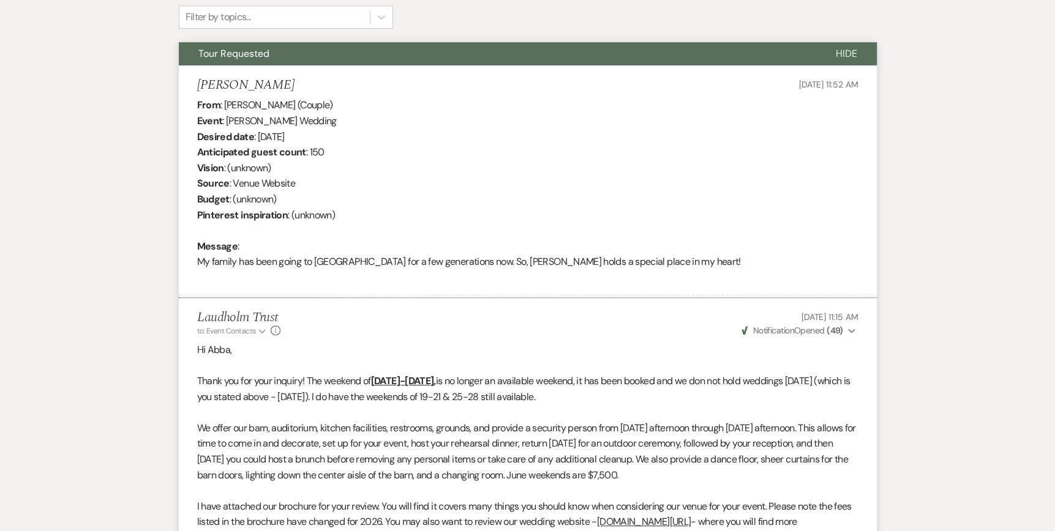
scroll to position [0, 0]
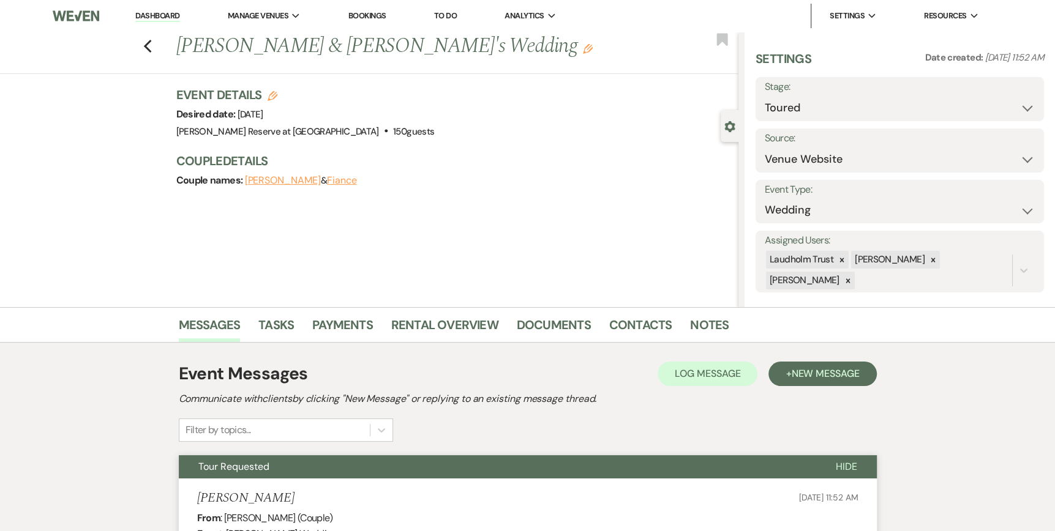
click at [152, 16] on link "Dashboard" at bounding box center [157, 16] width 44 height 12
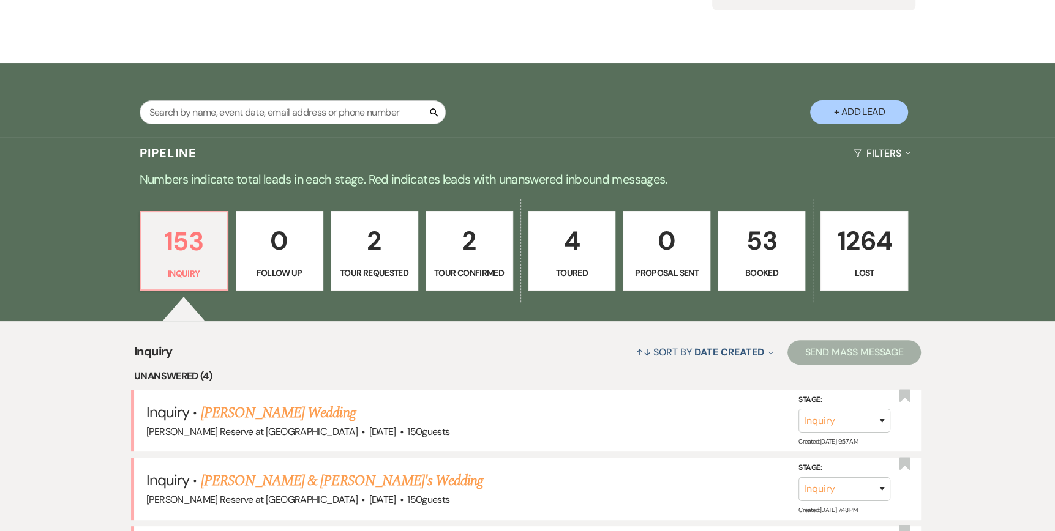
scroll to position [184, 0]
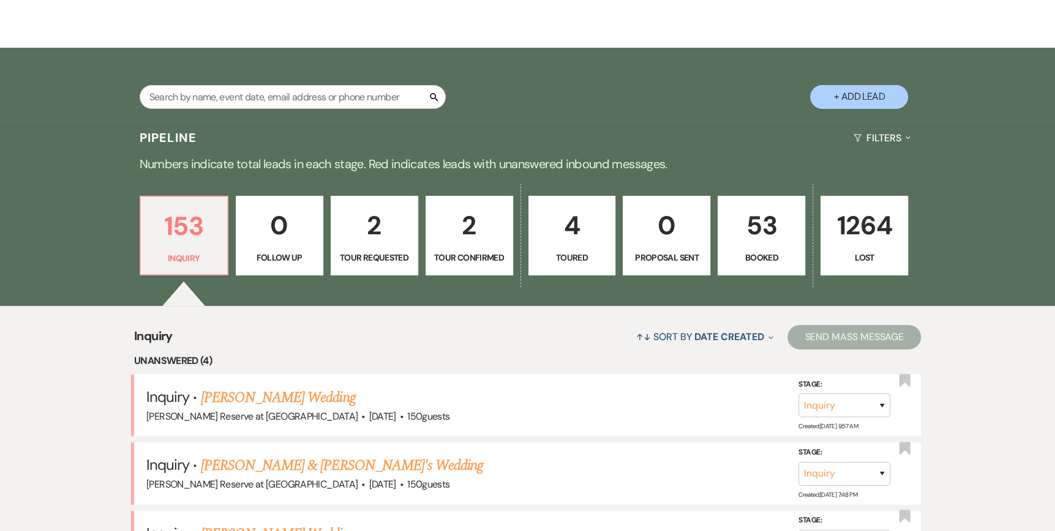
click at [566, 252] on p "Toured" at bounding box center [572, 257] width 72 height 13
select select "5"
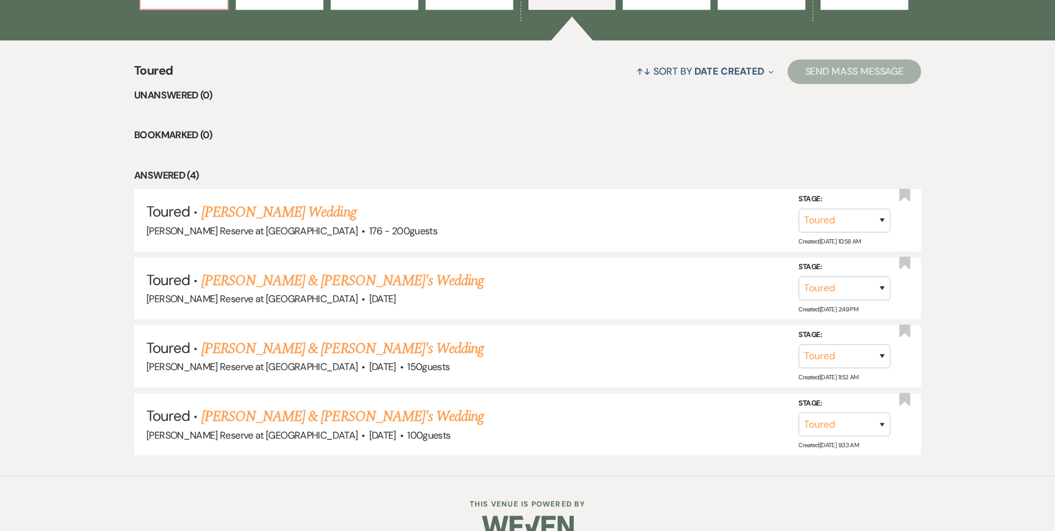
scroll to position [470, 0]
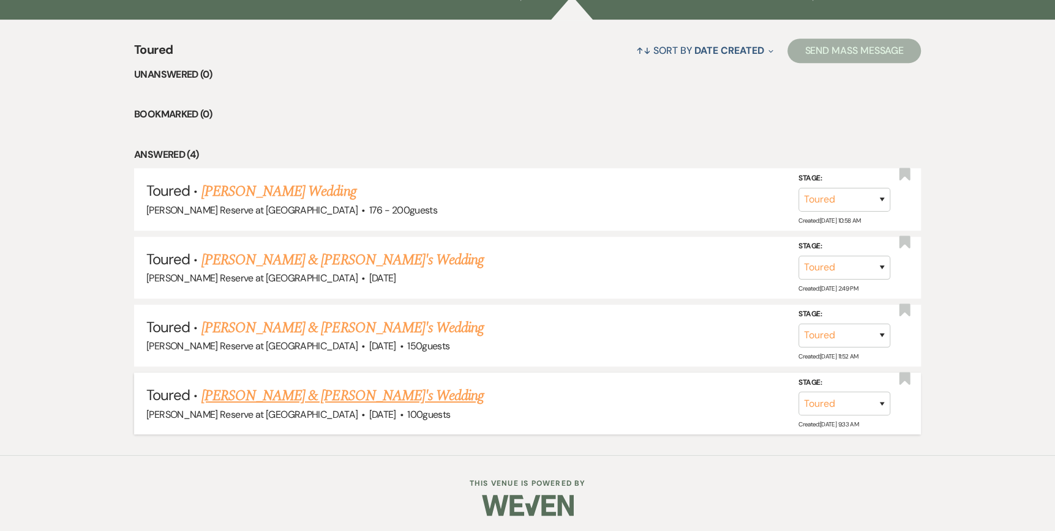
click at [266, 394] on link "[PERSON_NAME] & [PERSON_NAME]'s Wedding" at bounding box center [342, 396] width 283 height 22
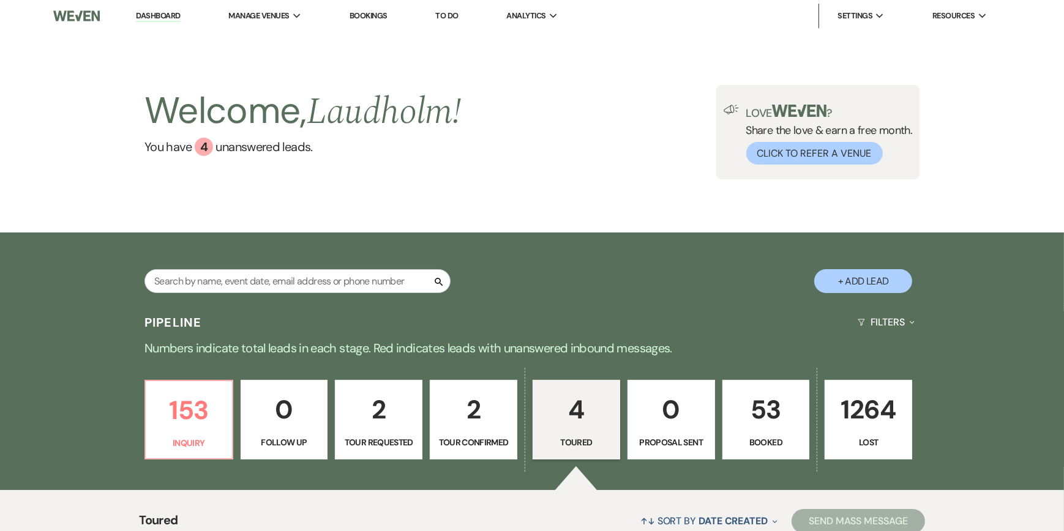
select select "5"
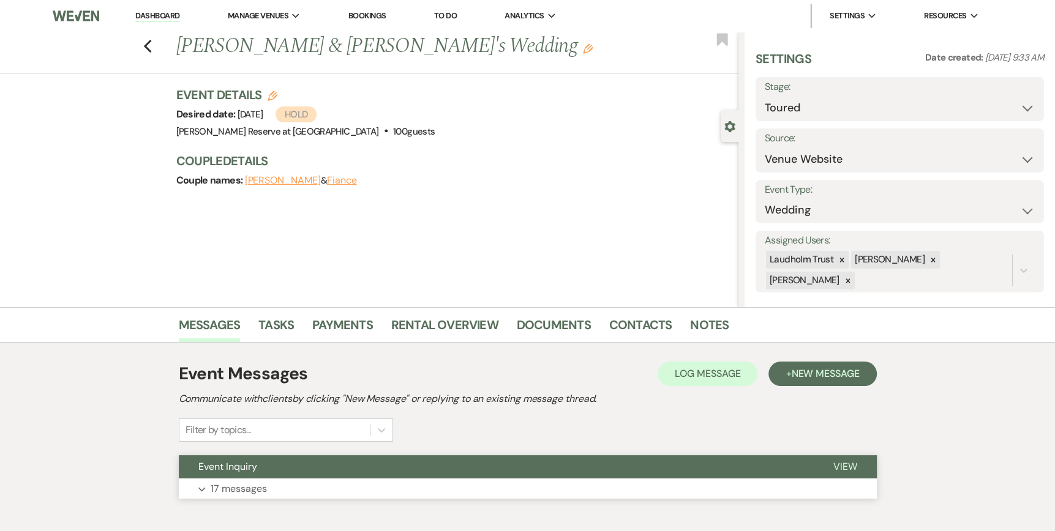
click at [833, 464] on span "View" at bounding box center [845, 466] width 24 height 13
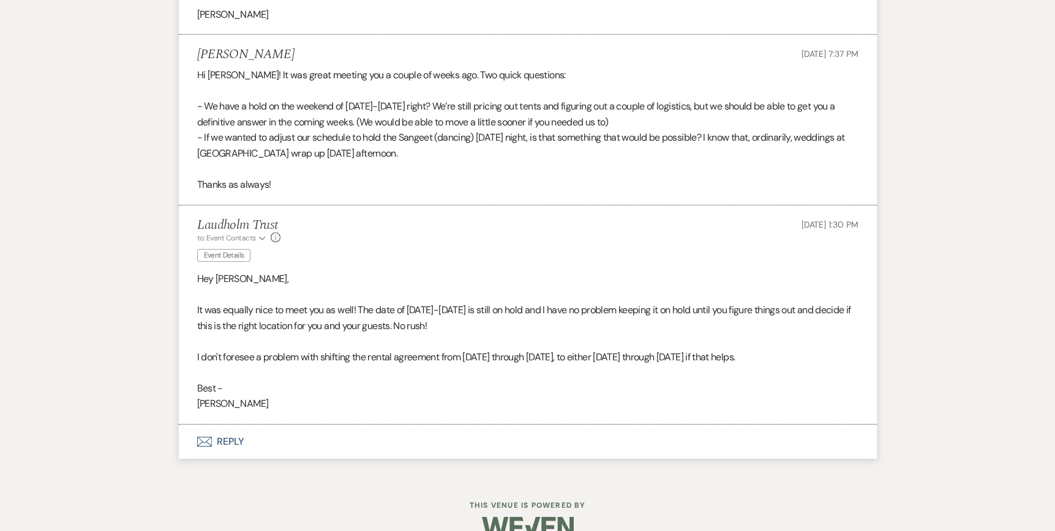
scroll to position [3218, 0]
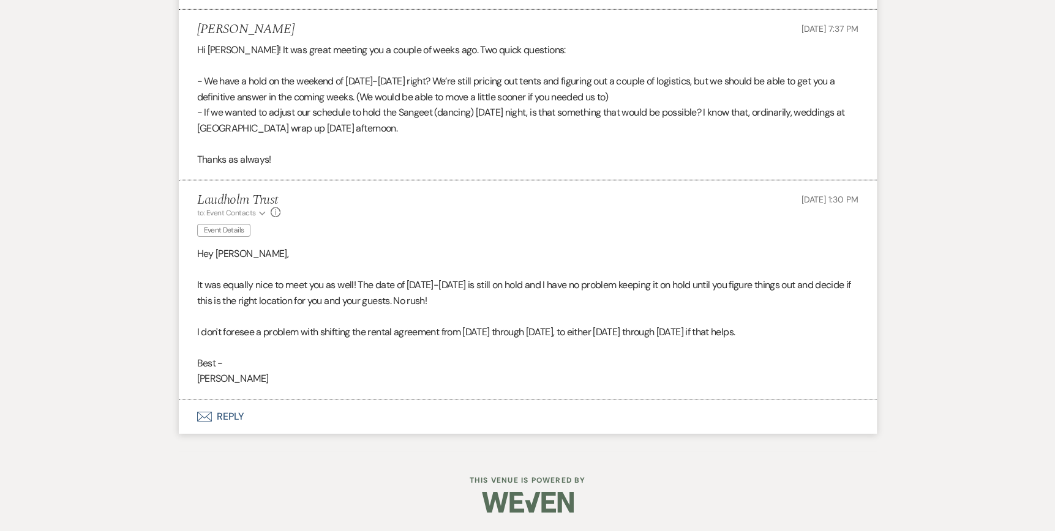
click at [200, 422] on button "Envelope Reply" at bounding box center [528, 417] width 698 height 34
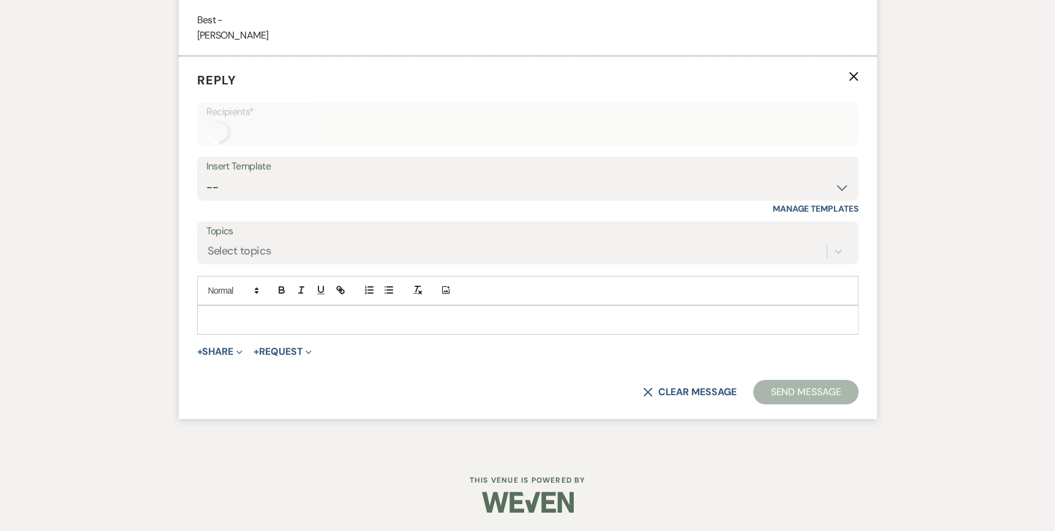
scroll to position [3533, 0]
click at [209, 327] on p at bounding box center [527, 319] width 641 height 13
click at [245, 241] on label "Topics" at bounding box center [527, 232] width 643 height 18
click at [209, 260] on input "Topics" at bounding box center [207, 252] width 1 height 17
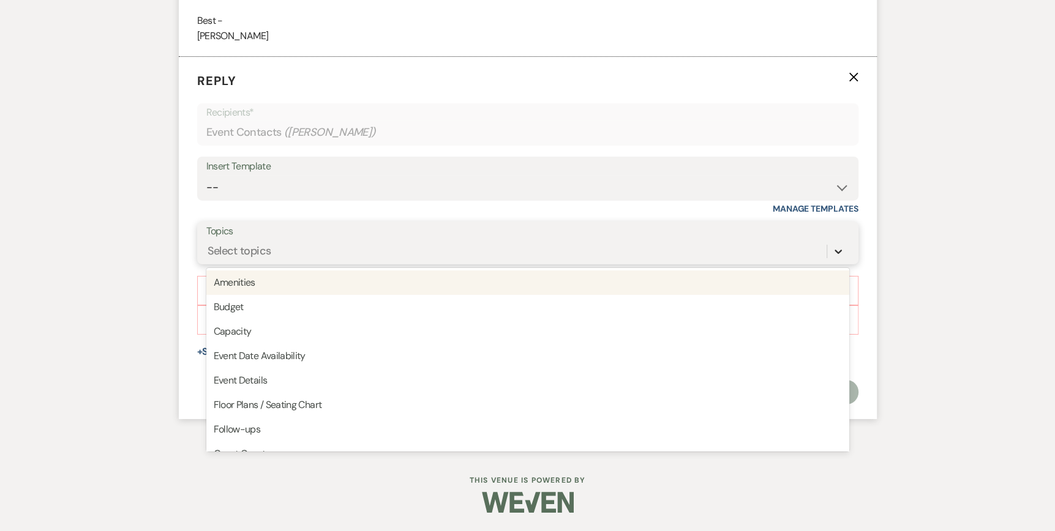
click at [836, 255] on icon at bounding box center [837, 252] width 7 height 4
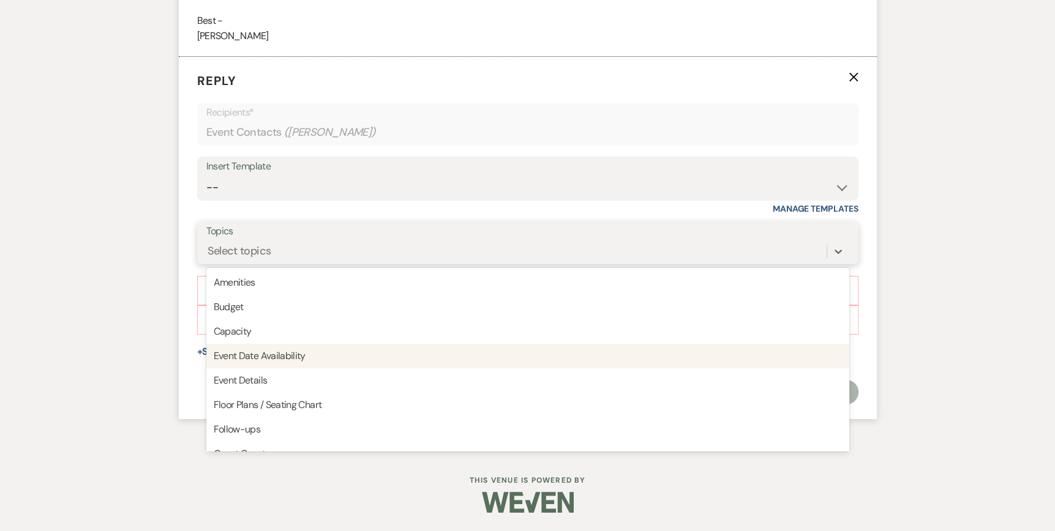
scroll to position [3534, 0]
click at [548, 369] on div "Event Date Availability" at bounding box center [527, 357] width 643 height 24
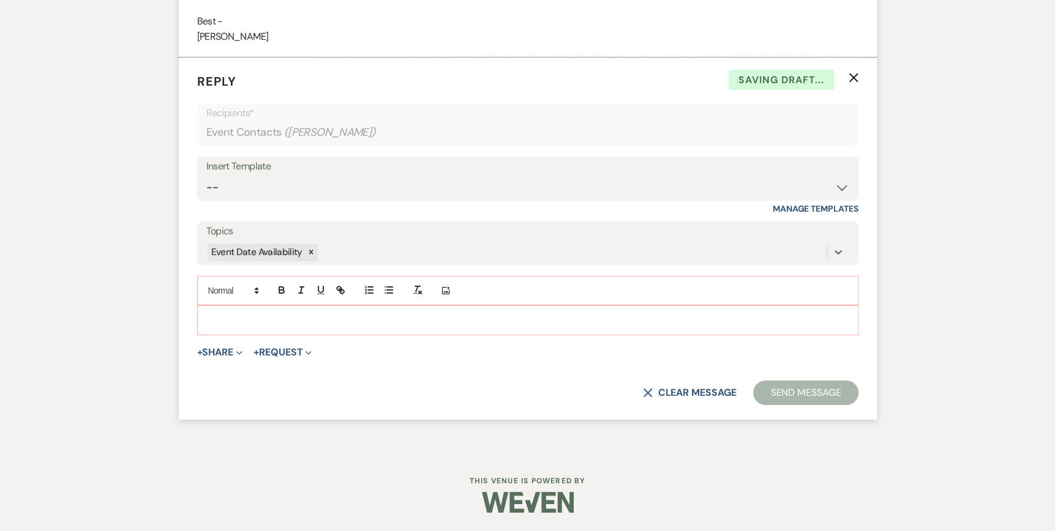
click at [204, 334] on div at bounding box center [528, 320] width 660 height 28
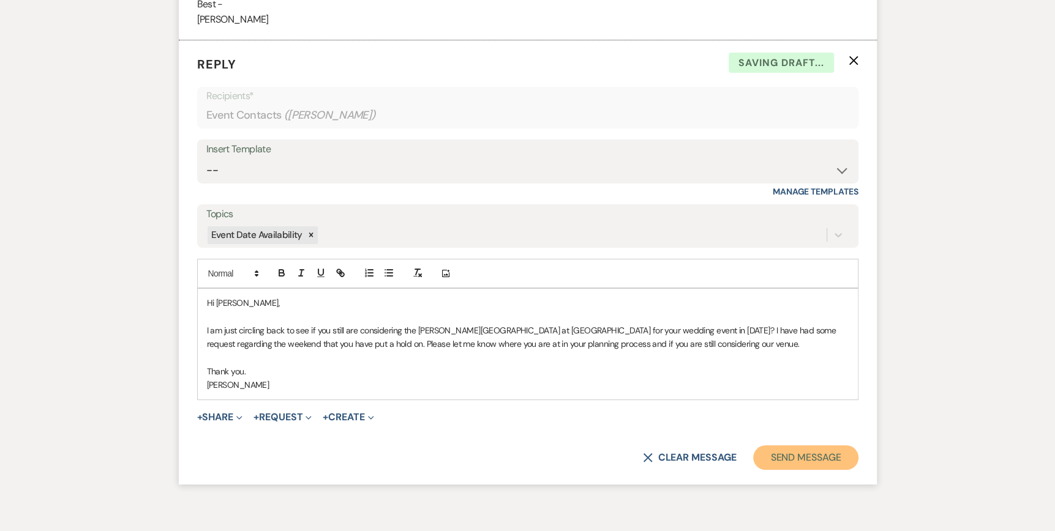
click at [766, 470] on button "Send Message" at bounding box center [805, 458] width 105 height 24
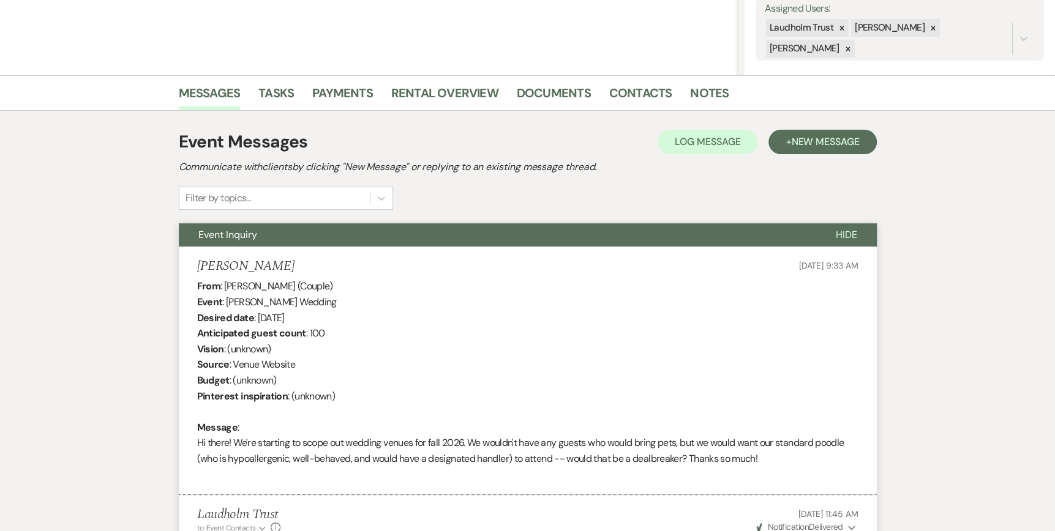
scroll to position [0, 0]
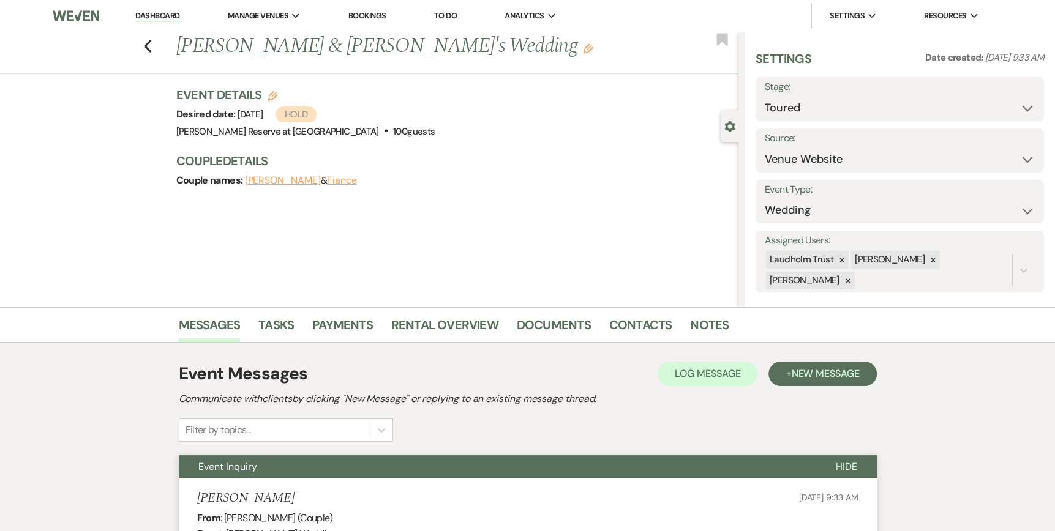
click at [152, 16] on link "Dashboard" at bounding box center [157, 16] width 44 height 12
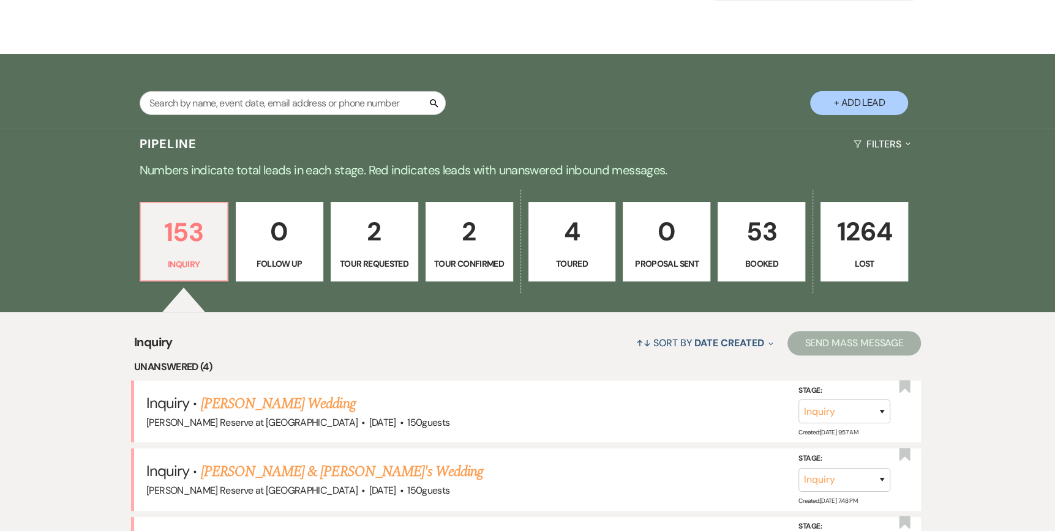
scroll to position [184, 0]
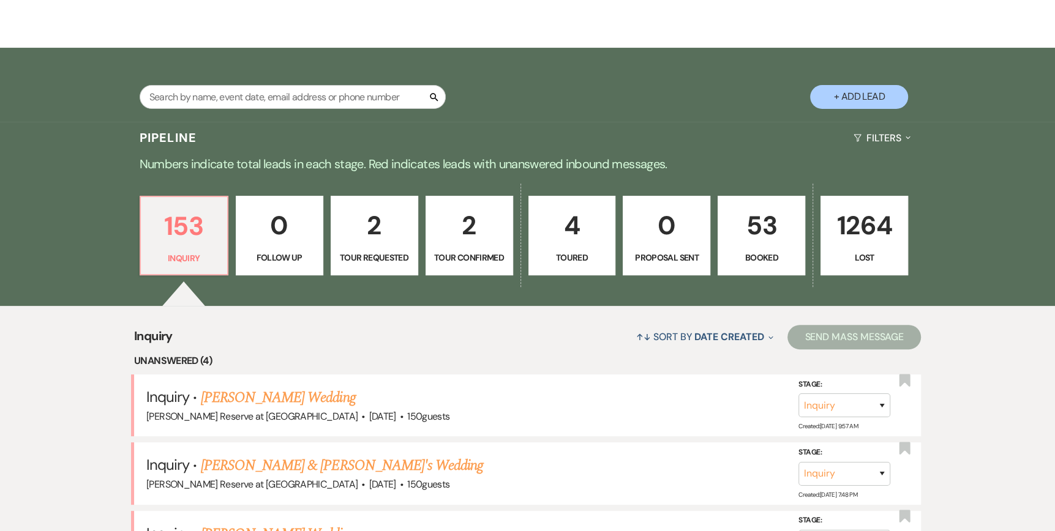
click at [572, 246] on p "4" at bounding box center [572, 225] width 72 height 41
select select "5"
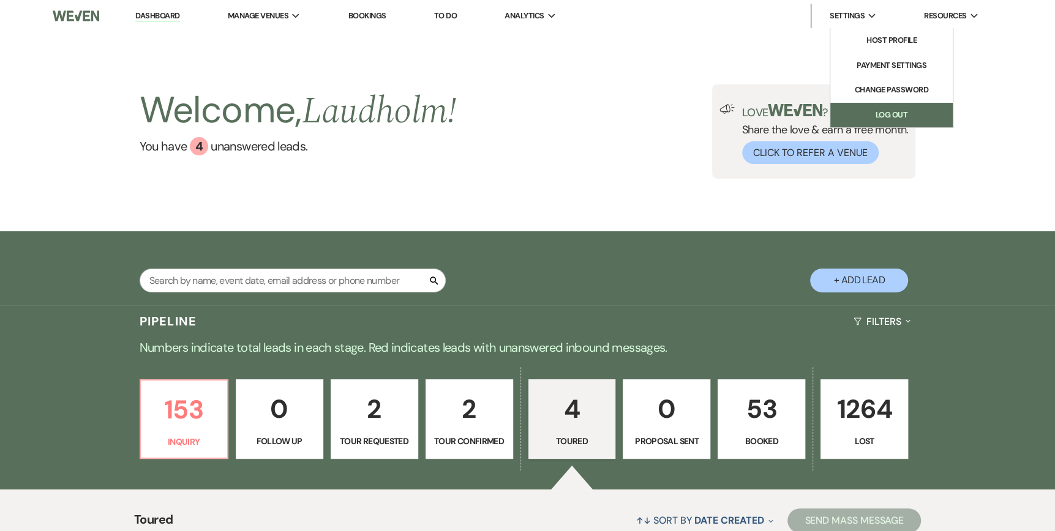
click at [859, 117] on link "Log Out" at bounding box center [891, 115] width 122 height 24
